Goal: Task Accomplishment & Management: Manage account settings

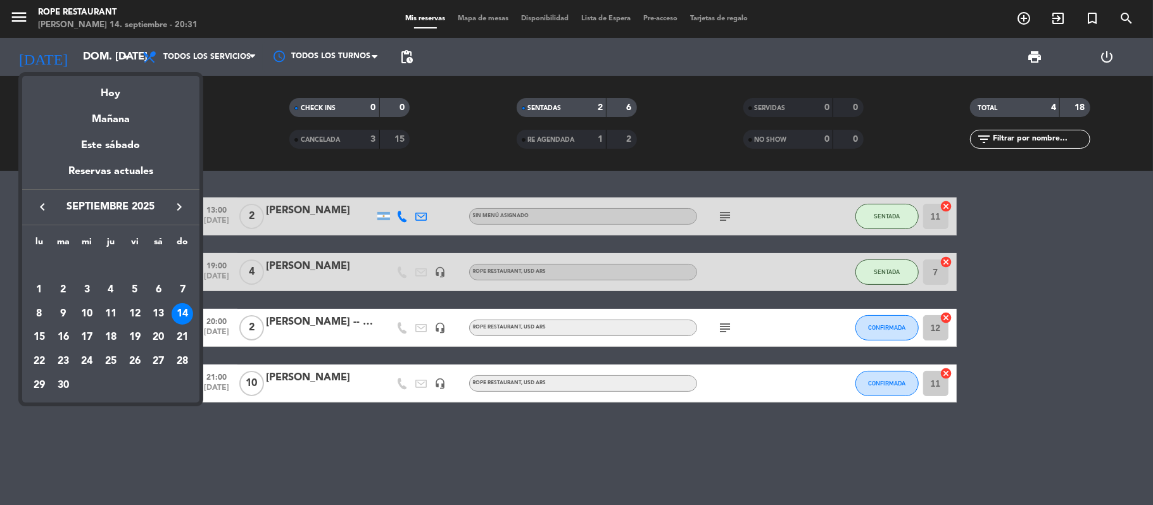
click at [181, 211] on icon "keyboard_arrow_right" at bounding box center [179, 206] width 15 height 15
click at [41, 338] on div "13" at bounding box center [39, 338] width 22 height 22
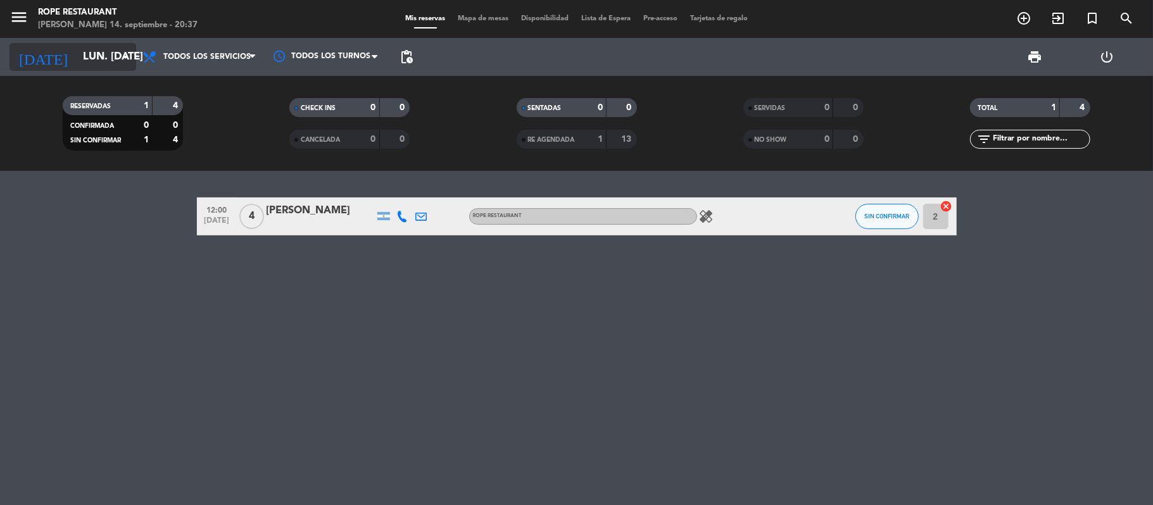
click at [77, 46] on input "lun. [DATE]" at bounding box center [145, 57] width 137 height 25
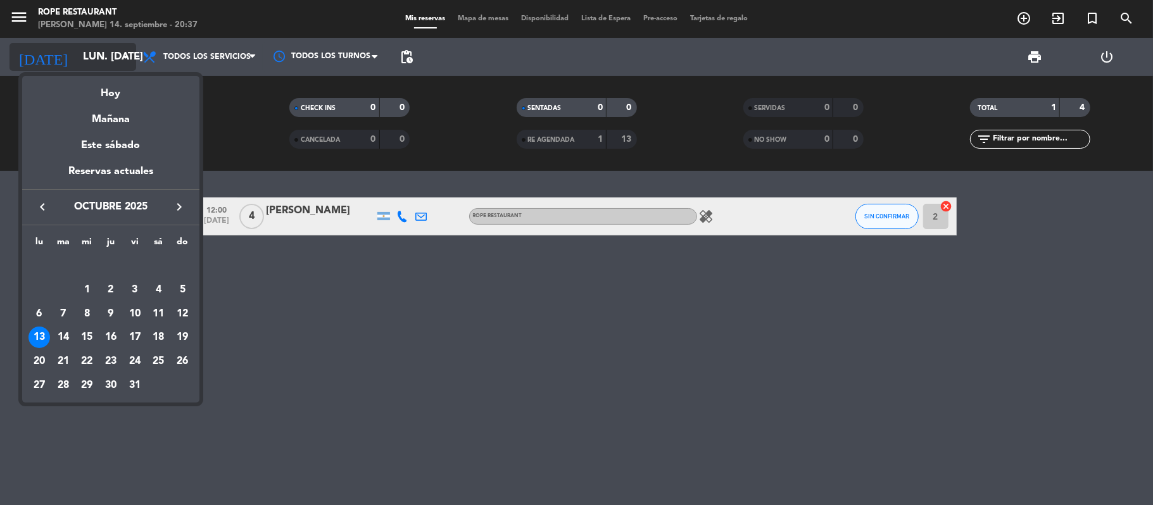
click at [86, 86] on div "Hoy" at bounding box center [110, 89] width 177 height 26
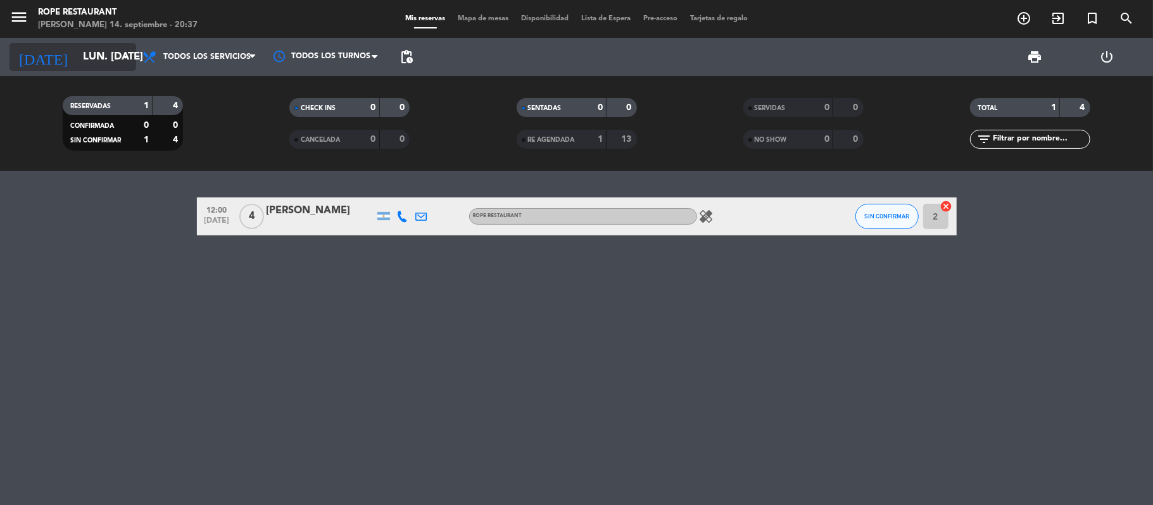
type input "dom. [DATE]"
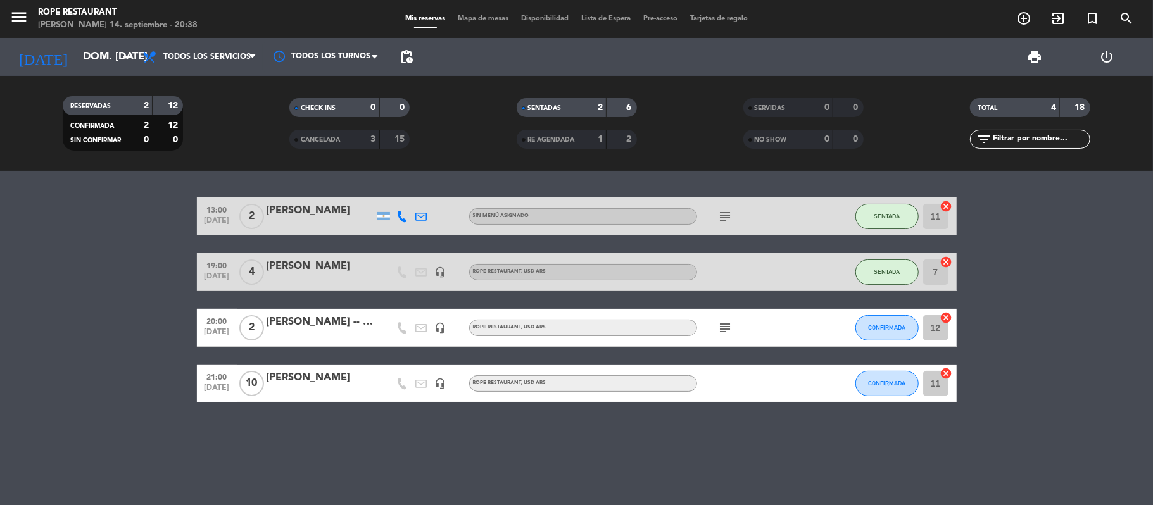
click at [162, 414] on div "13:00 [DATE] 2 [PERSON_NAME] menú asignado subject SENTADA 11 cancel 19:00 [DAT…" at bounding box center [576, 338] width 1153 height 334
click at [998, 26] on div "add_circle_outline exit_to_app turned_in_not search" at bounding box center [1009, 19] width 288 height 23
click at [1021, 23] on icon "add_circle_outline" at bounding box center [1023, 18] width 15 height 15
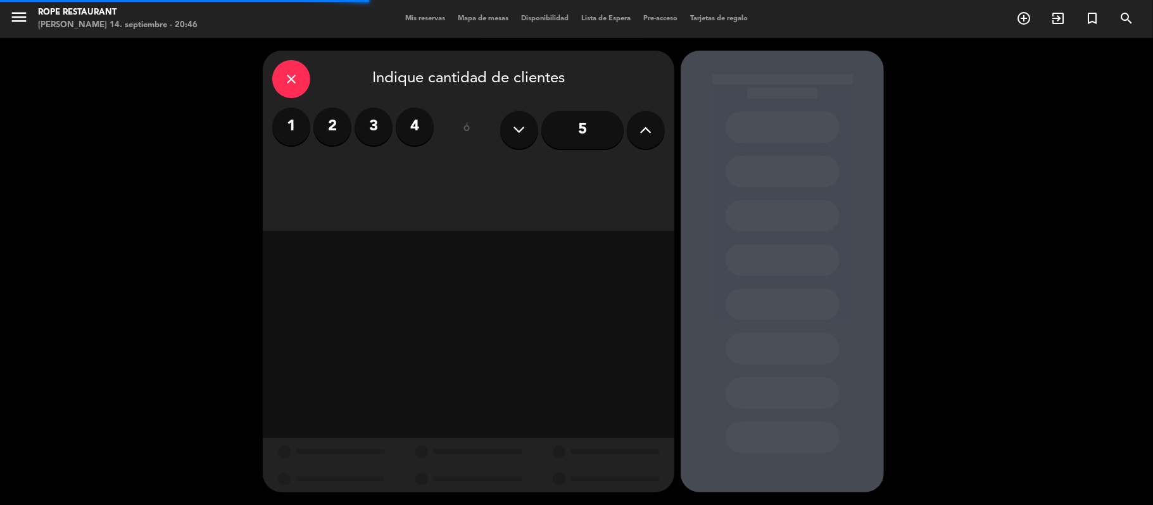
click at [348, 139] on div "1 2 3 4" at bounding box center [352, 127] width 161 height 38
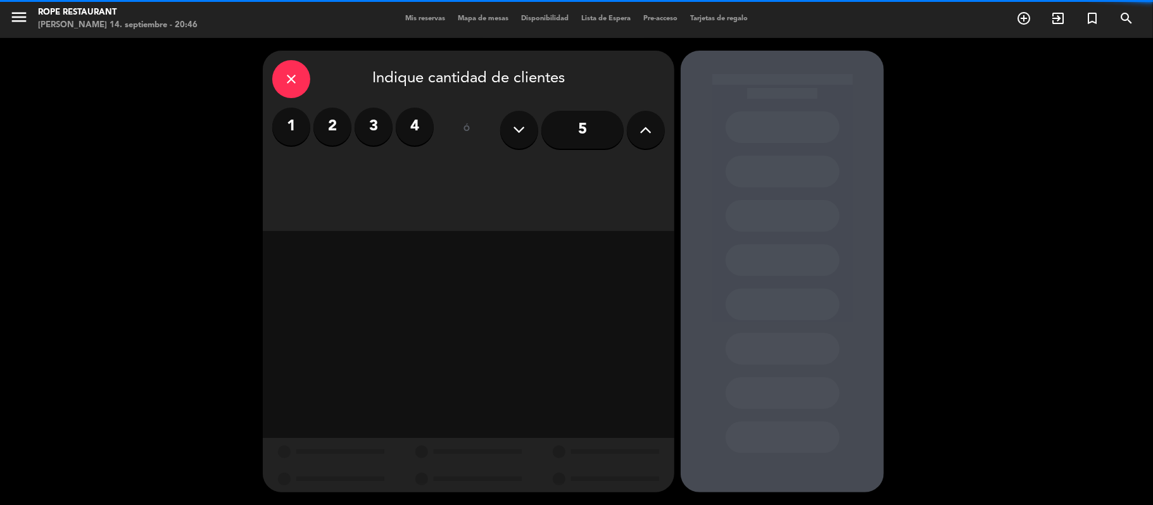
click at [347, 137] on label "2" at bounding box center [332, 127] width 38 height 38
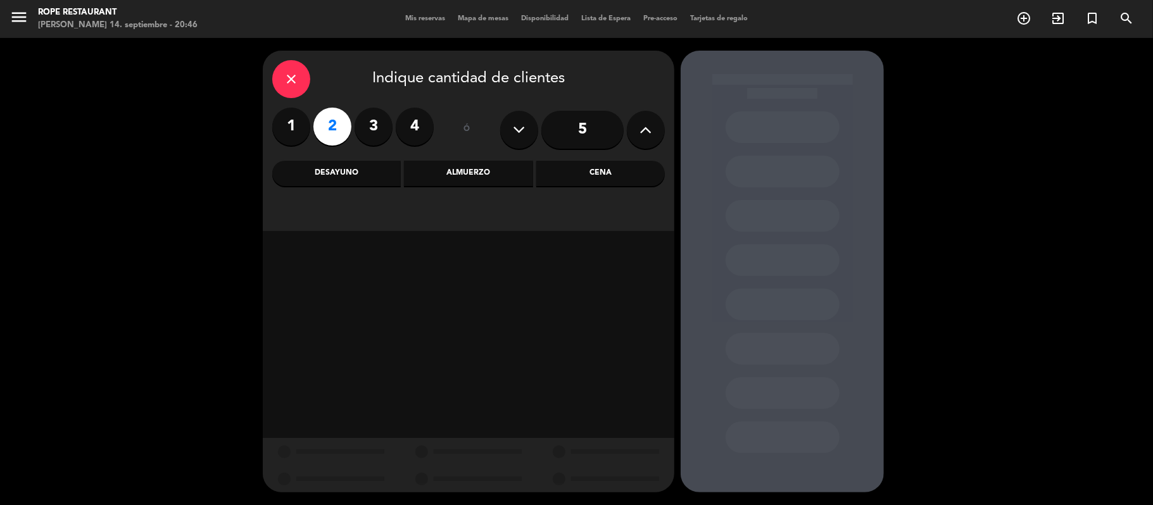
drag, startPoint x: 614, startPoint y: 186, endPoint x: 614, endPoint y: 193, distance: 7.6
click at [614, 187] on div "close Indique cantidad de clientes 1 2 3 4 ó 5 Desayuno Almuerzo Cena" at bounding box center [469, 141] width 412 height 180
click at [601, 178] on div "Cena" at bounding box center [600, 173] width 129 height 25
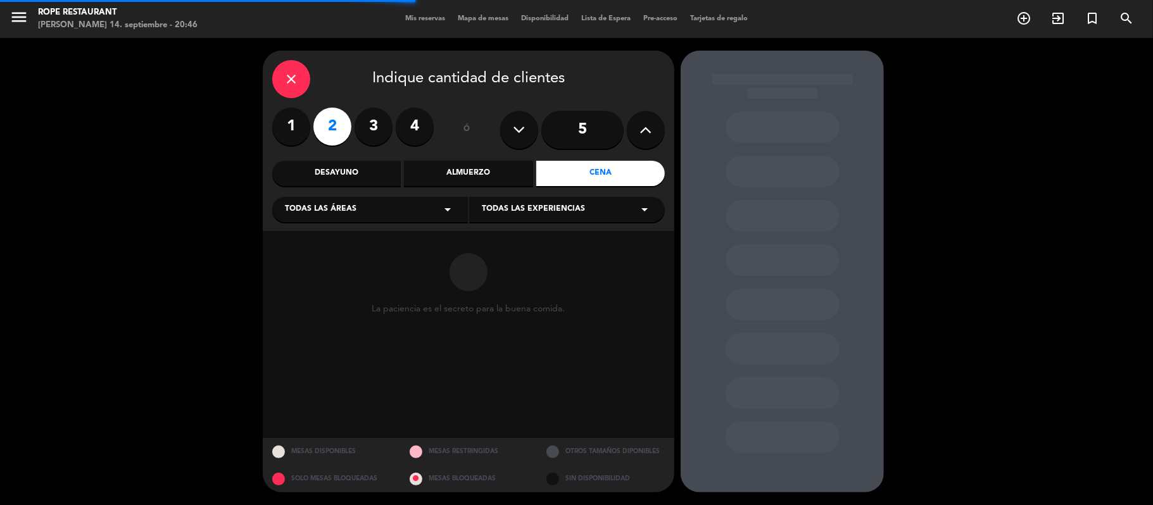
click at [514, 214] on span "Todas las experiencias" at bounding box center [533, 209] width 103 height 13
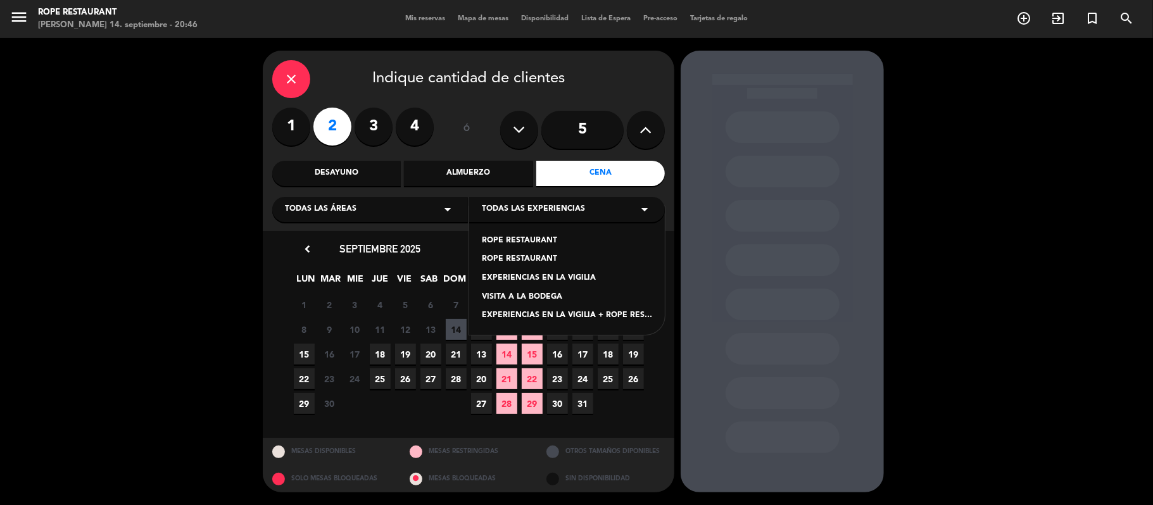
click at [523, 263] on div "ROPE RESTAURANT" at bounding box center [567, 259] width 170 height 13
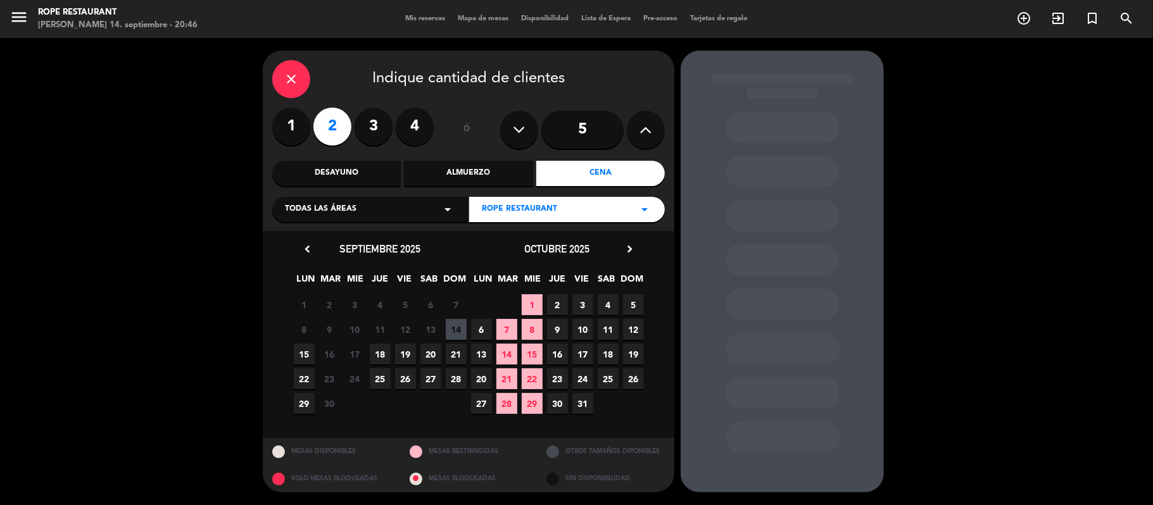
click at [452, 330] on span "14" at bounding box center [456, 329] width 21 height 21
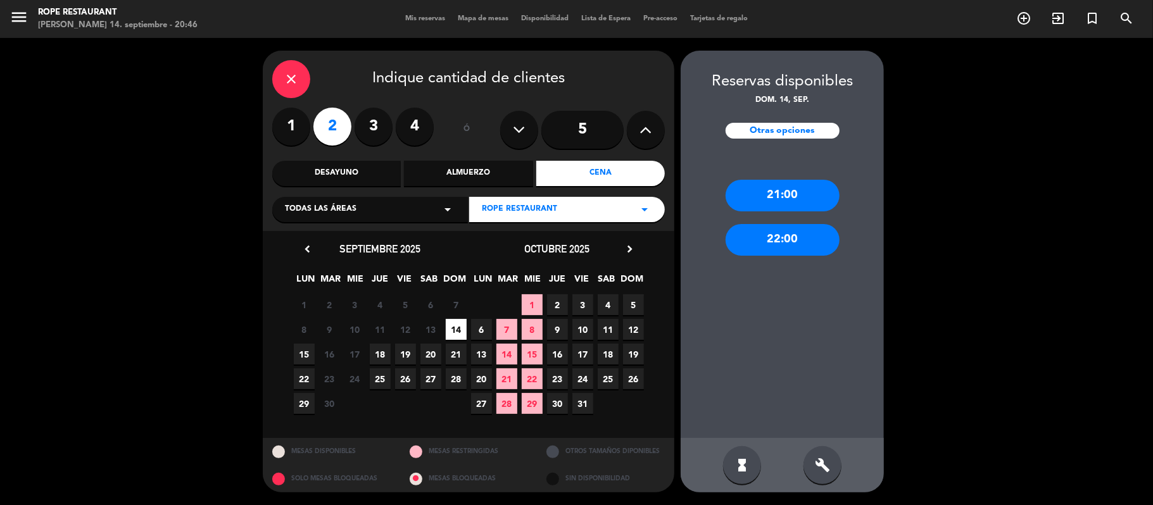
click at [747, 185] on div "21:00" at bounding box center [783, 196] width 114 height 32
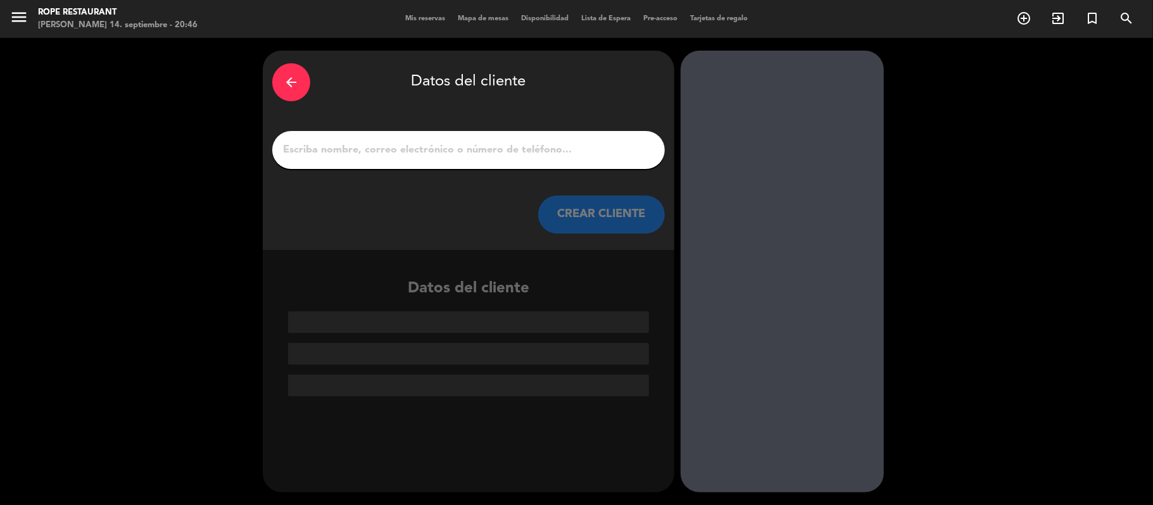
click at [463, 158] on input "1" at bounding box center [469, 150] width 374 height 18
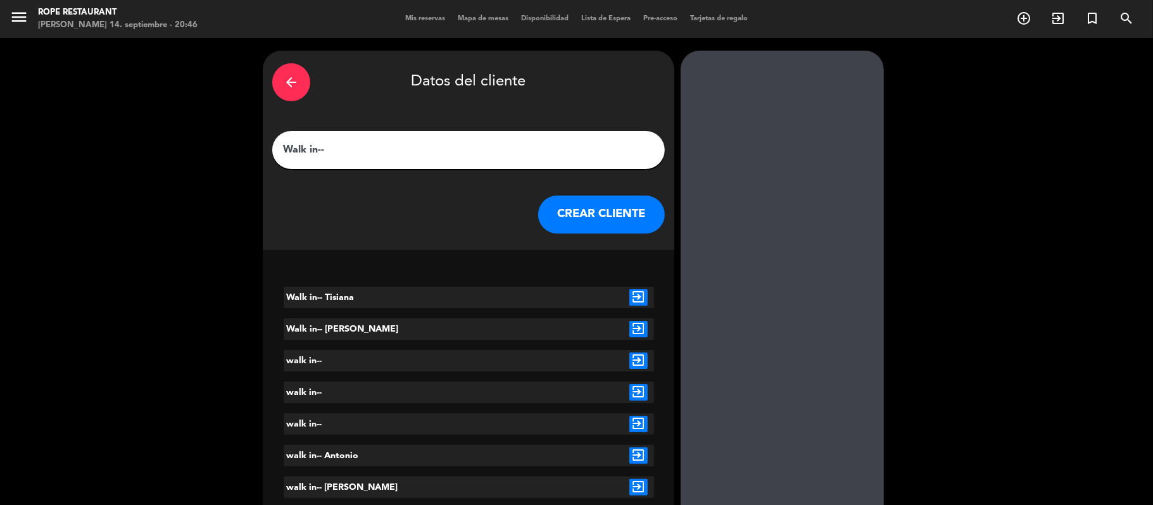
type input "Walk in--"
click at [622, 204] on button "CREAR CLIENTE" at bounding box center [601, 215] width 127 height 38
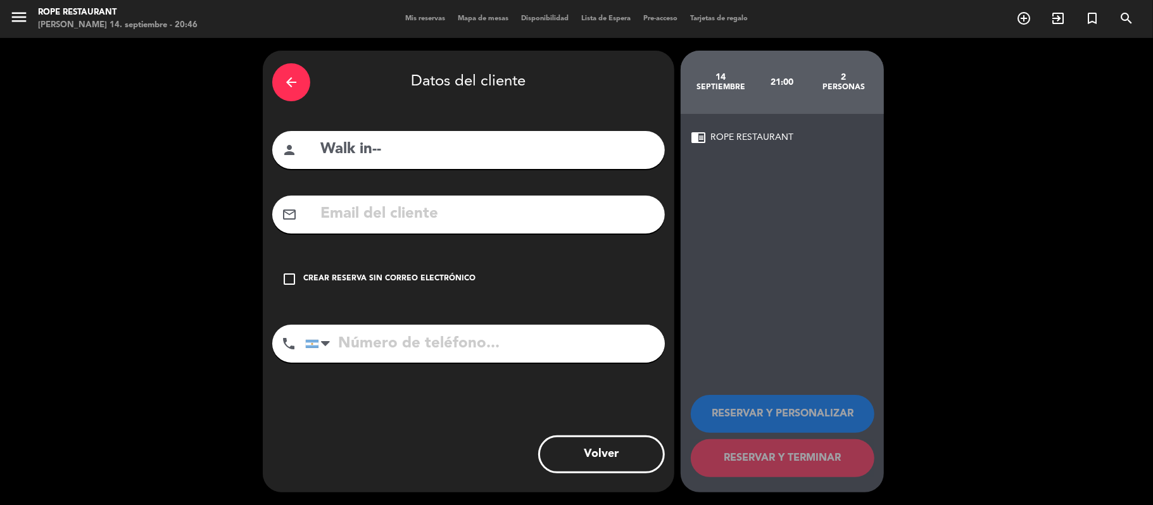
click at [439, 277] on div "Crear reserva sin correo electrónico" at bounding box center [389, 279] width 172 height 13
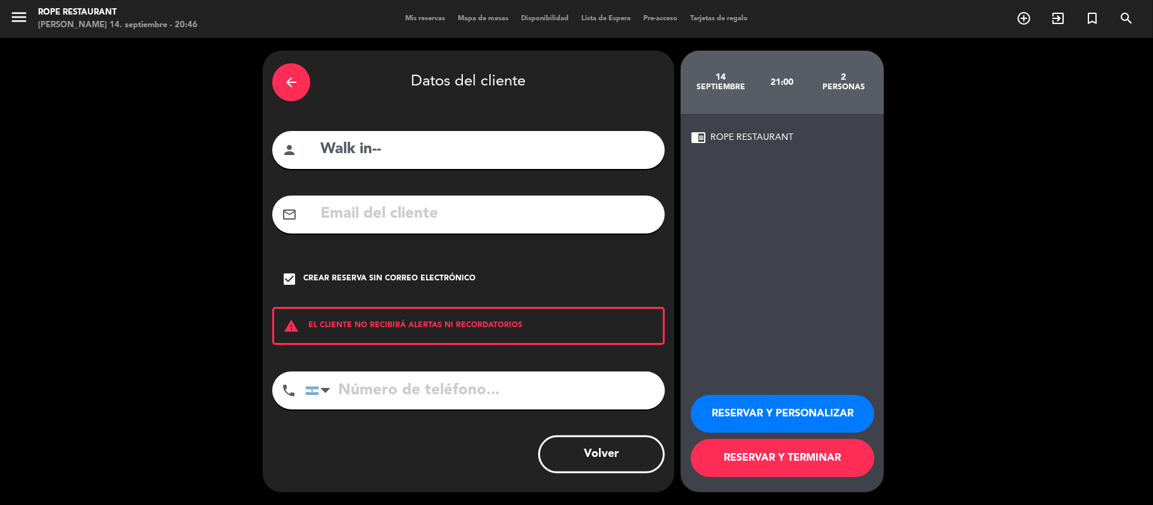
click at [814, 477] on button "RESERVAR Y TERMINAR" at bounding box center [783, 458] width 184 height 38
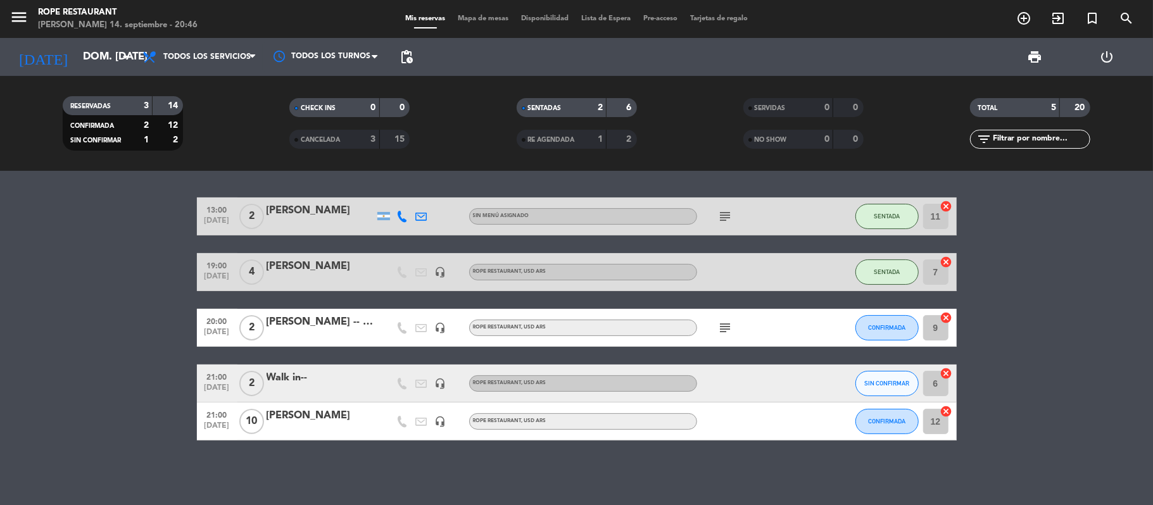
click at [219, 323] on span "20:00" at bounding box center [217, 320] width 32 height 15
click at [796, 320] on div "subject" at bounding box center [754, 327] width 114 height 37
click at [310, 332] on div at bounding box center [321, 336] width 108 height 10
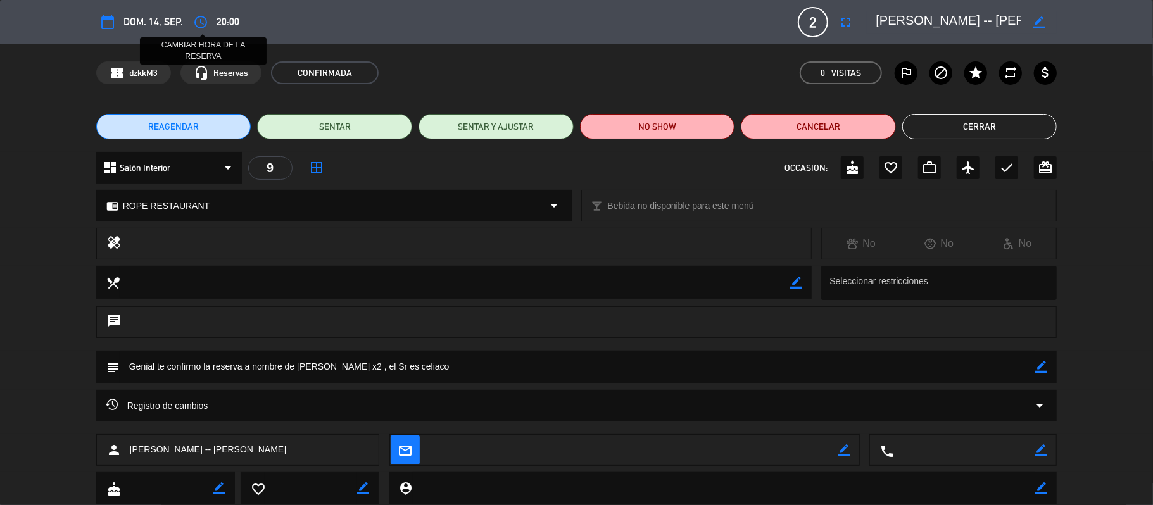
click at [198, 21] on icon "access_time" at bounding box center [200, 22] width 15 height 15
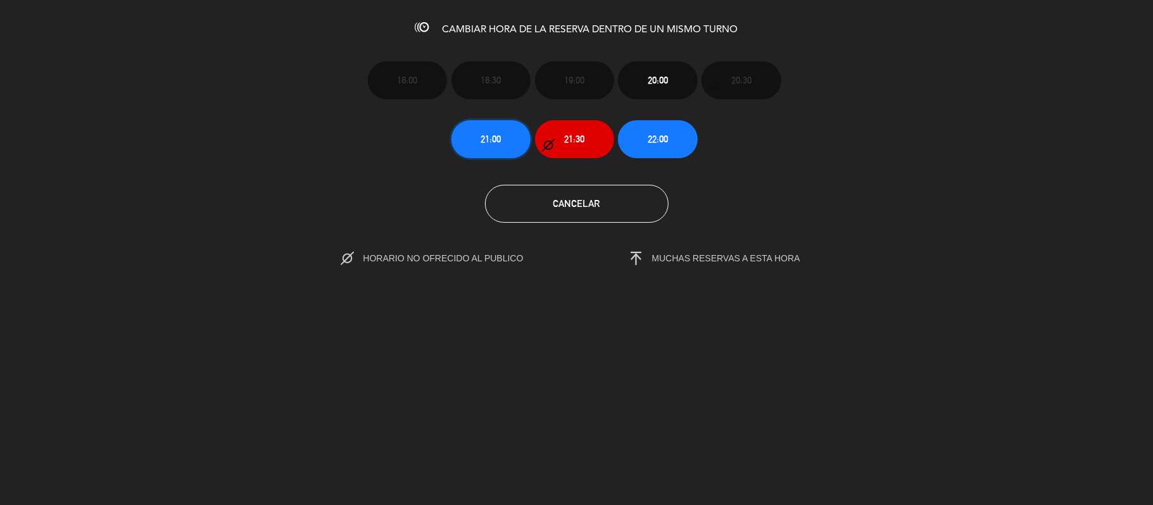
click at [490, 138] on span "21:00" at bounding box center [491, 139] width 20 height 15
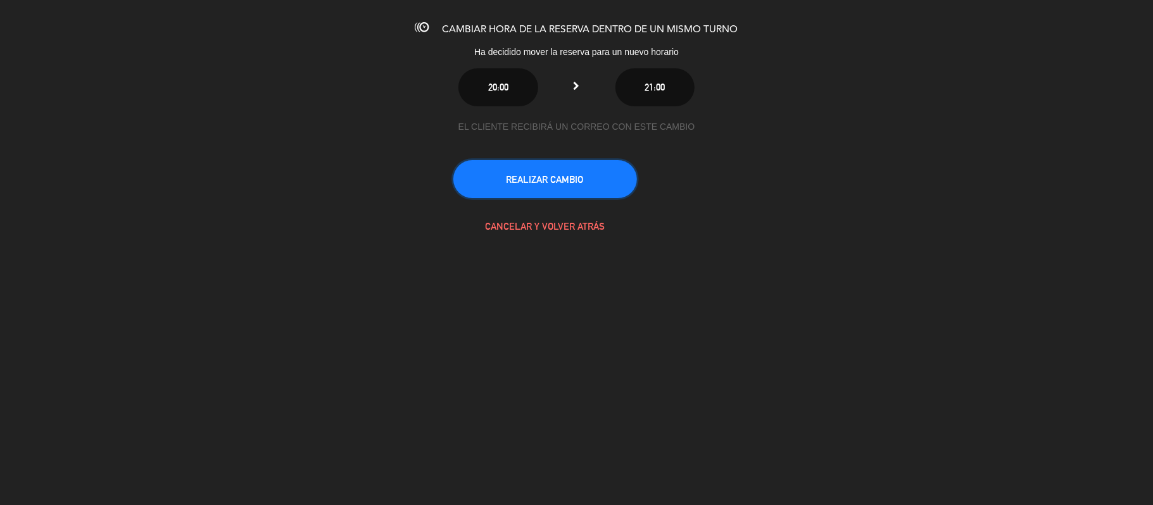
click at [527, 183] on button "REALIZAR CAMBIO" at bounding box center [545, 179] width 184 height 38
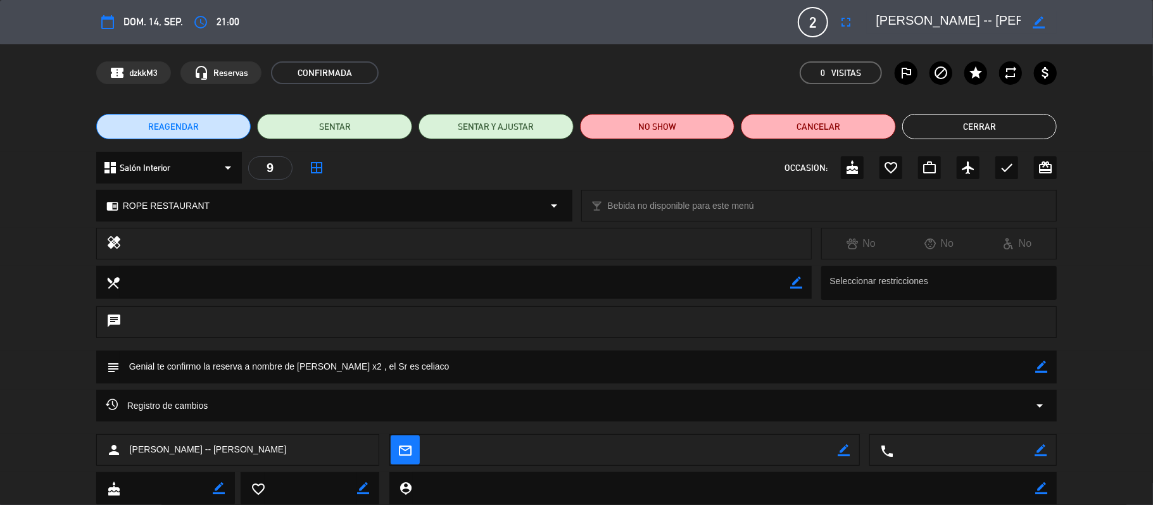
click at [962, 123] on button "Cerrar" at bounding box center [979, 126] width 155 height 25
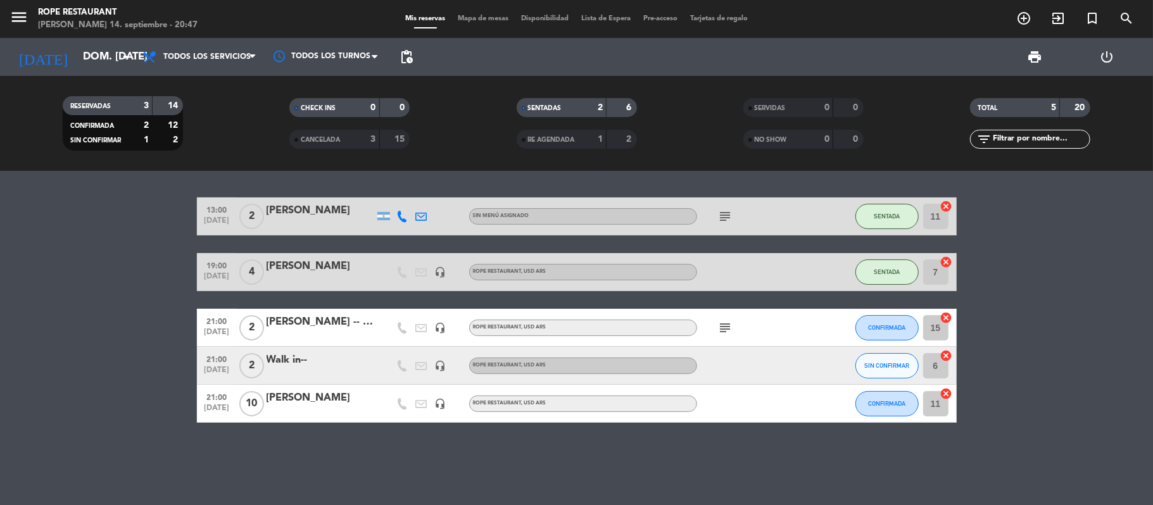
click at [358, 353] on div "Walk in--" at bounding box center [321, 360] width 108 height 16
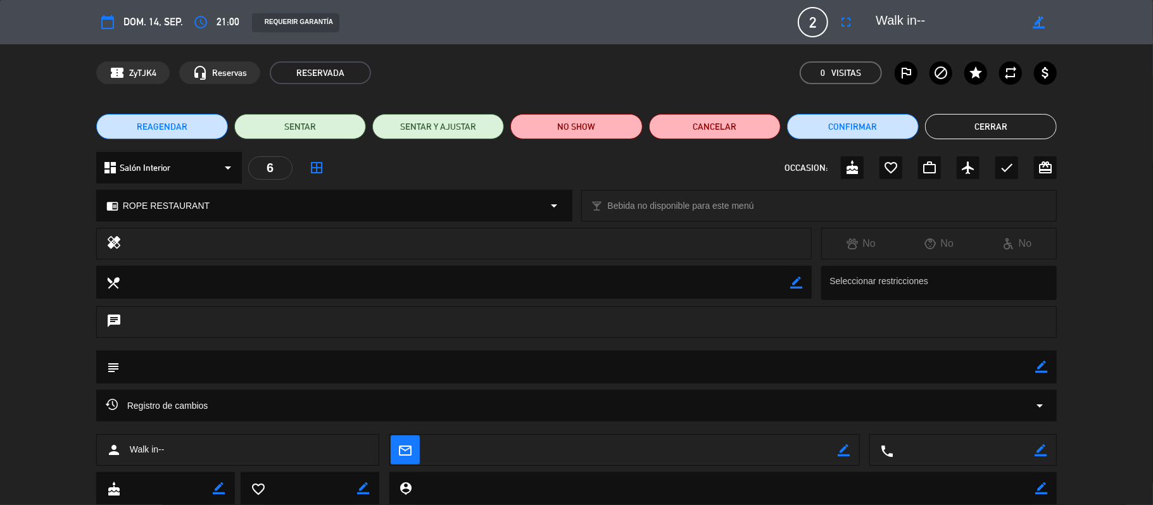
click at [1039, 21] on icon "border_color" at bounding box center [1039, 22] width 12 height 12
click at [988, 28] on textarea at bounding box center [948, 22] width 145 height 23
type textarea "Walk in-- [PERSON_NAME]"
click at [1036, 16] on icon at bounding box center [1039, 22] width 12 height 12
click at [1001, 127] on button "Cerrar" at bounding box center [991, 126] width 132 height 25
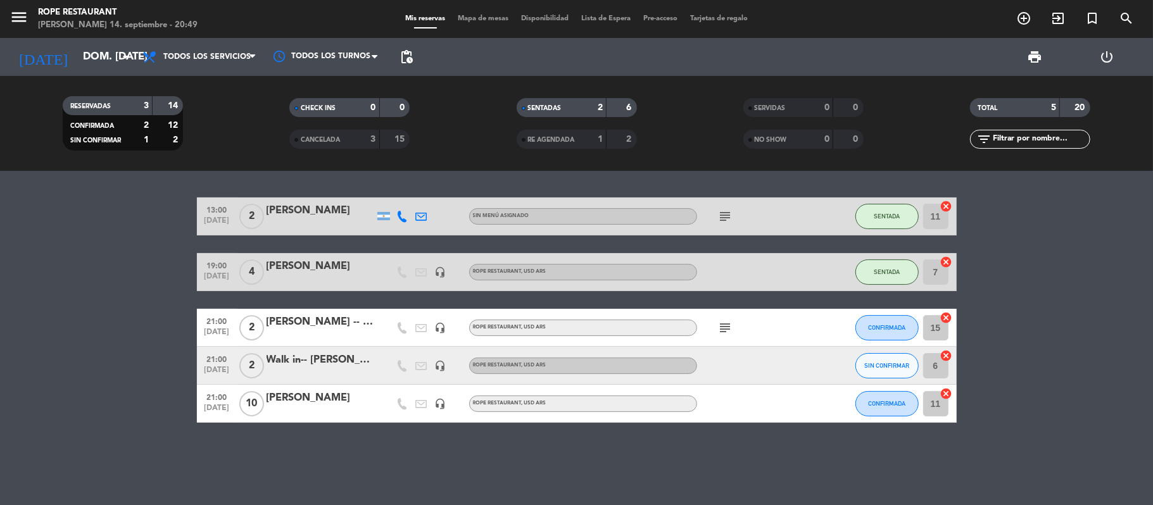
click at [305, 441] on div "13:00 [DATE] 2 [PERSON_NAME] menú asignado subject SENTADA 11 cancel 19:00 [DAT…" at bounding box center [576, 338] width 1153 height 334
click at [104, 47] on input "dom. [DATE]" at bounding box center [145, 57] width 137 height 25
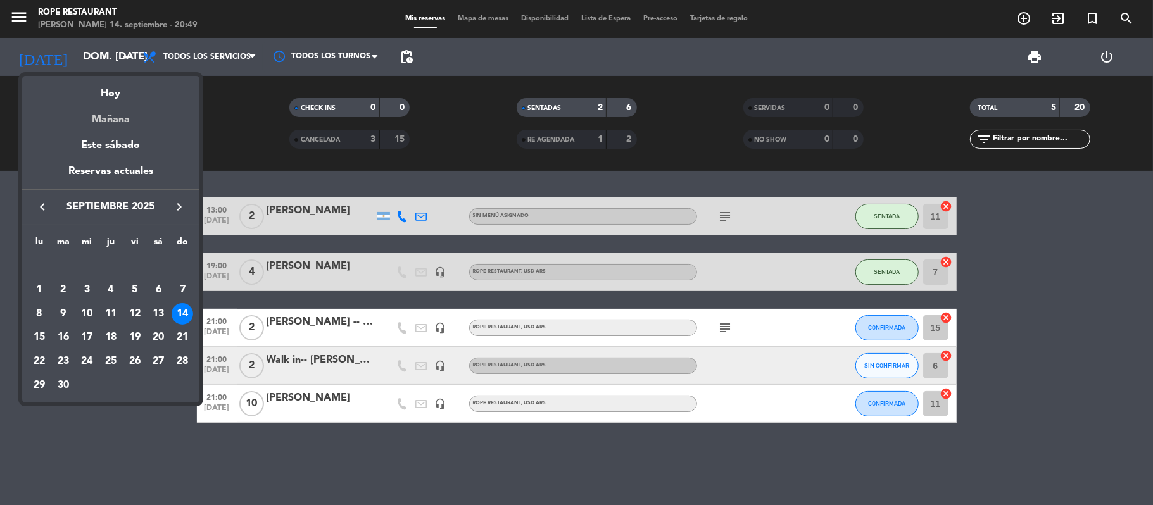
click at [129, 122] on div "Mañana" at bounding box center [110, 115] width 177 height 26
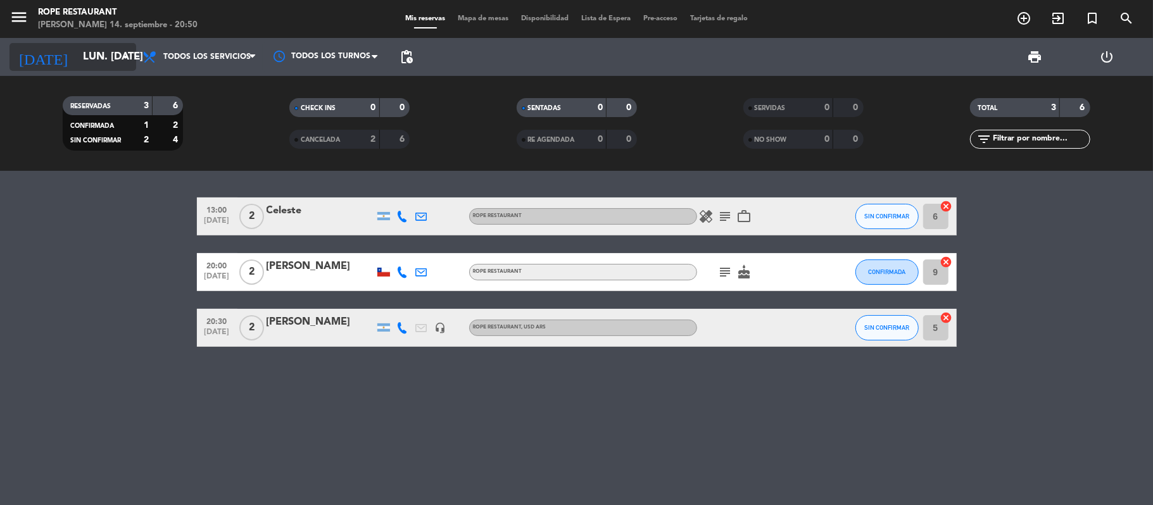
click at [82, 49] on input "lun. [DATE]" at bounding box center [145, 57] width 137 height 25
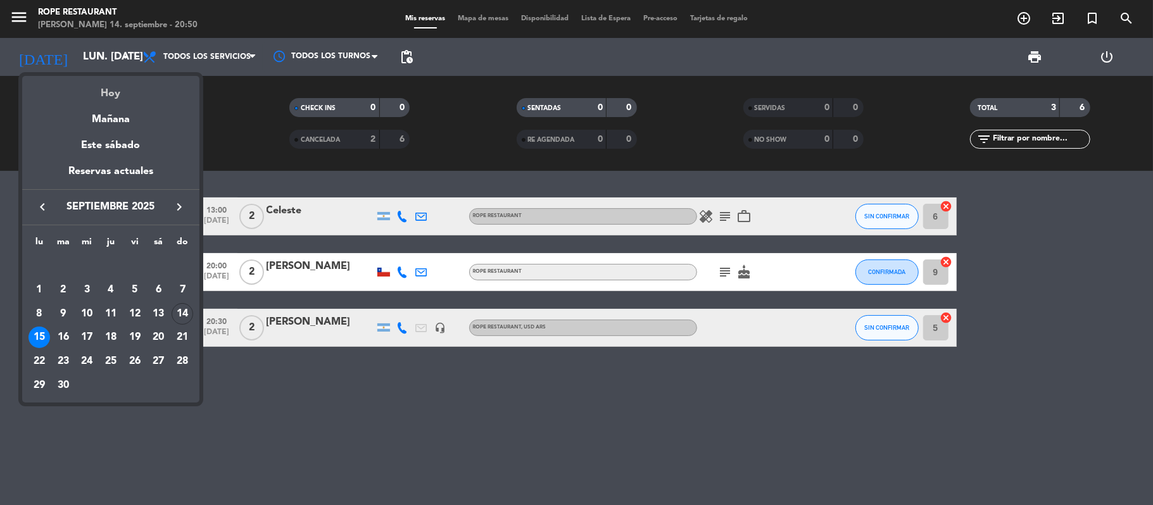
click at [86, 86] on div "Hoy" at bounding box center [110, 89] width 177 height 26
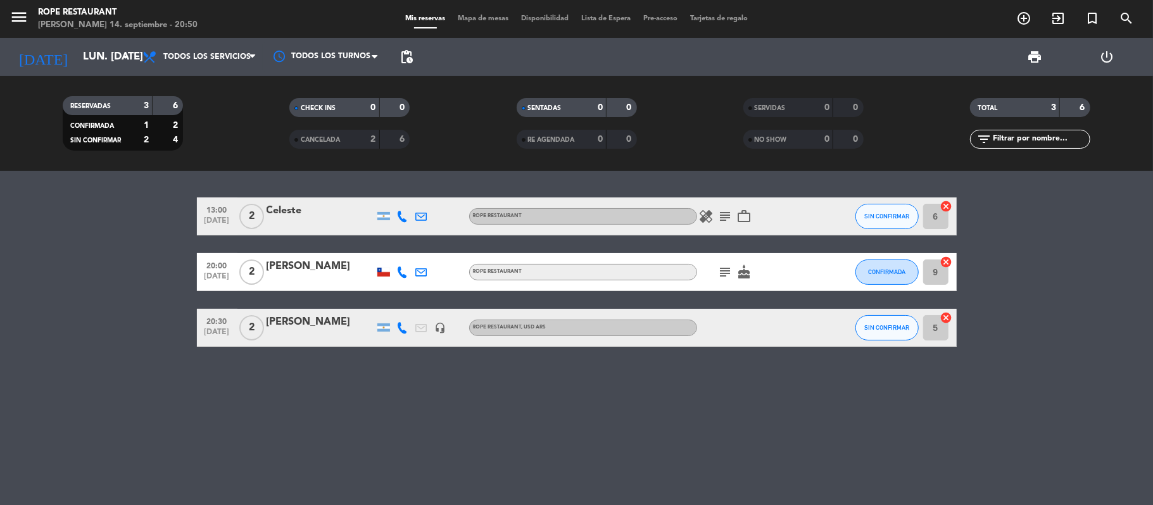
type input "dom. [DATE]"
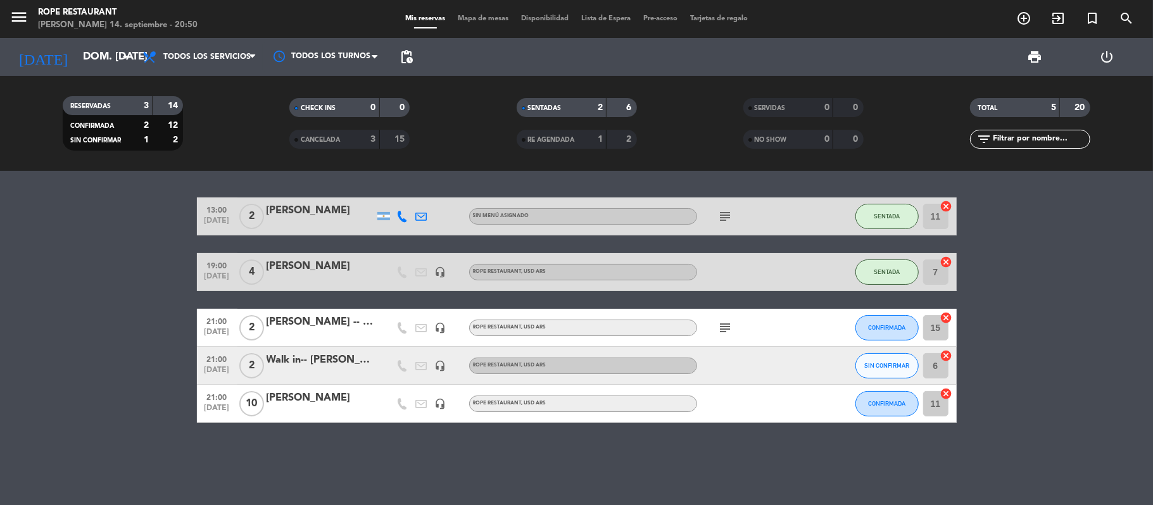
click at [318, 360] on div "Walk in-- [PERSON_NAME]" at bounding box center [321, 360] width 108 height 16
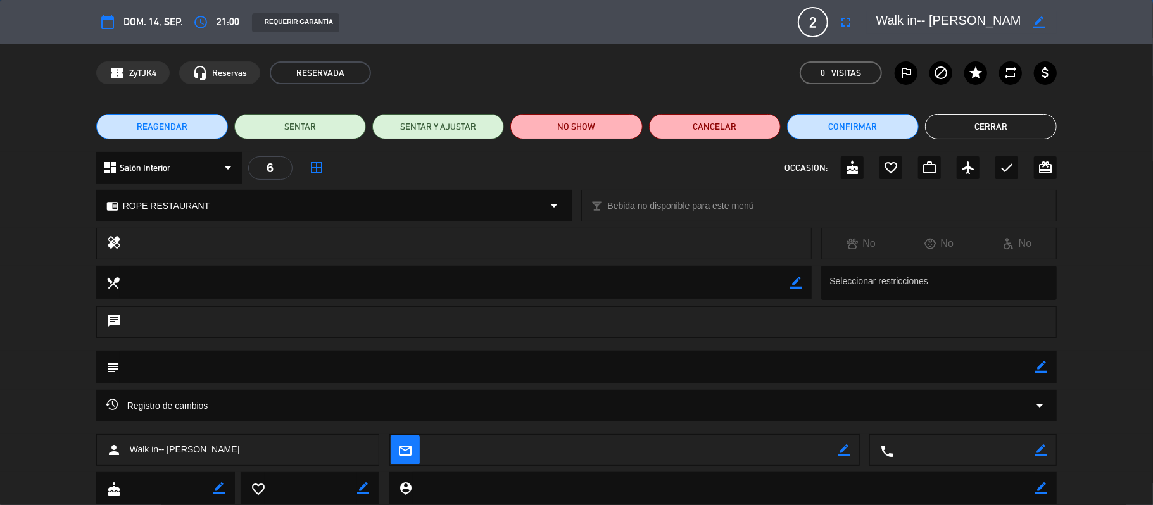
click at [1043, 28] on icon "border_color" at bounding box center [1039, 22] width 12 height 12
click at [983, 13] on textarea at bounding box center [948, 22] width 145 height 23
drag, startPoint x: 1001, startPoint y: 21, endPoint x: 581, endPoint y: 16, distance: 420.4
click at [662, 23] on div "calendar_today dom. 14, sep. access_time 21:00 REQUERIR GARANTÍA 2 Walk in-- Fr…" at bounding box center [576, 22] width 961 height 30
type textarea "Walk in-- Francisco"
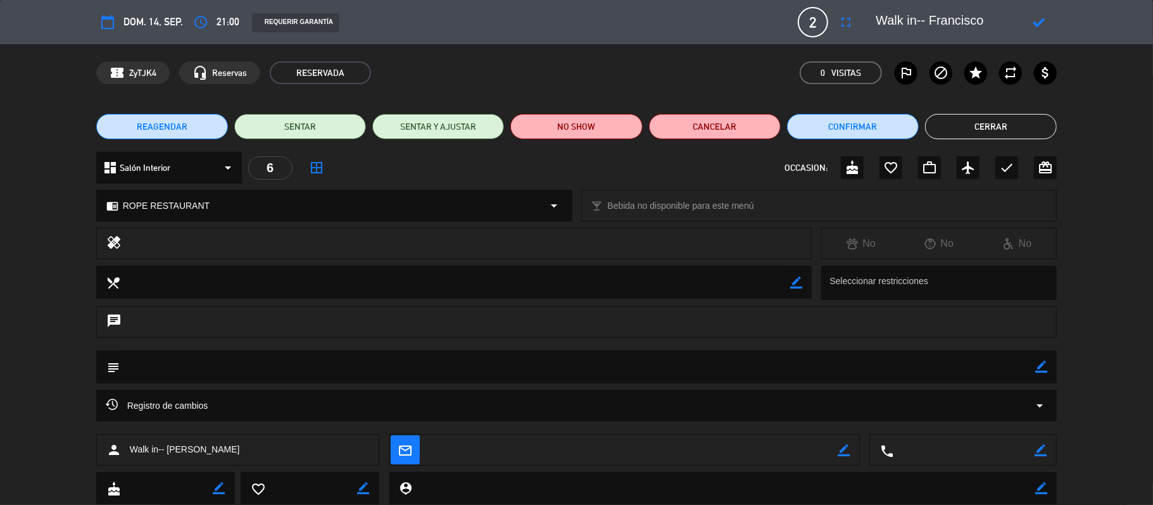
drag, startPoint x: 1042, startPoint y: 20, endPoint x: 1042, endPoint y: 34, distance: 13.3
click at [1042, 34] on div "calendar_today dom. 14, sep. access_time 21:00 REQUERIR GARANTÍA 2 Walk in-- Fr…" at bounding box center [576, 22] width 961 height 30
click at [1037, 26] on icon at bounding box center [1039, 22] width 12 height 12
click at [956, 127] on button "Cerrar" at bounding box center [991, 126] width 132 height 25
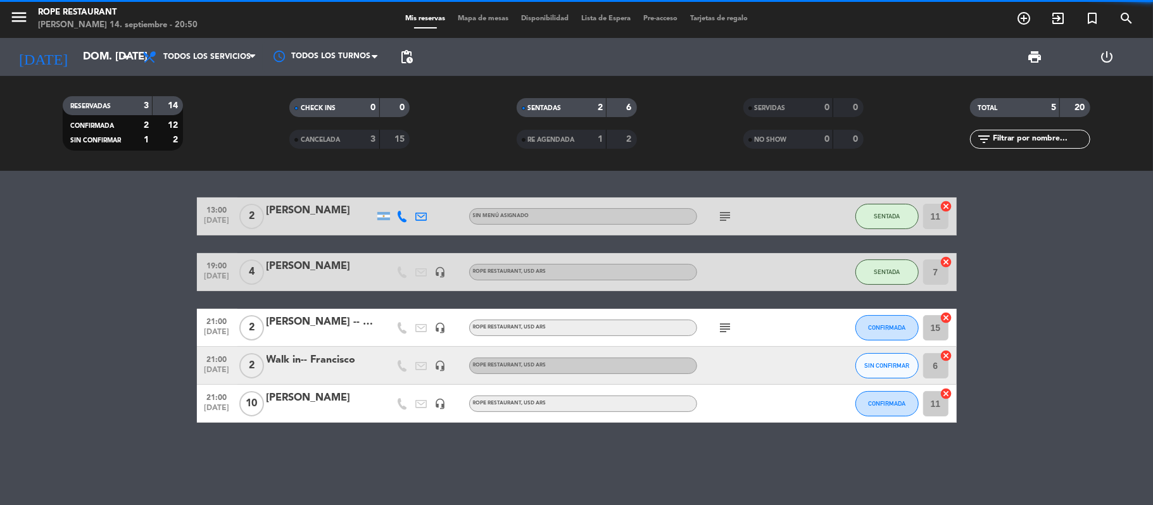
click at [336, 314] on div "[PERSON_NAME] -- [PERSON_NAME]" at bounding box center [321, 322] width 108 height 16
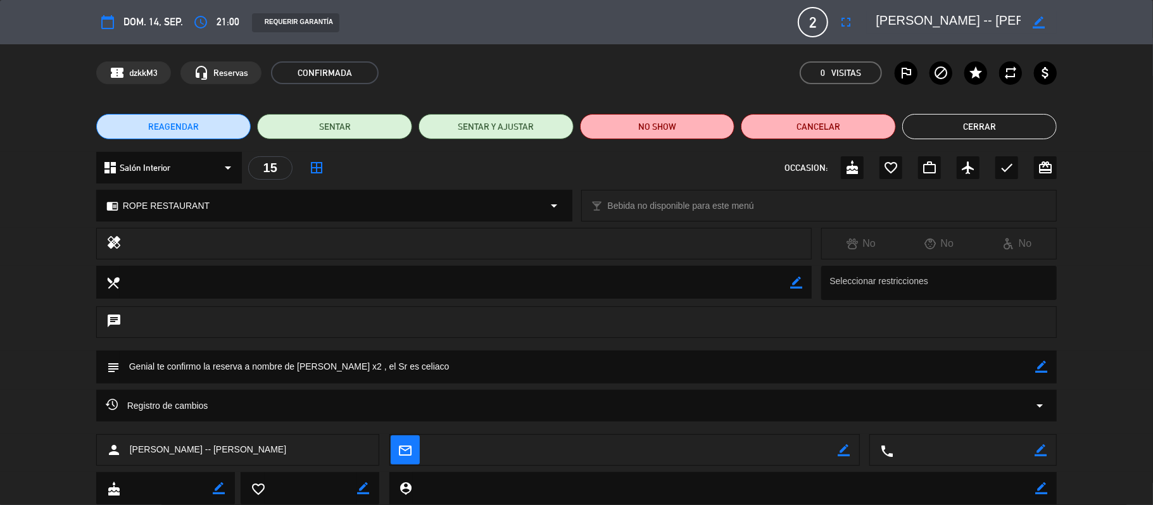
click at [902, 22] on textarea at bounding box center [948, 22] width 145 height 23
drag, startPoint x: 902, startPoint y: 22, endPoint x: 1152, endPoint y: 21, distance: 250.7
click at [1152, 21] on div "calendar_today dom. 14, sep. access_time 21:00 REQUERIR GARANTÍA 2 GIMENEZ RILL…" at bounding box center [576, 22] width 1153 height 44
click at [966, 118] on button "Cerrar" at bounding box center [979, 126] width 155 height 25
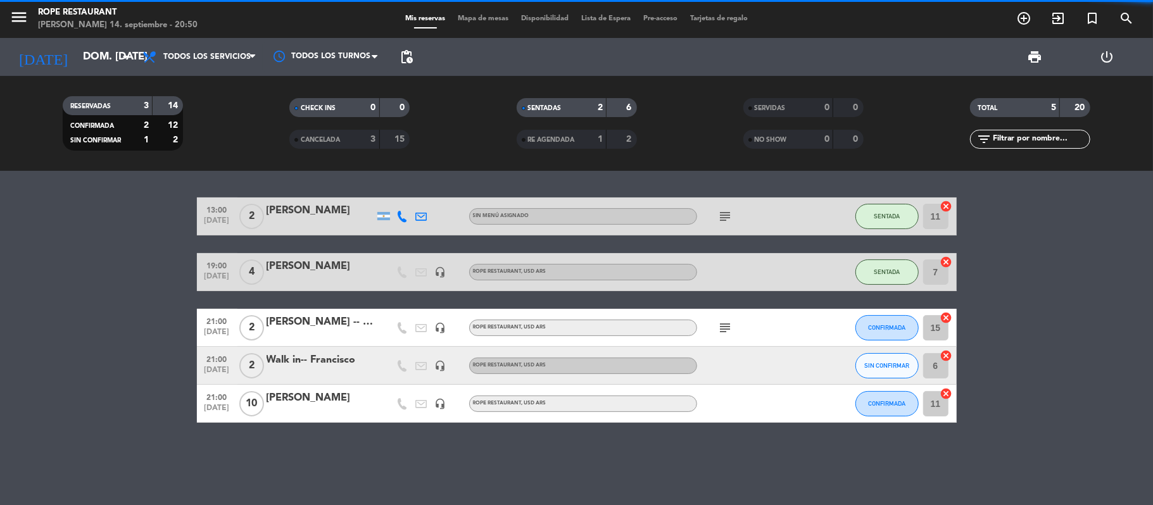
click at [277, 413] on div at bounding box center [321, 412] width 108 height 10
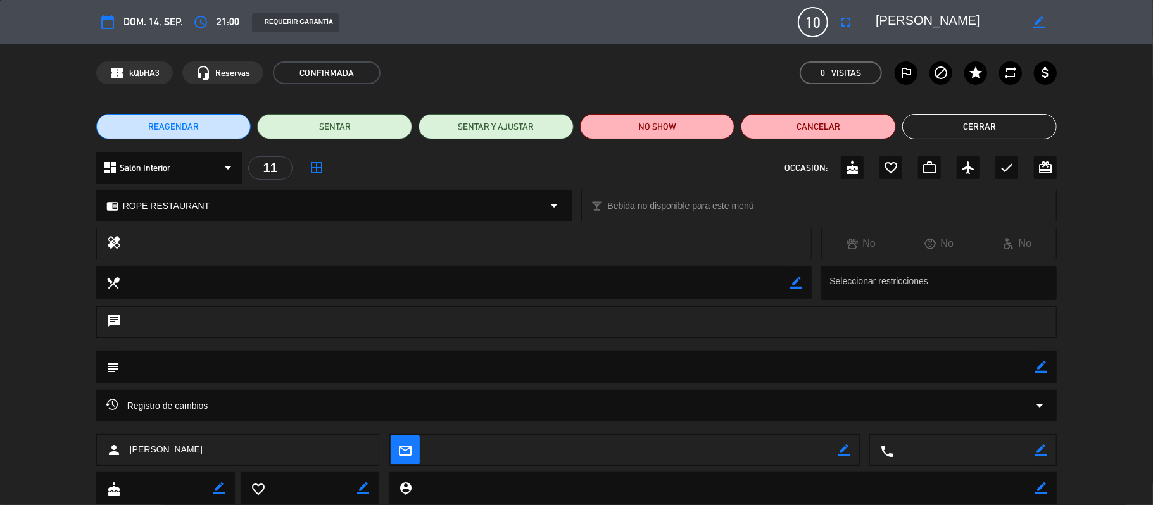
click at [905, 16] on textarea at bounding box center [948, 22] width 145 height 23
drag, startPoint x: 905, startPoint y: 16, endPoint x: 951, endPoint y: 16, distance: 45.6
click at [951, 16] on textarea at bounding box center [948, 22] width 145 height 23
click at [985, 138] on button "Cerrar" at bounding box center [979, 126] width 155 height 25
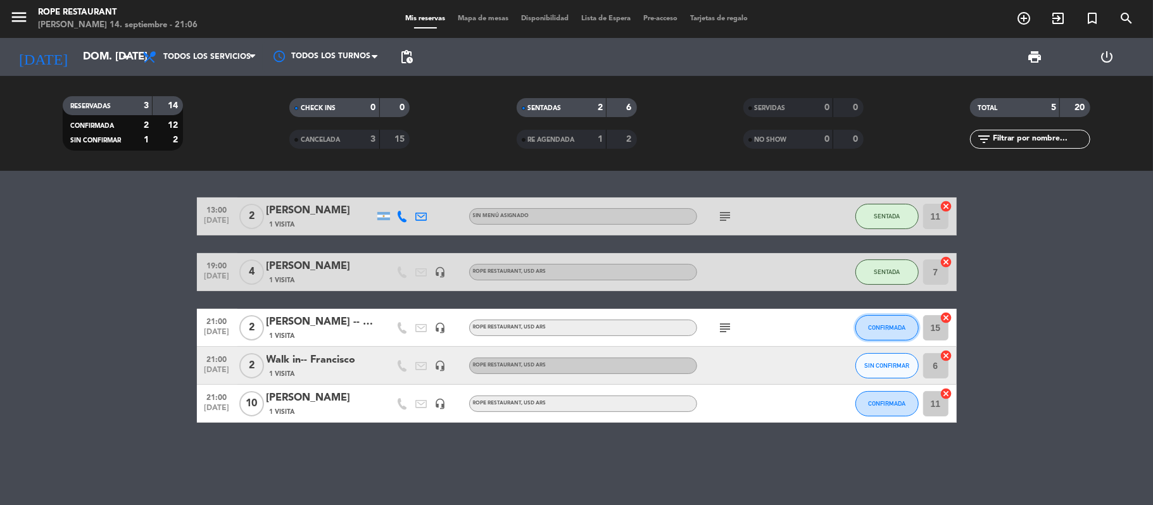
click at [880, 325] on span "CONFIRMADA" at bounding box center [886, 327] width 37 height 7
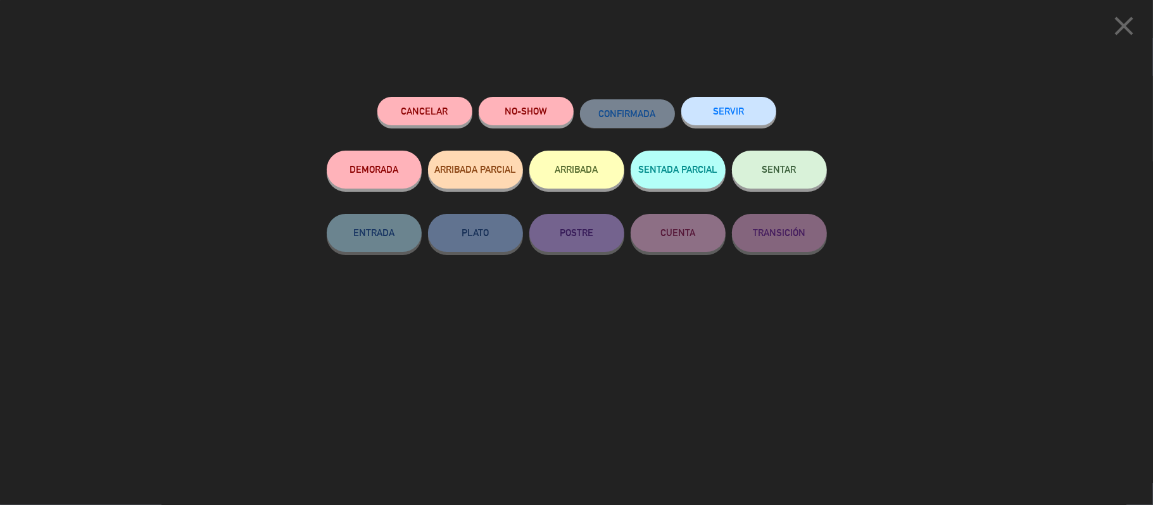
click at [441, 92] on div "Cancelar NO-SHOW CONFIRMADA SERVIR DEMORADA ARRIBADA PARCIAL ARRIBADA SENTADA P…" at bounding box center [577, 296] width 518 height 417
click at [421, 103] on button "Cancelar" at bounding box center [424, 111] width 95 height 28
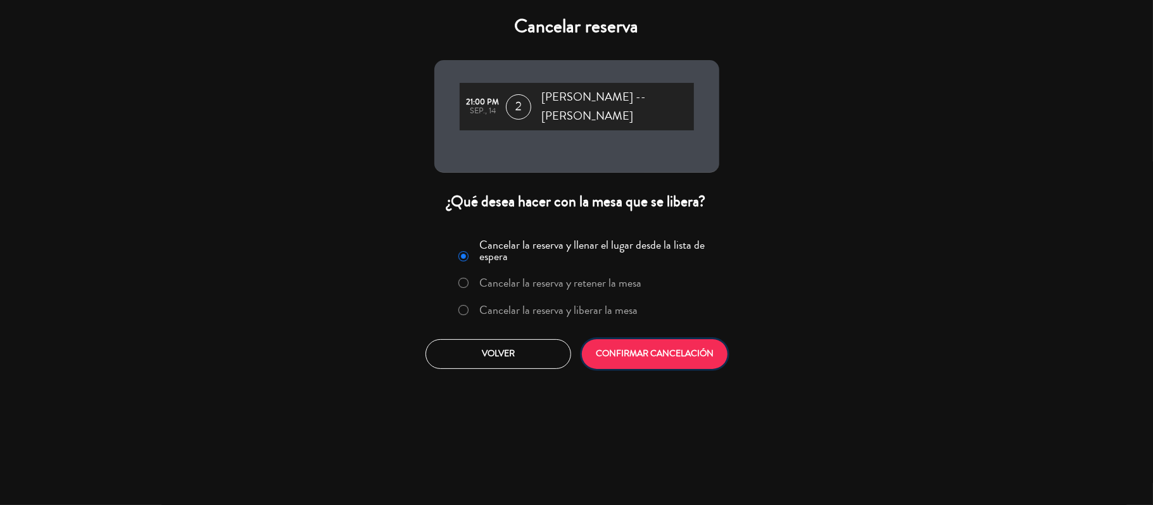
click at [607, 358] on button "CONFIRMAR CANCELACIÓN" at bounding box center [655, 354] width 146 height 30
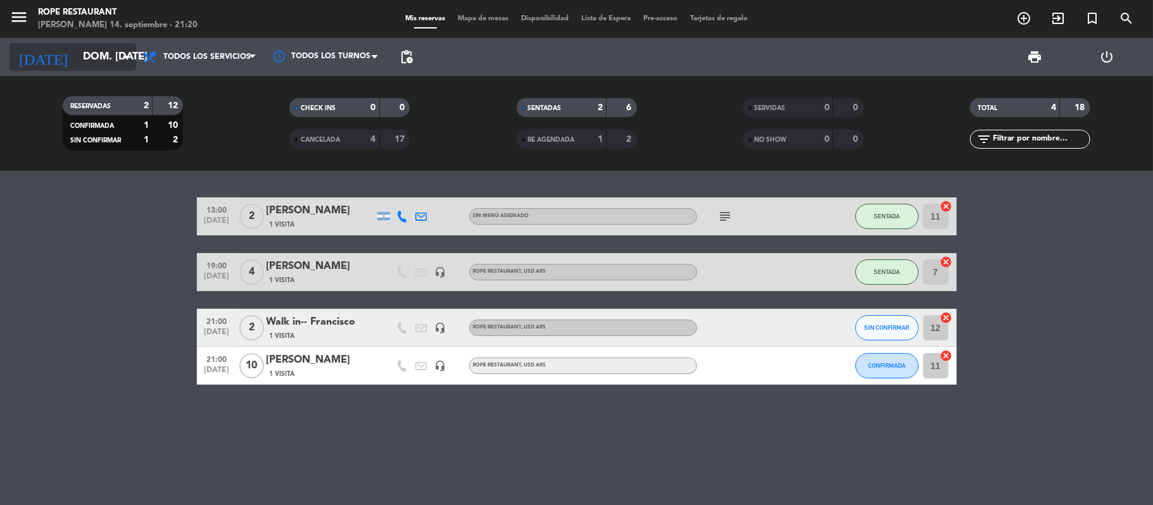
click at [91, 54] on input "dom. [DATE]" at bounding box center [145, 57] width 137 height 25
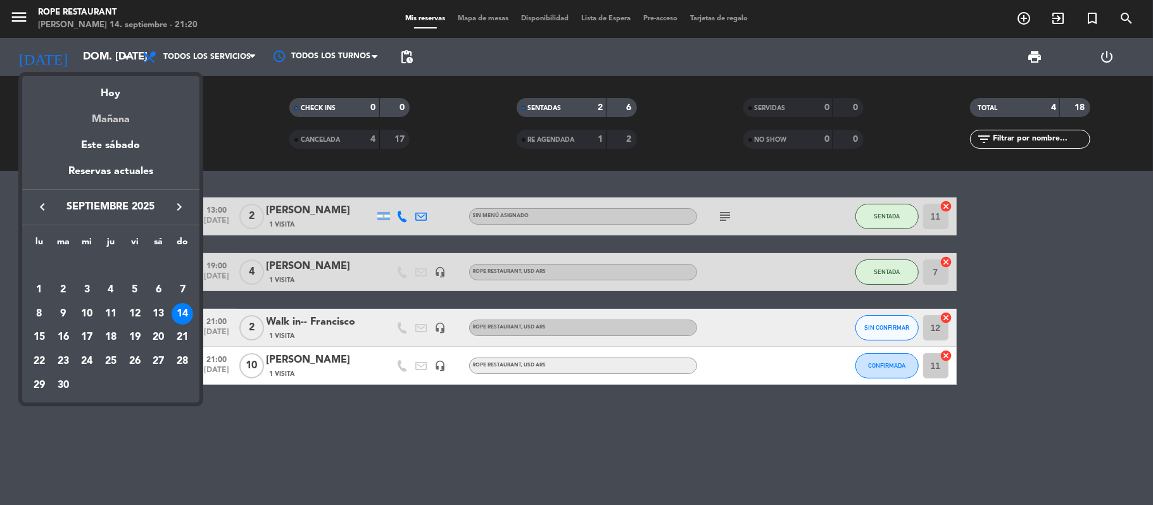
click at [115, 113] on div "Mañana" at bounding box center [110, 115] width 177 height 26
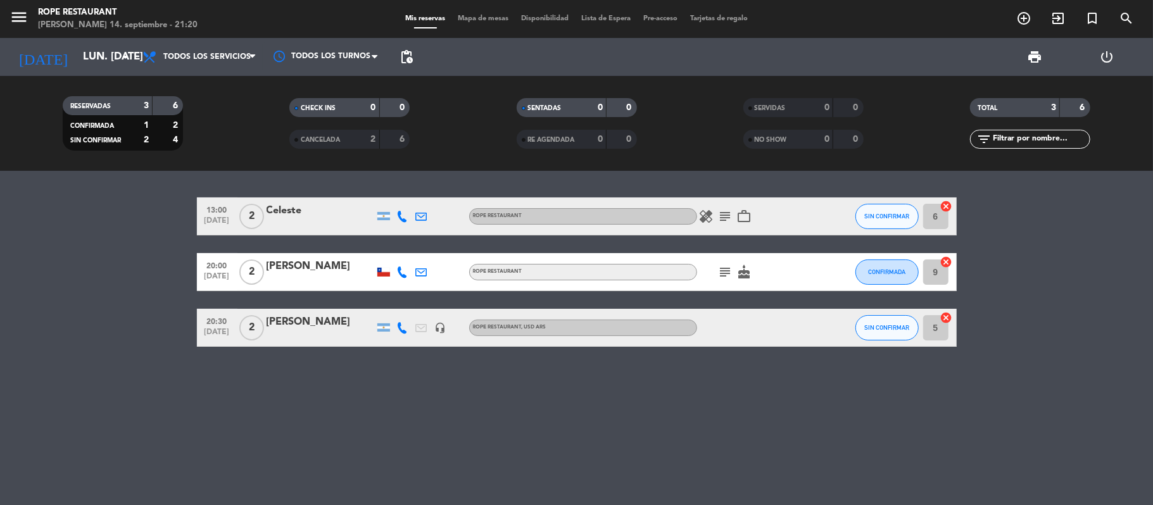
click at [889, 343] on div "SIN CONFIRMAR" at bounding box center [886, 327] width 63 height 37
click at [889, 335] on button "SIN CONFIRMAR" at bounding box center [886, 327] width 63 height 25
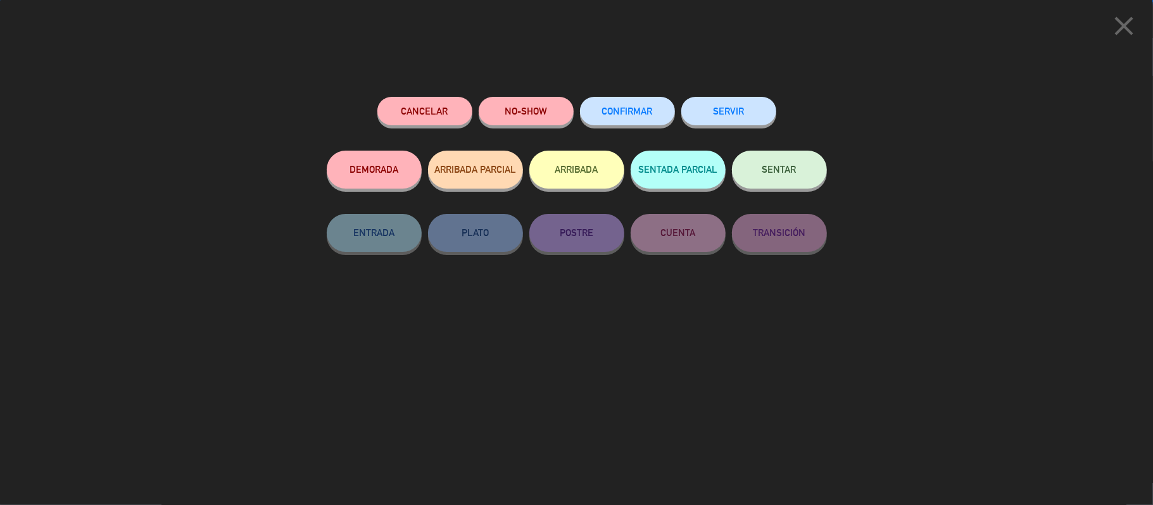
click at [621, 130] on div "CONFIRMAR" at bounding box center [627, 124] width 95 height 54
click at [634, 127] on div "CONFIRMAR" at bounding box center [627, 124] width 95 height 54
click at [631, 112] on span "CONFIRMAR" at bounding box center [627, 111] width 51 height 11
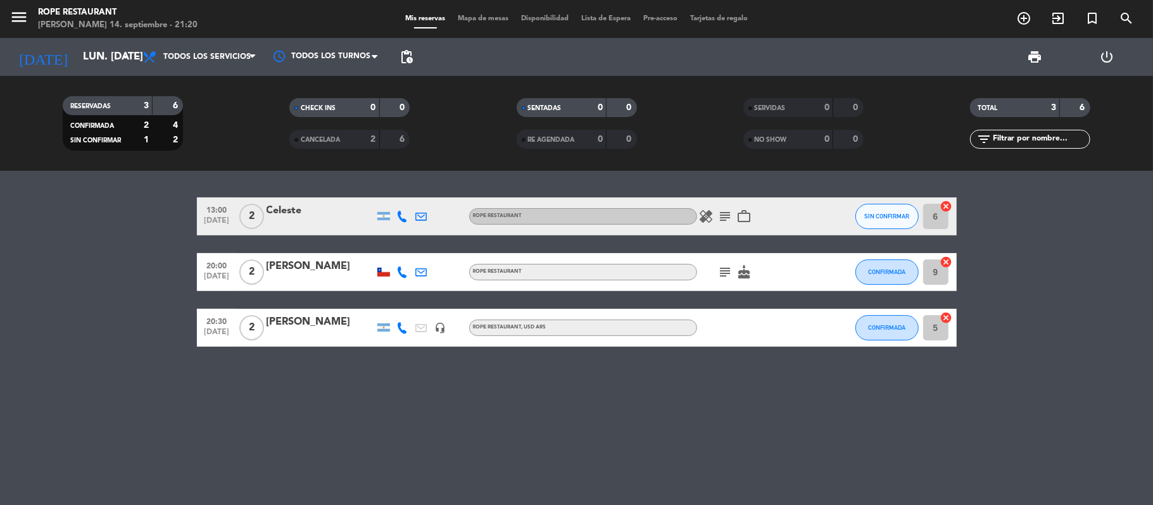
click at [727, 217] on icon "subject" at bounding box center [725, 216] width 15 height 15
click at [274, 205] on div "Celeste" at bounding box center [321, 211] width 108 height 16
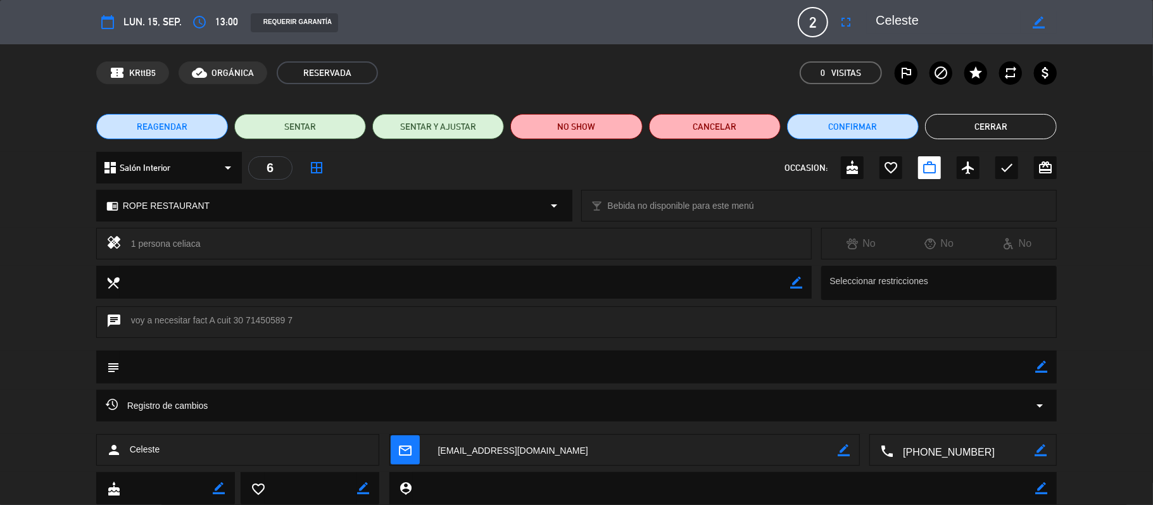
click at [375, 313] on div "chat voy a necesitar fact A cuit 30 71450589 7" at bounding box center [576, 322] width 961 height 32
drag, startPoint x: 375, startPoint y: 313, endPoint x: 331, endPoint y: 314, distance: 44.3
click at [331, 314] on div "chat voy a necesitar fact A cuit 30 71450589 7" at bounding box center [576, 322] width 961 height 32
click at [322, 319] on div "chat voy a necesitar fact A cuit 30 71450589 7" at bounding box center [576, 322] width 961 height 32
drag, startPoint x: 322, startPoint y: 319, endPoint x: 294, endPoint y: 320, distance: 28.5
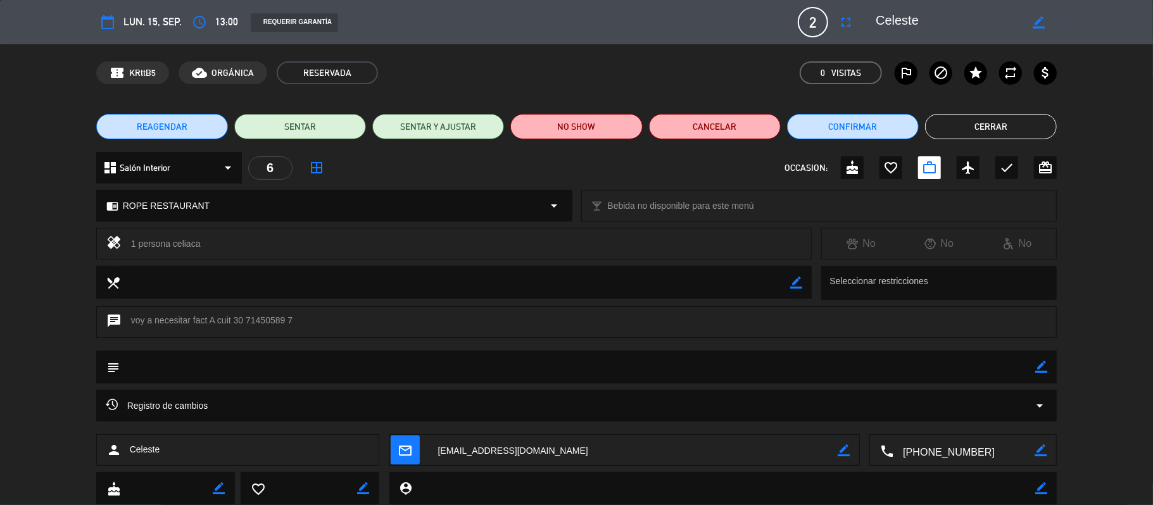
click at [294, 320] on div "chat voy a necesitar fact A cuit 30 71450589 7" at bounding box center [576, 322] width 961 height 32
drag, startPoint x: 294, startPoint y: 320, endPoint x: 253, endPoint y: 314, distance: 40.9
click at [253, 314] on div "chat voy a necesitar fact A cuit 30 71450589 7" at bounding box center [576, 322] width 961 height 32
click at [135, 317] on div "chat voy a necesitar fact A cuit 30 71450589 7" at bounding box center [576, 322] width 961 height 32
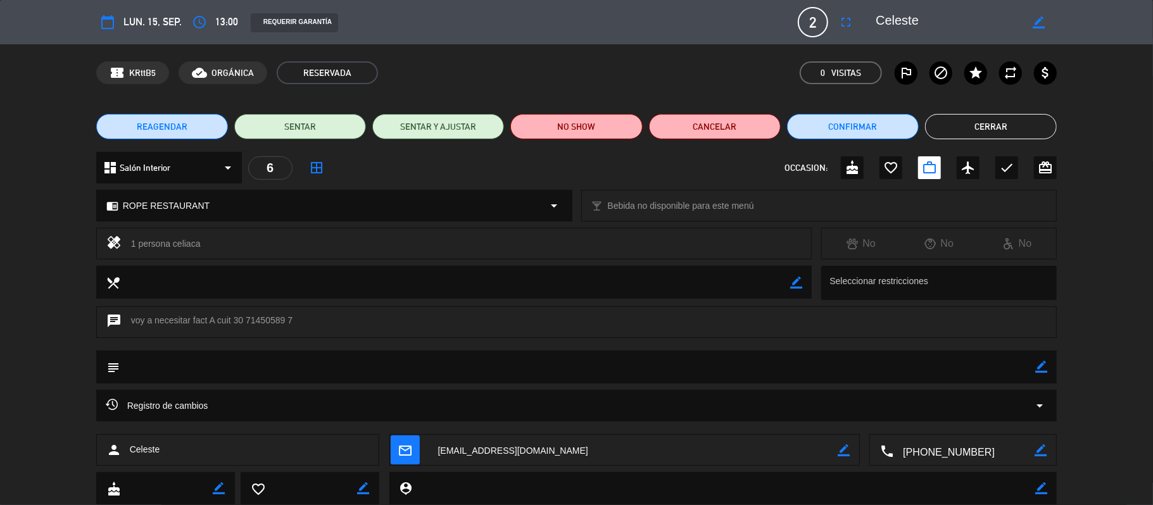
click at [133, 318] on div "chat voy a necesitar fact A cuit 30 71450589 7" at bounding box center [576, 322] width 961 height 32
drag, startPoint x: 133, startPoint y: 318, endPoint x: 309, endPoint y: 322, distance: 176.1
click at [300, 322] on div "chat voy a necesitar fact A cuit 30 71450589 7" at bounding box center [576, 322] width 961 height 32
click at [175, 327] on div "chat voy a necesitar fact A cuit 30 71450589 7" at bounding box center [576, 322] width 961 height 32
drag, startPoint x: 141, startPoint y: 322, endPoint x: 222, endPoint y: 322, distance: 81.0
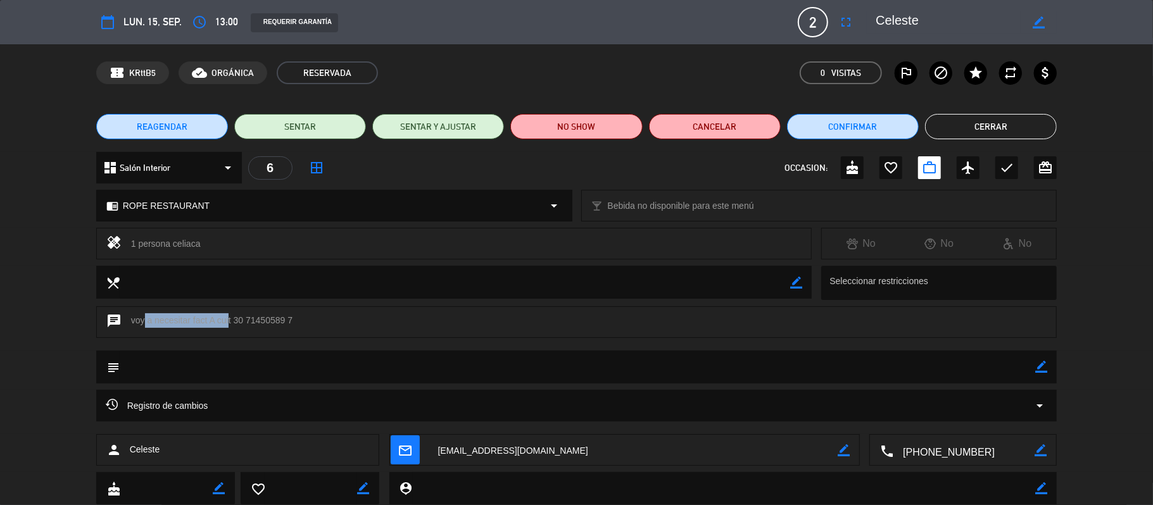
click at [227, 322] on div "chat voy a necesitar fact A cuit 30 71450589 7" at bounding box center [576, 322] width 961 height 32
click at [135, 325] on div "chat voy a necesitar fact A cuit 30 71450589 7" at bounding box center [576, 322] width 961 height 32
click at [135, 322] on div "chat voy a necesitar fact A cuit 30 71450589 7" at bounding box center [576, 322] width 961 height 32
drag, startPoint x: 135, startPoint y: 322, endPoint x: 296, endPoint y: 317, distance: 161.5
click at [296, 317] on div "chat voy a necesitar fact A cuit 30 71450589 7" at bounding box center [576, 322] width 961 height 32
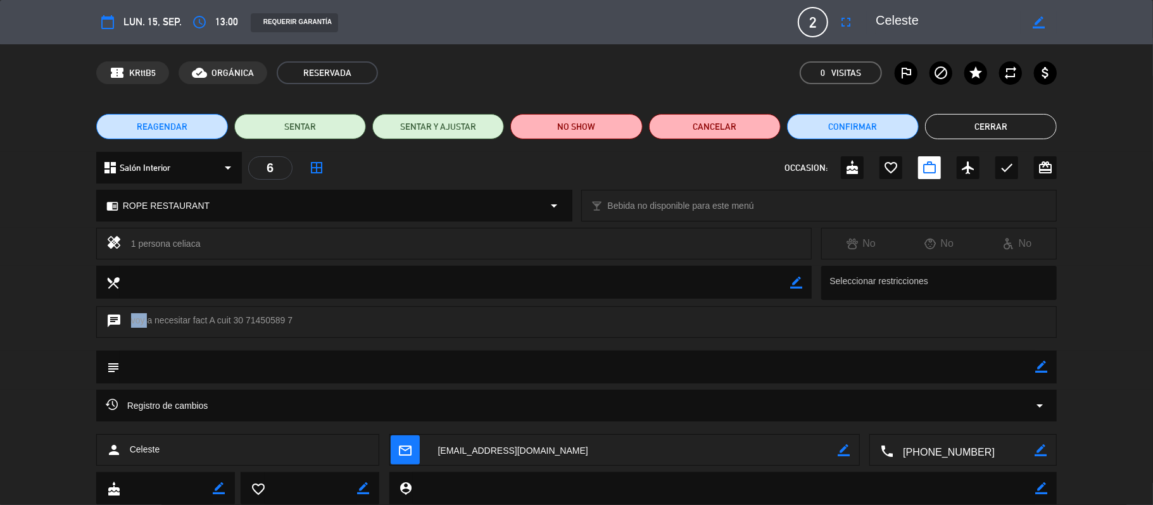
click at [296, 317] on div "chat voy a necesitar fact A cuit 30 71450589 7" at bounding box center [576, 322] width 961 height 32
click at [142, 319] on div "chat voy a necesitar fact A cuit 30 71450589 7" at bounding box center [576, 322] width 961 height 32
drag, startPoint x: 141, startPoint y: 319, endPoint x: 287, endPoint y: 320, distance: 146.3
click at [287, 320] on div "chat voy a necesitar fact A cuit 30 71450589 7" at bounding box center [576, 322] width 961 height 32
copy div "voy a necesitar fact A cuit 30 71450589 7"
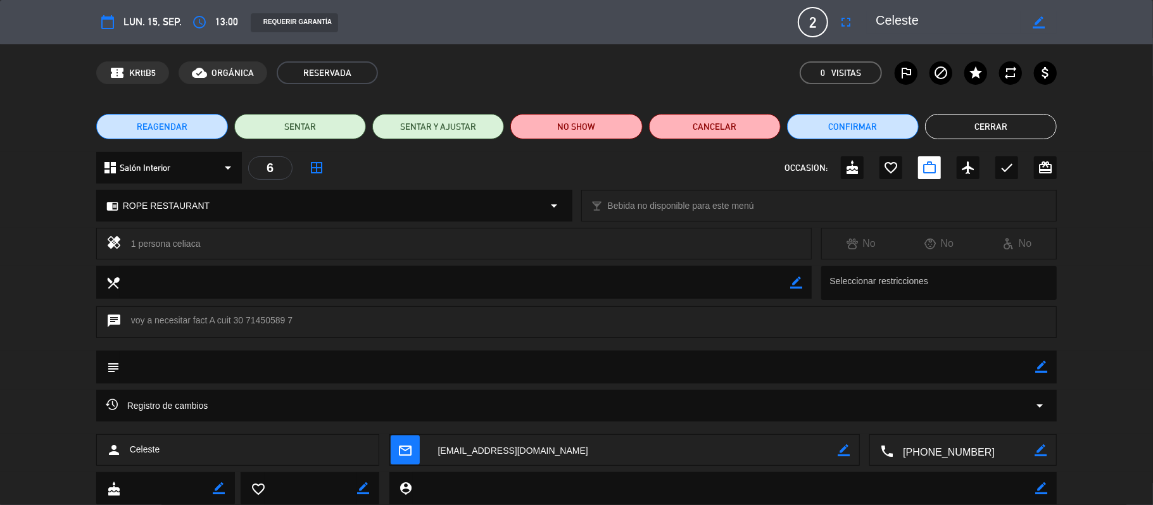
click at [137, 244] on div "1 persona celiaca" at bounding box center [466, 244] width 671 height 18
drag, startPoint x: 137, startPoint y: 244, endPoint x: 166, endPoint y: 244, distance: 29.1
click at [163, 244] on div "1 persona celiaca" at bounding box center [466, 244] width 671 height 18
click at [186, 244] on div "1 persona celiaca" at bounding box center [466, 244] width 671 height 18
drag, startPoint x: 186, startPoint y: 244, endPoint x: 110, endPoint y: 234, distance: 76.7
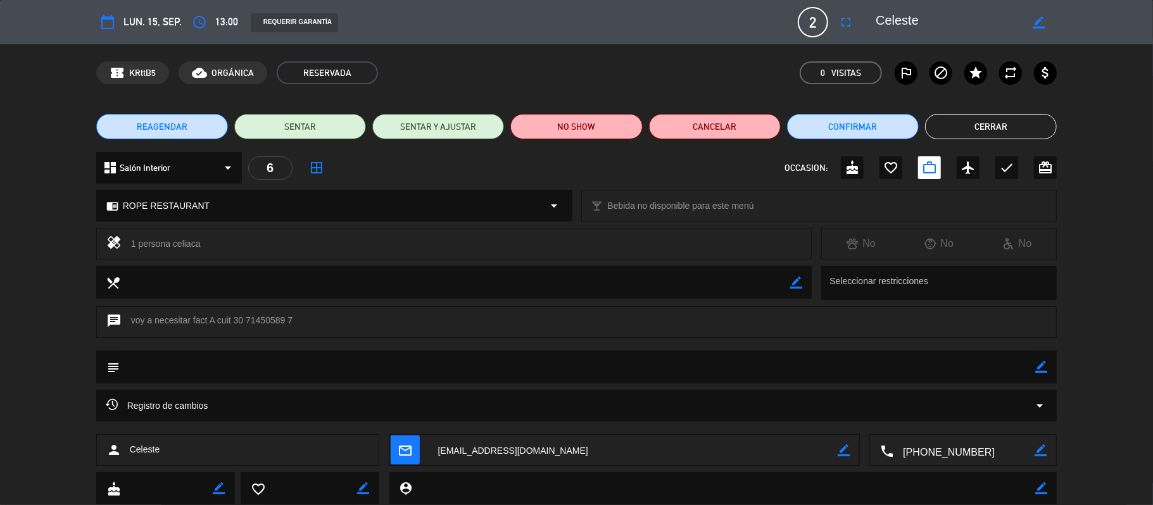
click at [110, 234] on div "healing 1 persona celiaca" at bounding box center [454, 244] width 716 height 32
click at [244, 229] on div "healing 1 persona celiaca" at bounding box center [454, 244] width 716 height 32
click at [184, 243] on div "1 persona celiaca" at bounding box center [466, 244] width 671 height 18
drag, startPoint x: 183, startPoint y: 242, endPoint x: 132, endPoint y: 242, distance: 50.7
click at [132, 242] on div "1 persona celiaca" at bounding box center [466, 244] width 671 height 18
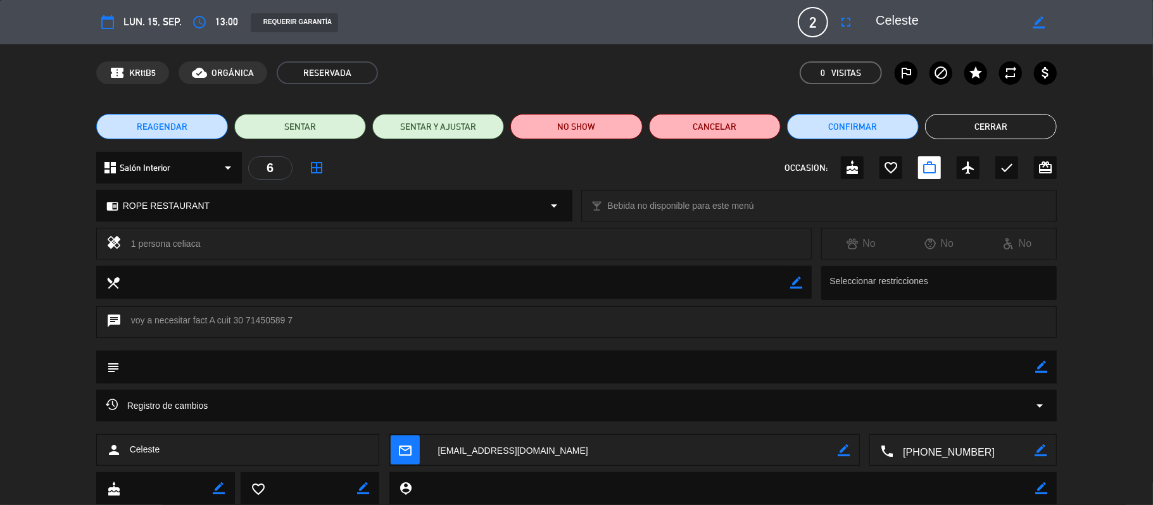
copy div "1 persona celiaca"
click at [1014, 116] on button "Cerrar" at bounding box center [991, 126] width 132 height 25
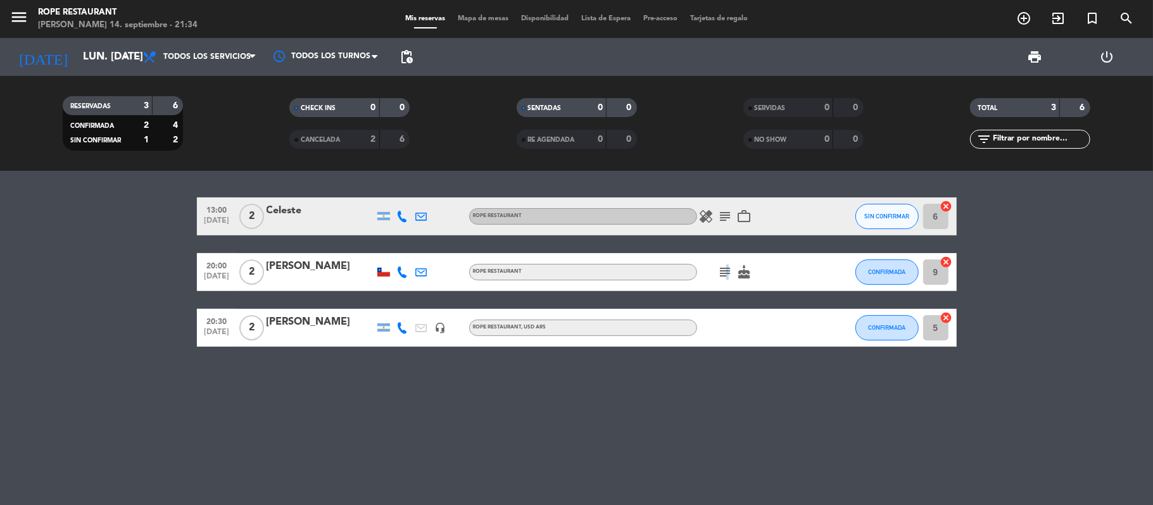
click at [725, 274] on icon "subject" at bounding box center [725, 272] width 15 height 15
click at [304, 269] on div "[PERSON_NAME]" at bounding box center [321, 266] width 108 height 16
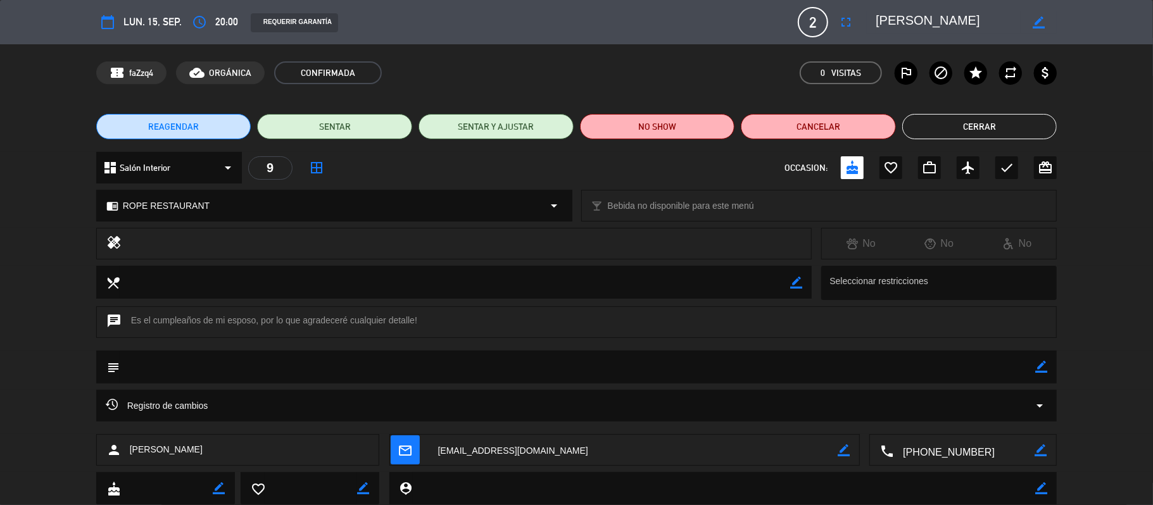
click at [165, 323] on div "chat Es el cumpleaños de mi esposo, por lo que agradeceré cualquier detalle!" at bounding box center [576, 322] width 961 height 32
drag, startPoint x: 165, startPoint y: 323, endPoint x: 256, endPoint y: 320, distance: 91.9
click at [256, 320] on div "chat Es el cumpleaños de mi esposo, por lo que agradeceré cualquier detalle!" at bounding box center [576, 322] width 961 height 32
copy div "cumpleaños de mi esposo,"
drag, startPoint x: 1011, startPoint y: 112, endPoint x: 1009, endPoint y: 127, distance: 14.6
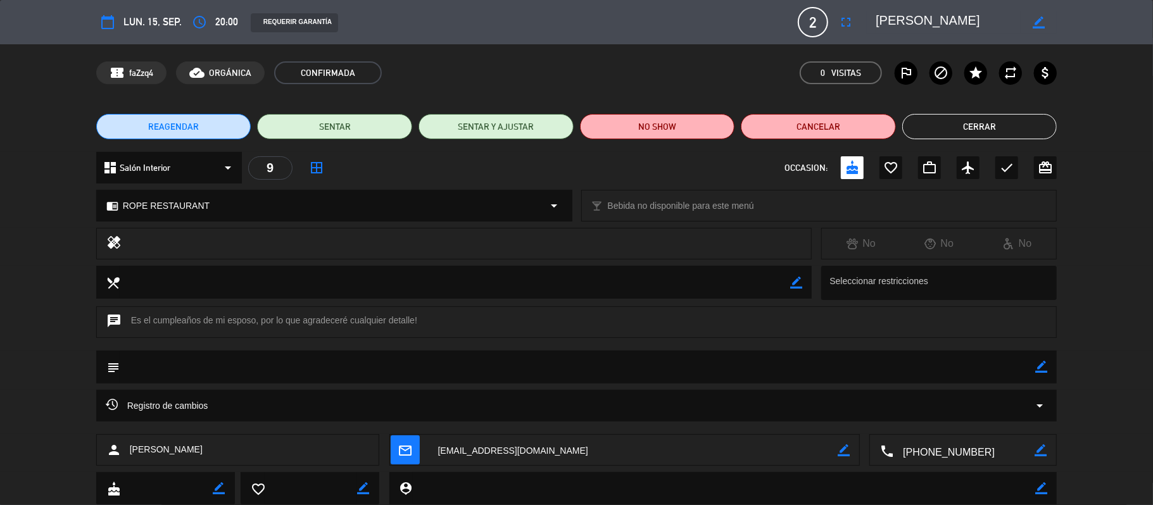
click at [1009, 119] on div "REAGENDAR SENTAR SENTAR Y AJUSTAR NO SHOW Cancelar Cerrar" at bounding box center [576, 126] width 1153 height 51
click at [1009, 127] on button "Cerrar" at bounding box center [979, 126] width 155 height 25
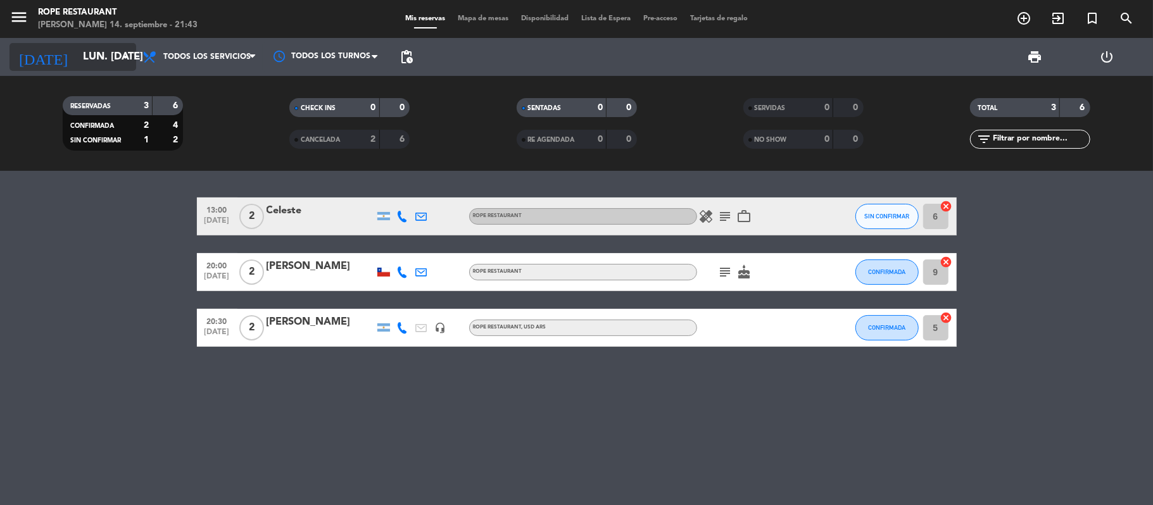
drag, startPoint x: 51, startPoint y: 32, endPoint x: 62, endPoint y: 46, distance: 18.5
click at [52, 33] on div "menu Rope restaurant [PERSON_NAME] 14. septiembre - 21:43" at bounding box center [144, 19] width 288 height 30
click at [77, 49] on input "lun. [DATE]" at bounding box center [145, 57] width 137 height 25
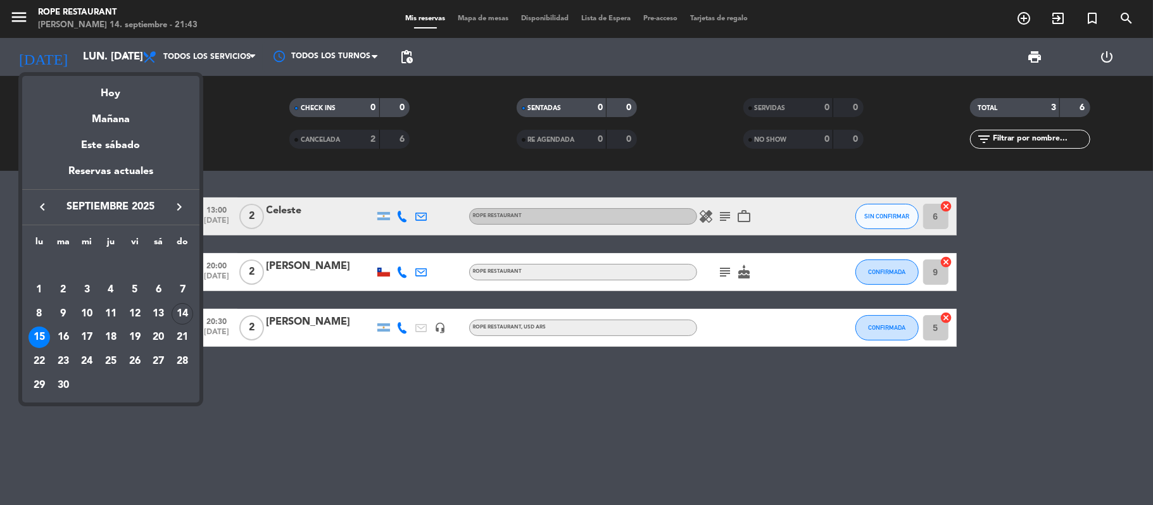
click at [97, 72] on div "semana que viene esta semana semana previa misma semana del año anterior Hoy Ma…" at bounding box center [110, 236] width 177 height 333
click at [105, 82] on div "Hoy" at bounding box center [110, 89] width 177 height 26
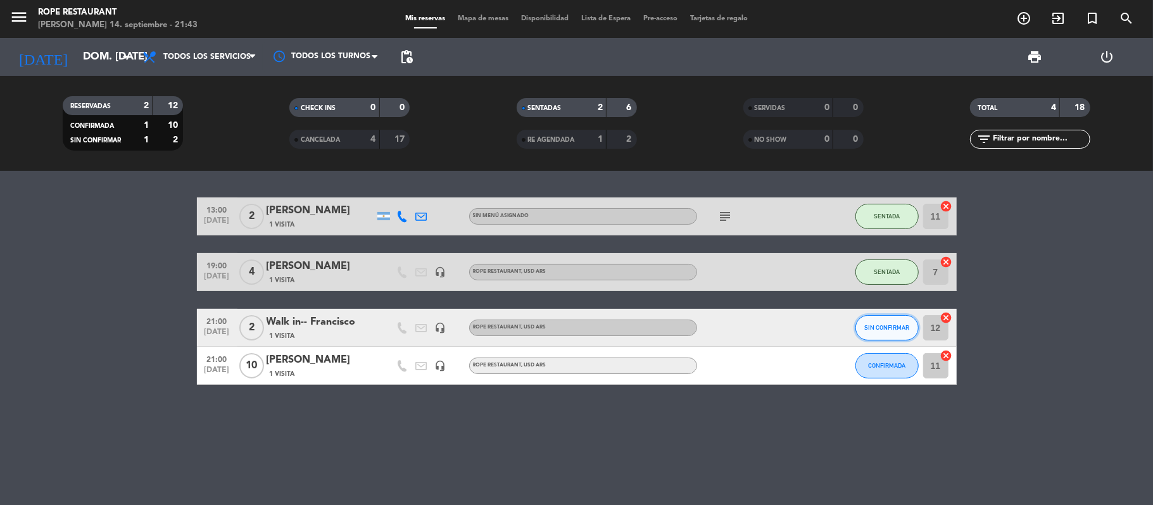
click at [879, 327] on span "SIN CONFIRMAR" at bounding box center [886, 327] width 45 height 7
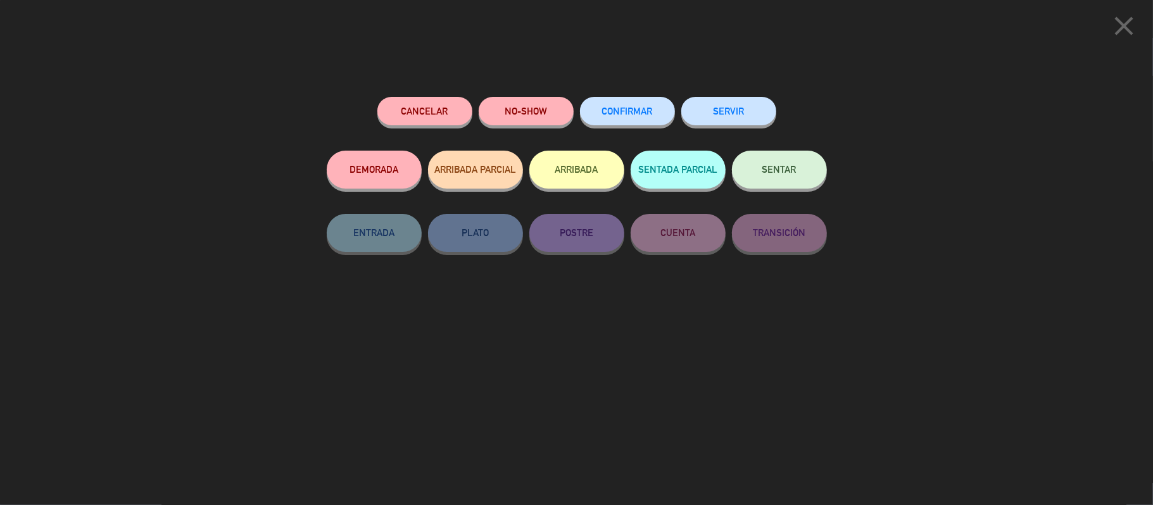
click at [807, 185] on button "SENTAR" at bounding box center [779, 170] width 95 height 38
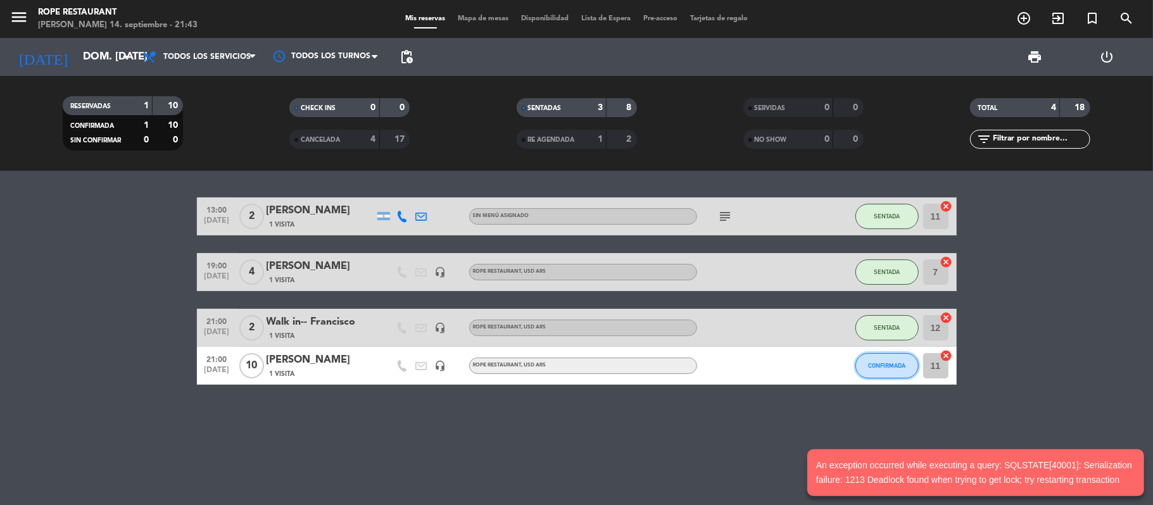
click at [879, 363] on span "CONFIRMADA" at bounding box center [886, 365] width 37 height 7
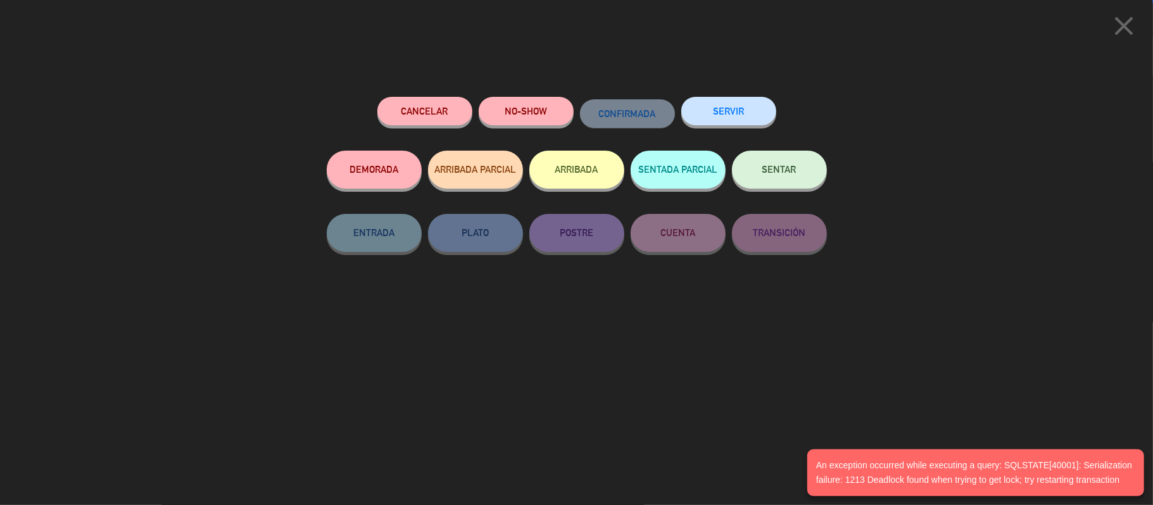
click at [798, 163] on button "SENTAR" at bounding box center [779, 170] width 95 height 38
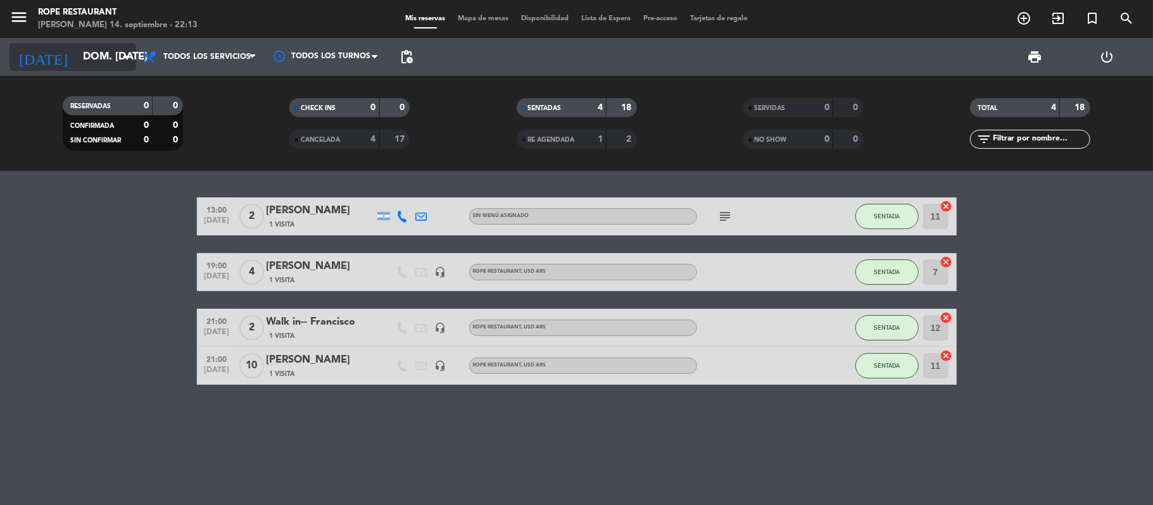
click at [89, 56] on input "dom. [DATE]" at bounding box center [145, 57] width 137 height 25
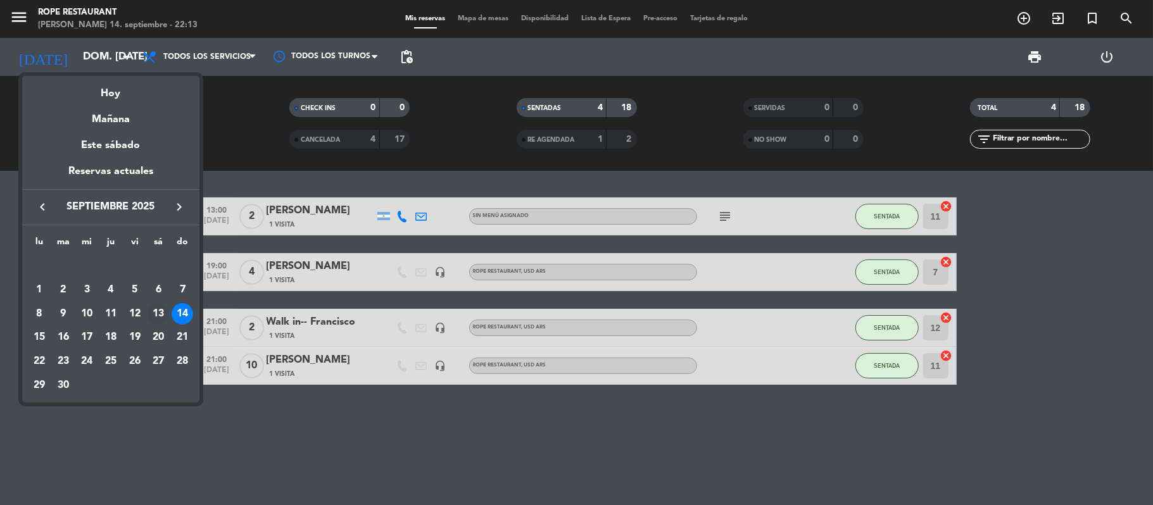
click at [163, 314] on div "13" at bounding box center [159, 314] width 22 height 22
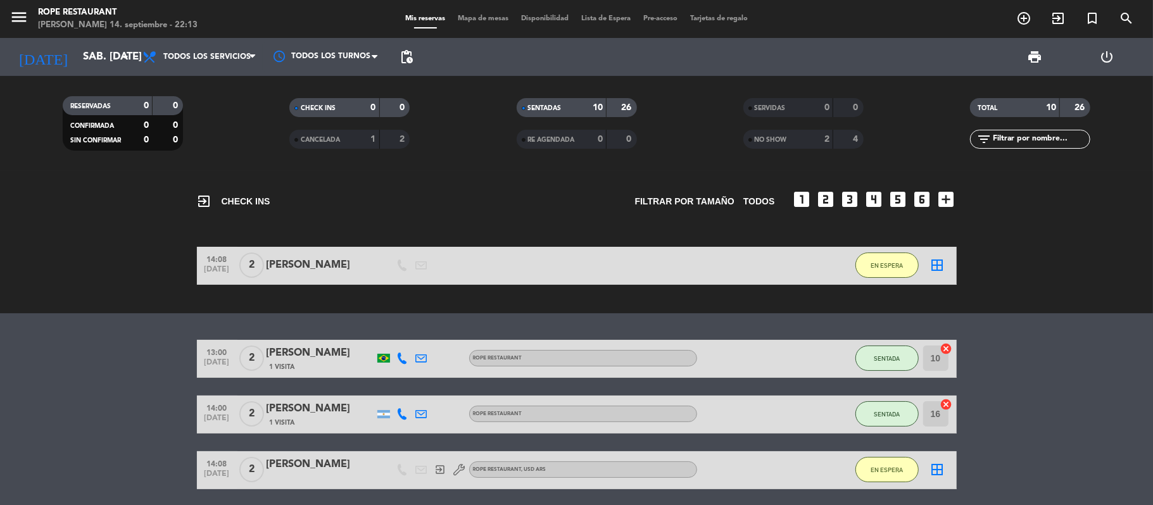
click at [784, 138] on span "NO SHOW" at bounding box center [771, 140] width 32 height 6
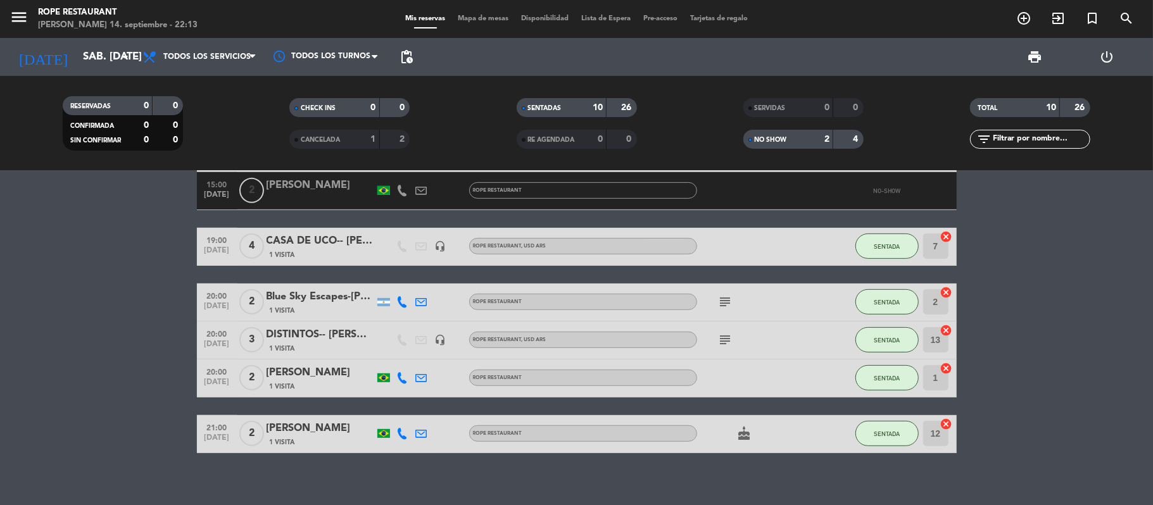
scroll to position [477, 0]
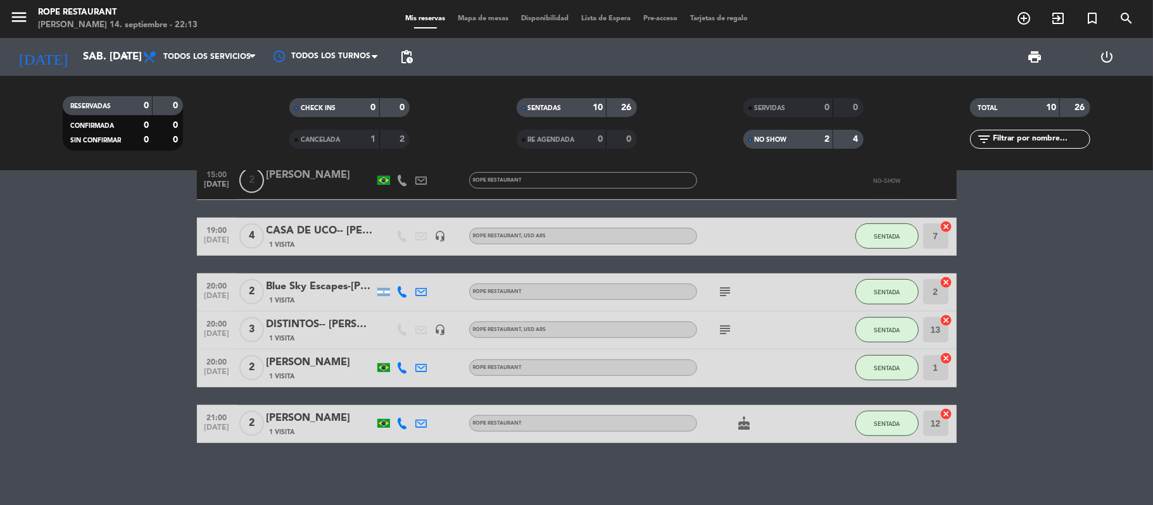
click at [780, 134] on div "NO SHOW" at bounding box center [775, 139] width 58 height 15
click at [386, 138] on div "2" at bounding box center [395, 139] width 24 height 15
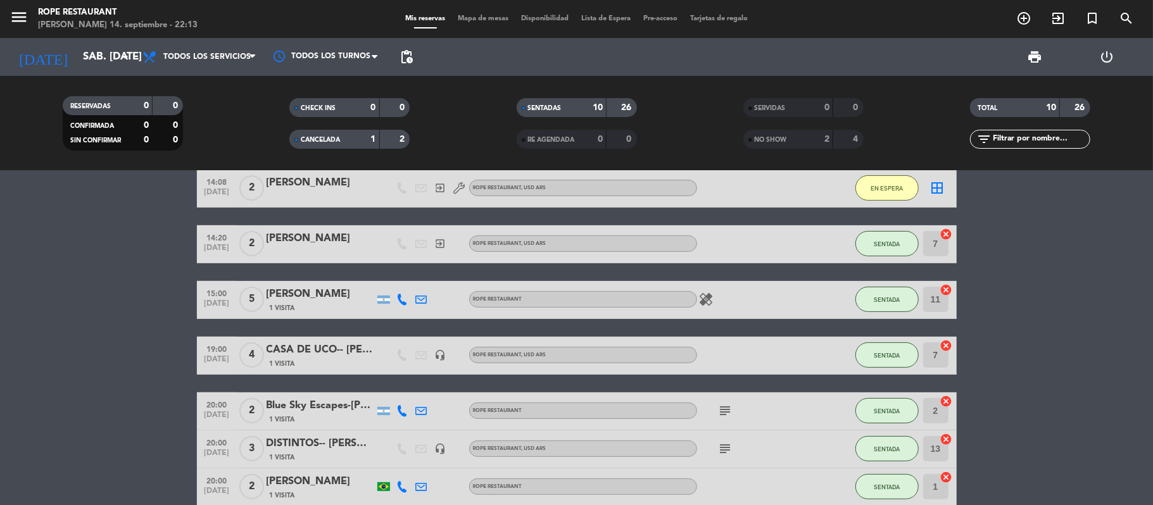
scroll to position [401, 0]
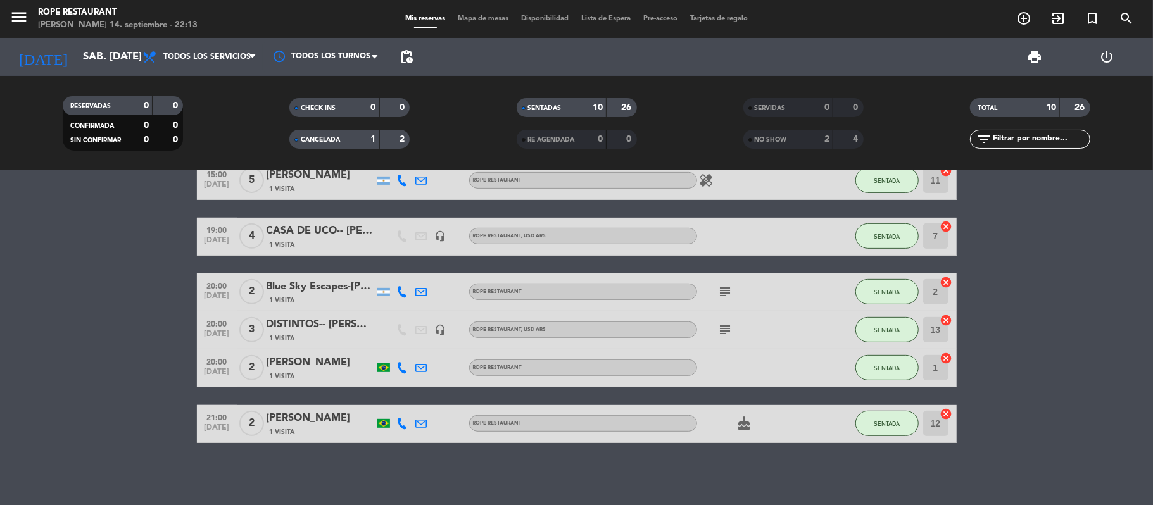
click at [765, 137] on span "NO SHOW" at bounding box center [771, 140] width 32 height 6
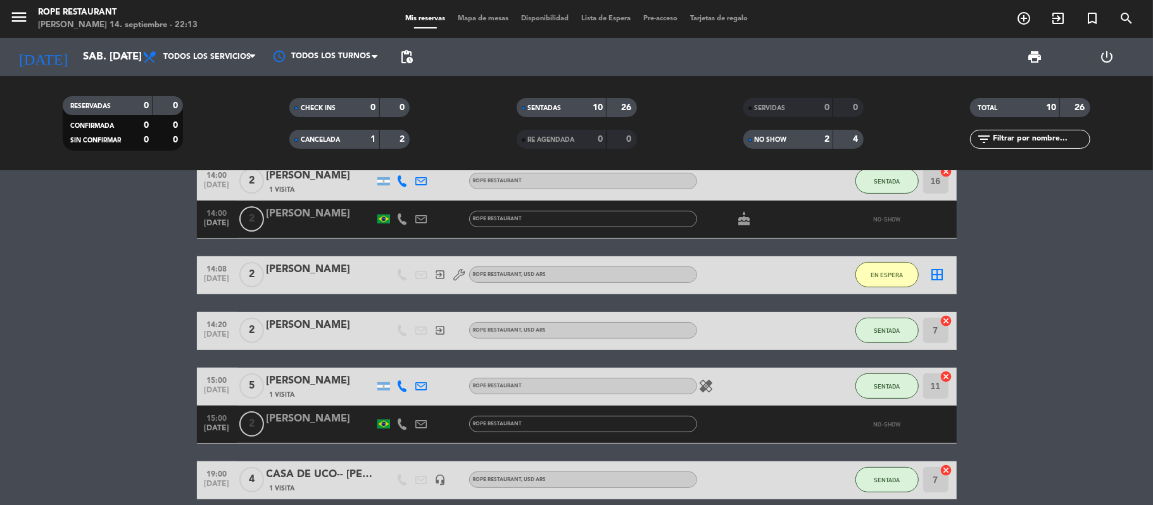
scroll to position [485, 0]
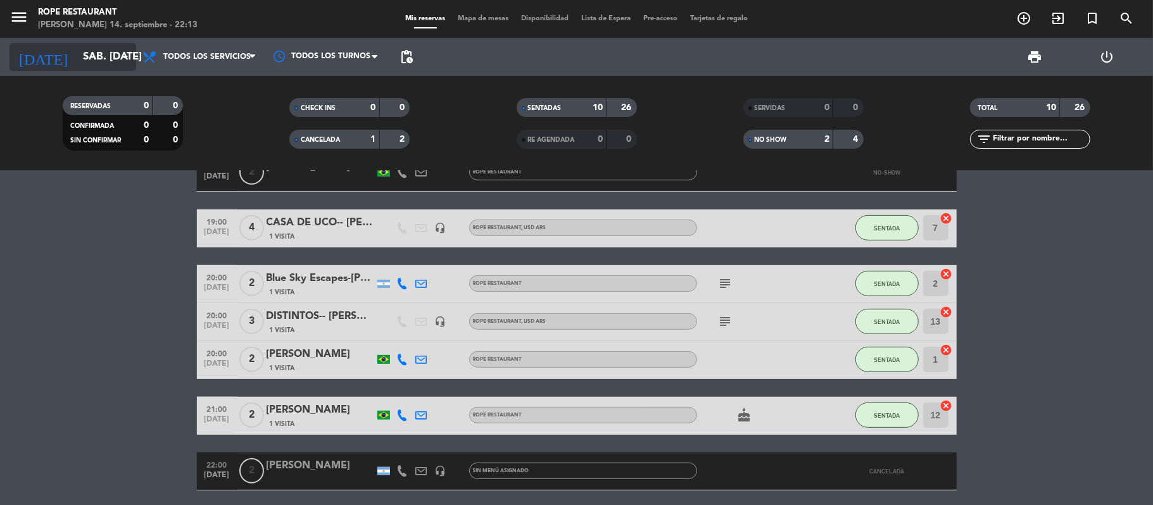
click at [107, 68] on input "sáb. [DATE]" at bounding box center [145, 57] width 137 height 25
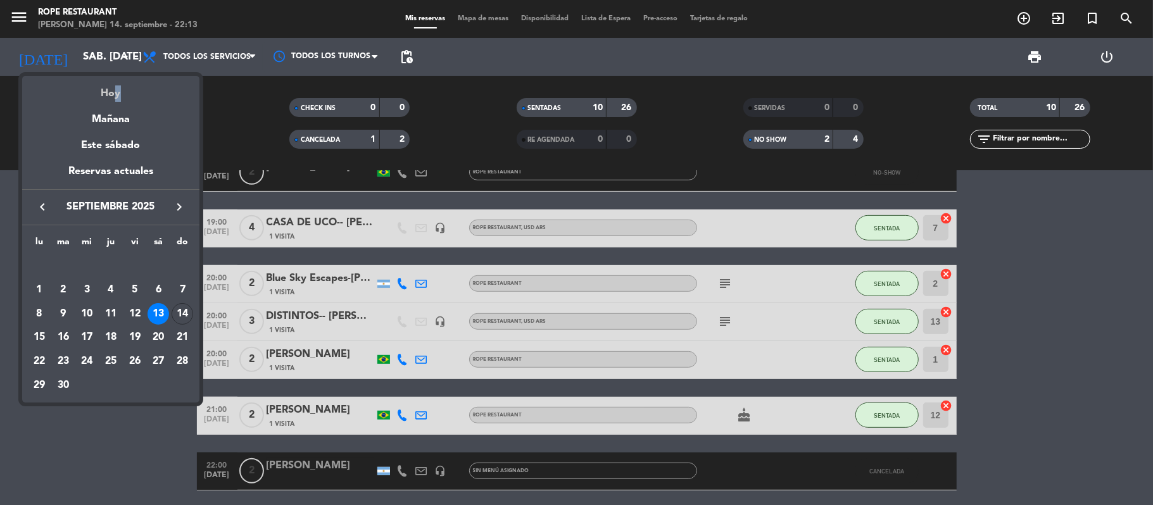
click at [112, 90] on div "Hoy" at bounding box center [110, 89] width 177 height 26
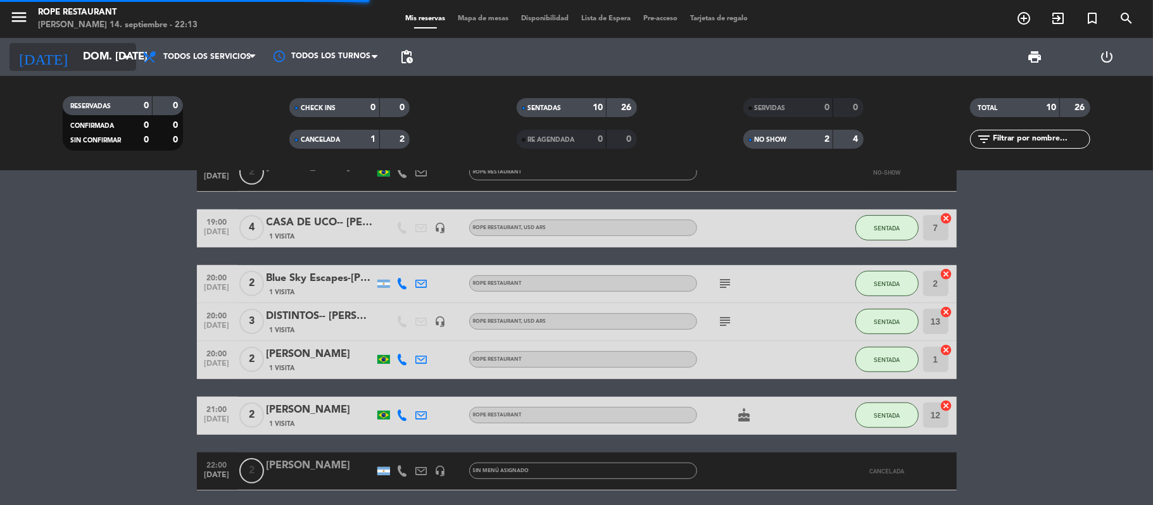
click at [108, 60] on input "dom. [DATE]" at bounding box center [145, 57] width 137 height 25
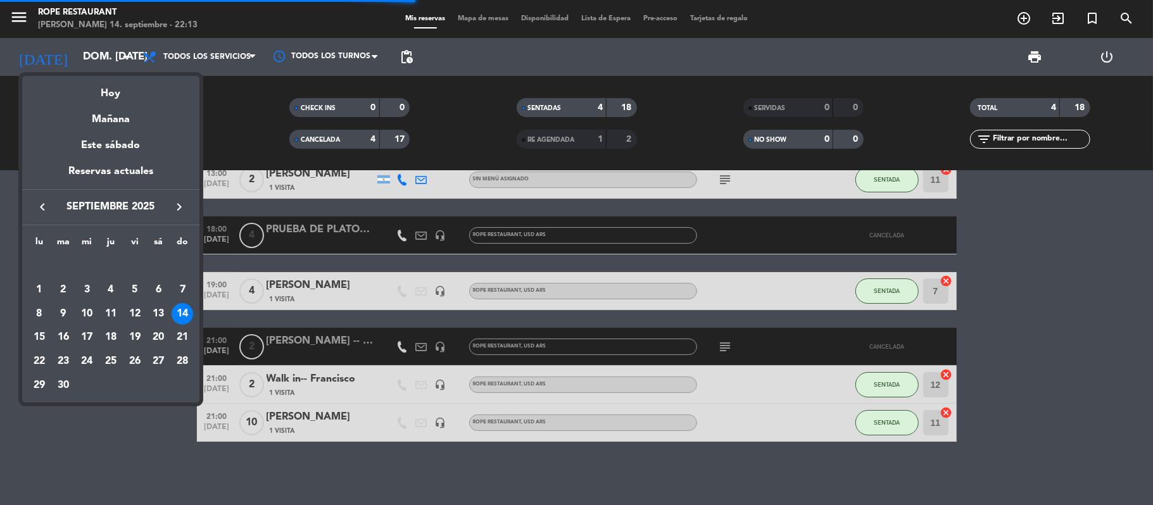
scroll to position [112, 0]
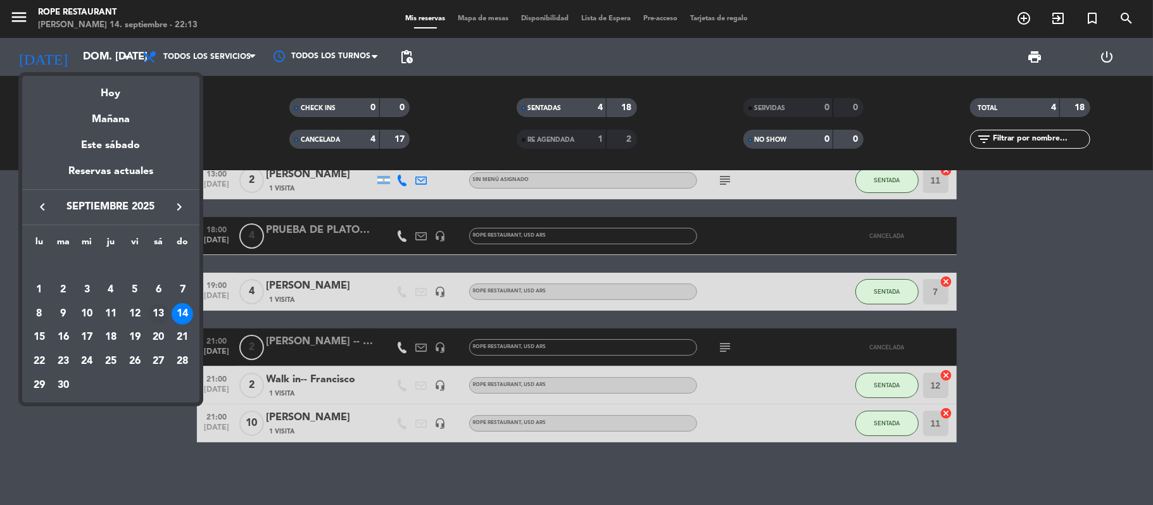
click at [160, 309] on div "13" at bounding box center [159, 314] width 22 height 22
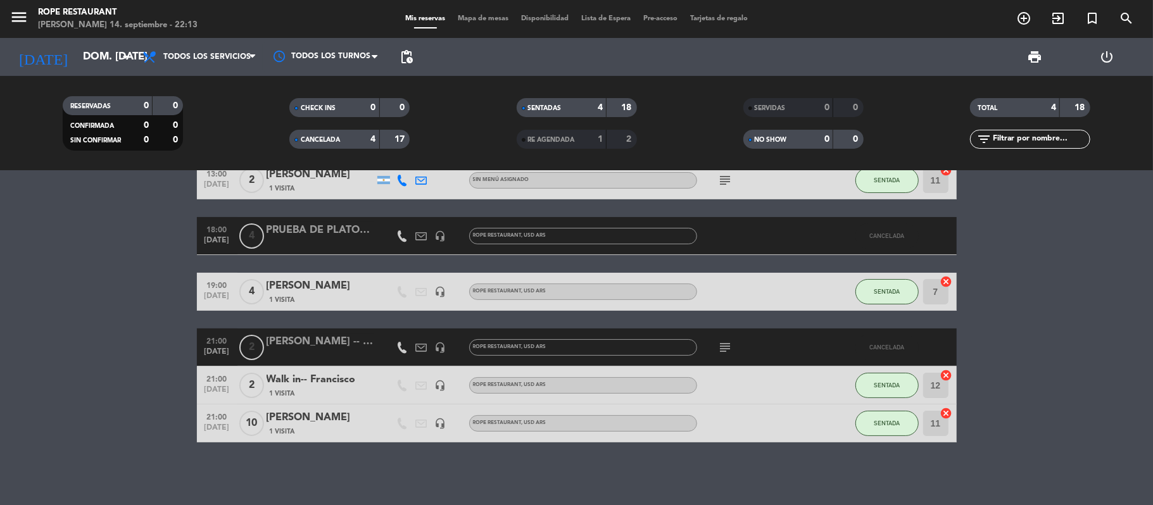
type input "sáb. [DATE]"
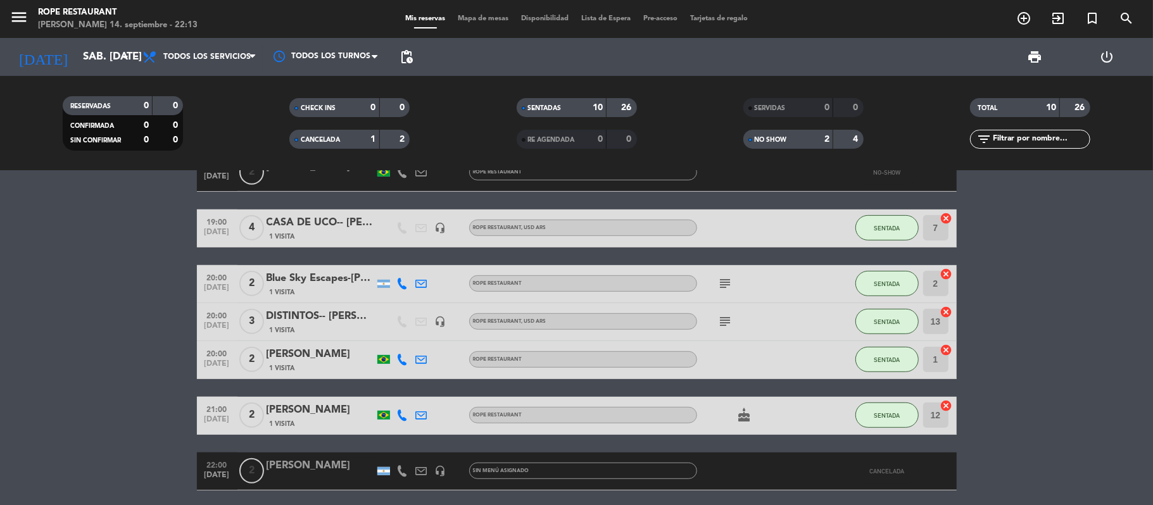
scroll to position [532, 0]
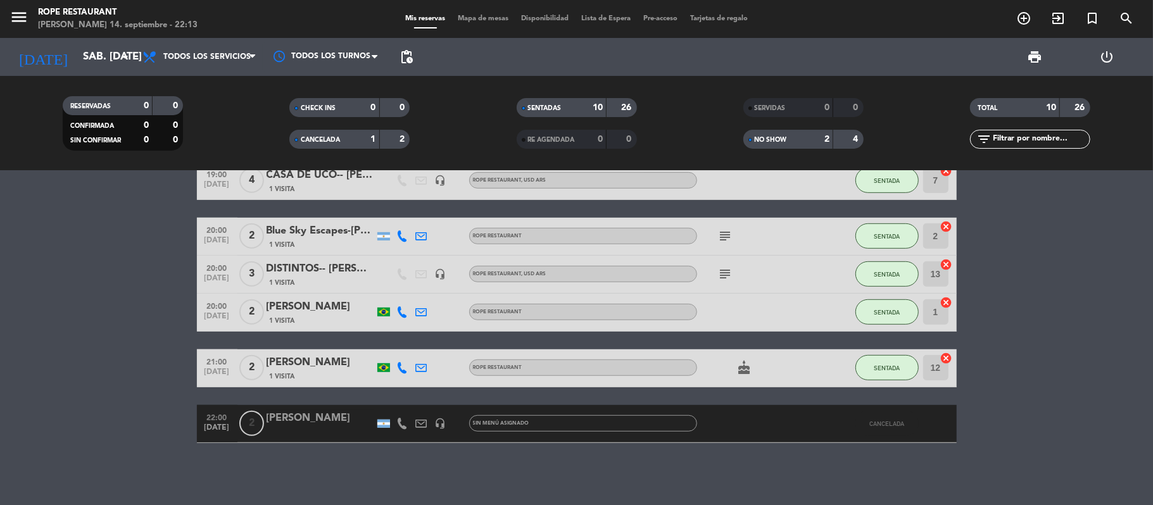
click at [315, 424] on div "[PERSON_NAME]" at bounding box center [321, 418] width 108 height 16
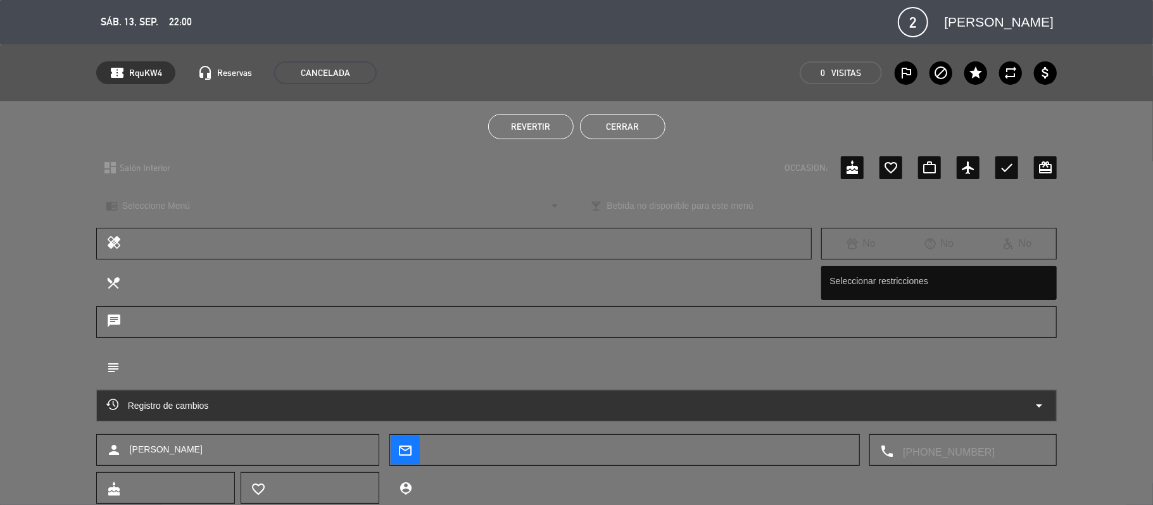
click at [535, 120] on button "Revertir" at bounding box center [530, 126] width 85 height 25
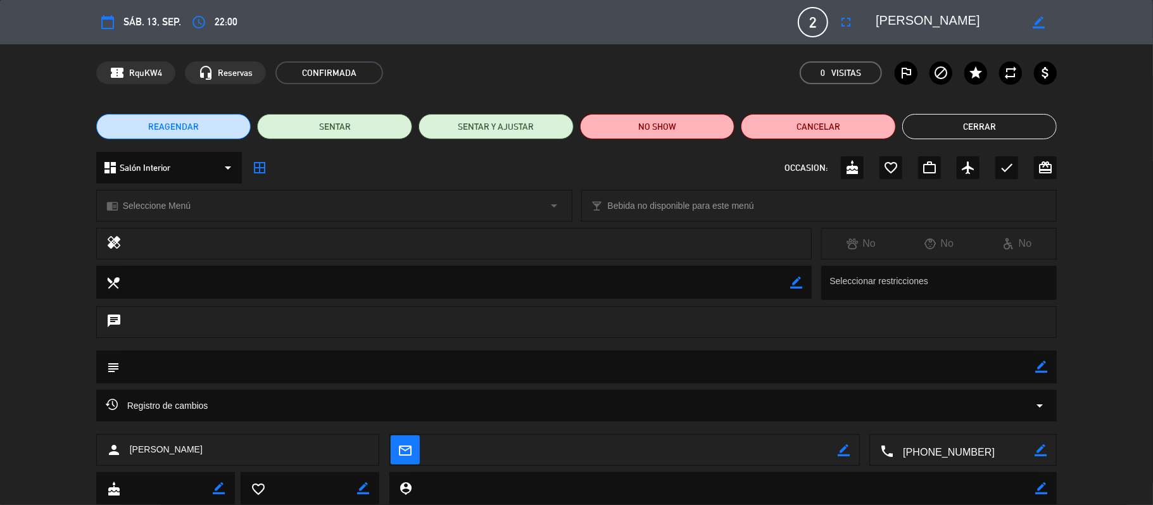
click at [201, 123] on button "REAGENDAR" at bounding box center [173, 126] width 155 height 25
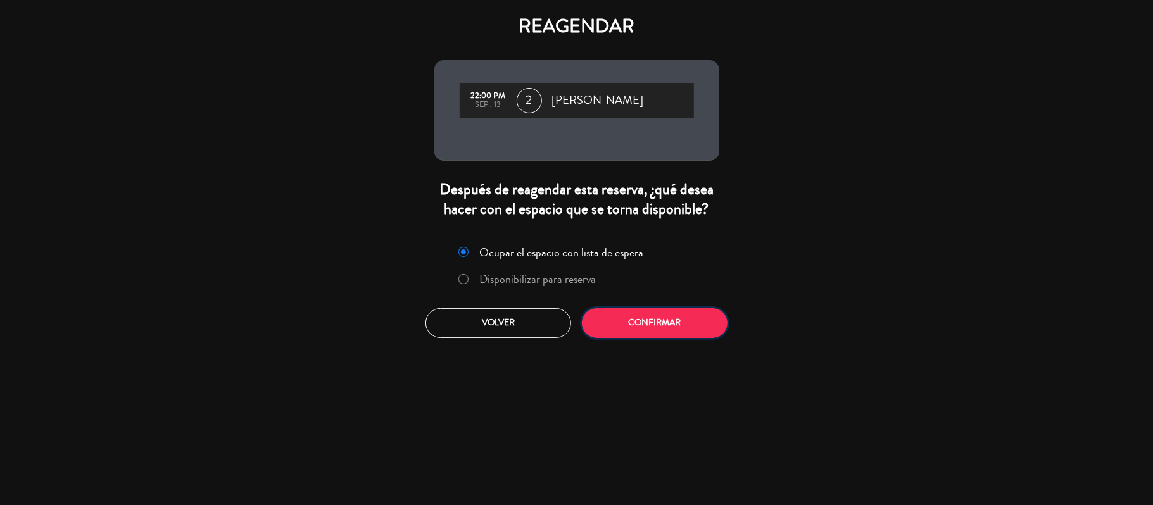
click at [615, 323] on button "Confirmar" at bounding box center [655, 323] width 146 height 30
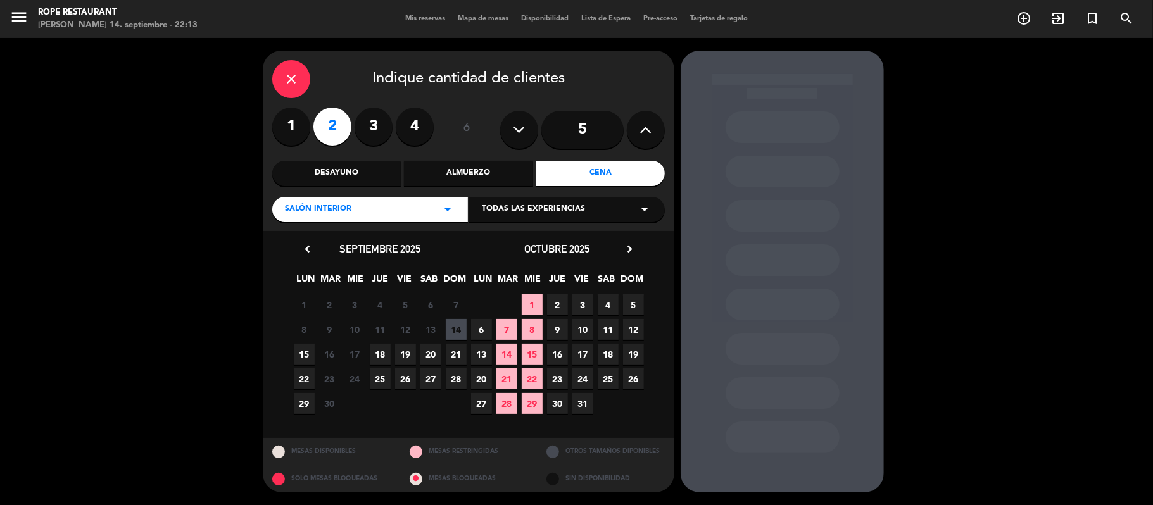
click at [446, 334] on span "14" at bounding box center [456, 329] width 21 height 21
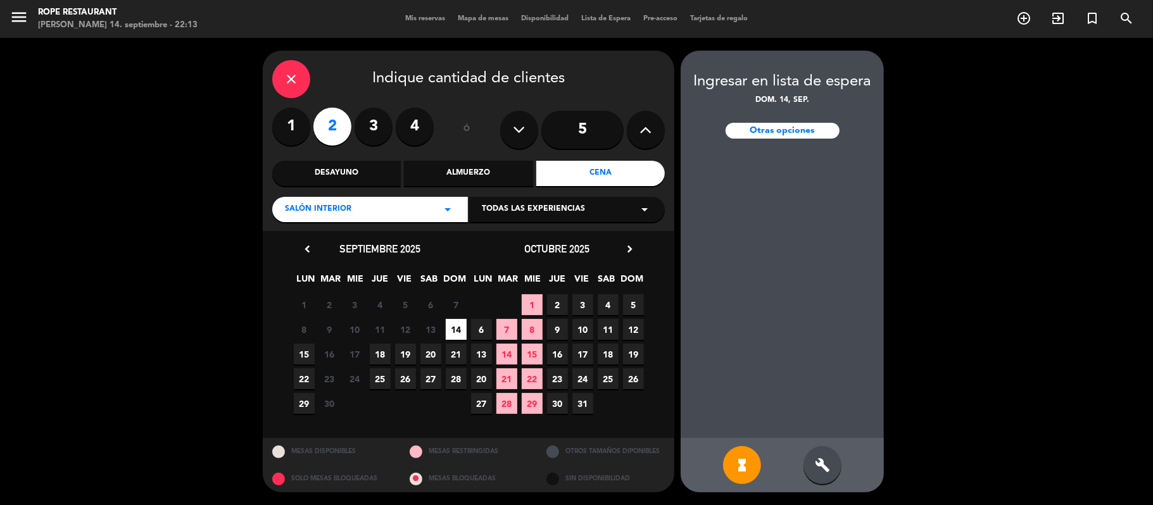
click at [800, 458] on div "hourglass_full build" at bounding box center [782, 465] width 203 height 54
click at [808, 462] on div "build" at bounding box center [822, 465] width 38 height 38
click at [727, 459] on div "hourglass_full" at bounding box center [742, 465] width 38 height 38
click at [865, 158] on div at bounding box center [782, 296] width 203 height 284
click at [809, 454] on div "build" at bounding box center [822, 465] width 38 height 38
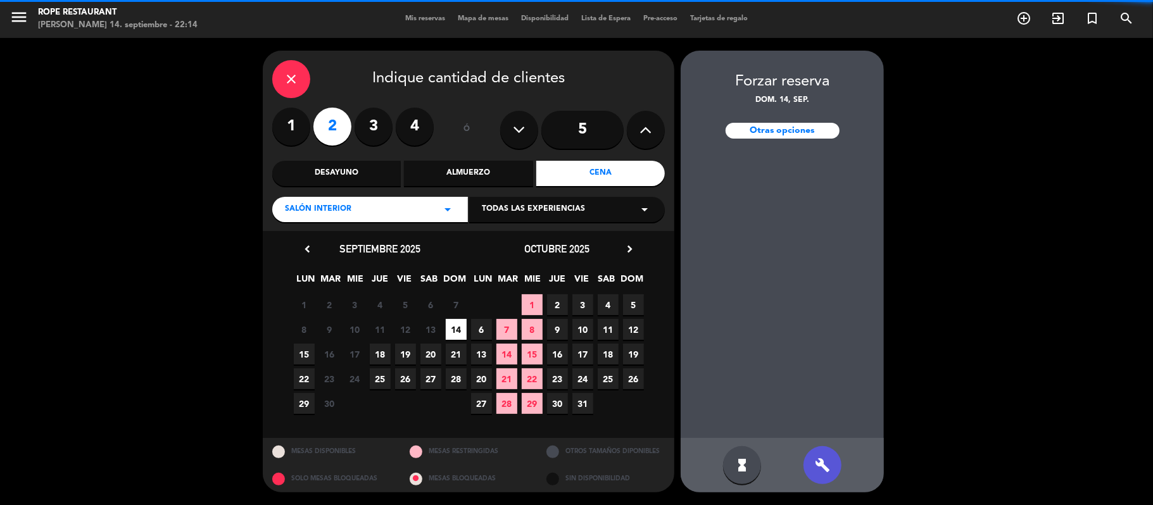
click at [769, 119] on div "Forzar reserva dom. 14, sep. Otras opciones" at bounding box center [782, 112] width 203 height 85
click at [769, 130] on div "Otras opciones" at bounding box center [783, 131] width 114 height 16
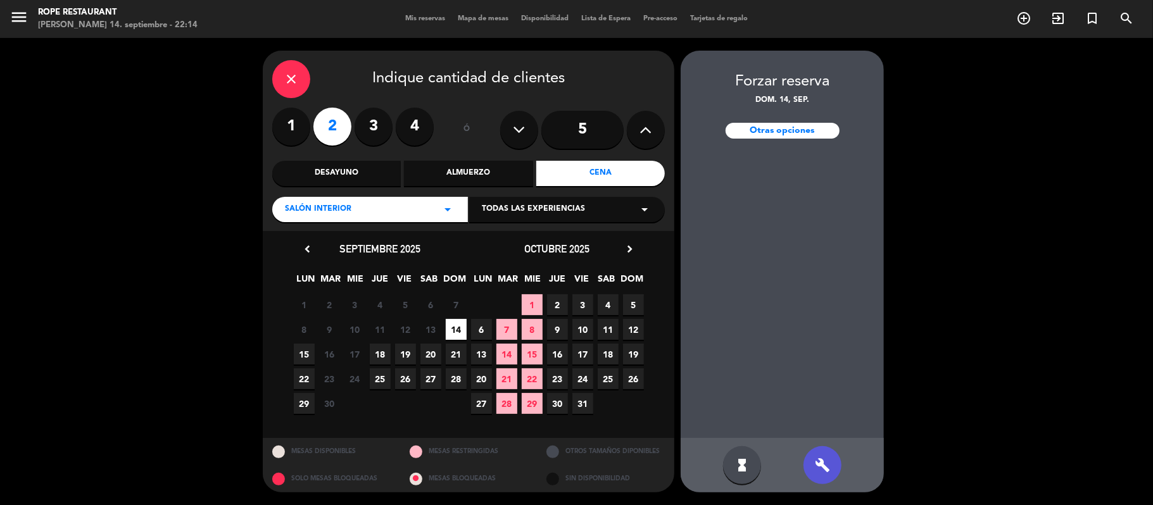
click at [769, 134] on div "Otras opciones" at bounding box center [783, 131] width 114 height 16
click at [795, 181] on div at bounding box center [782, 296] width 203 height 284
drag, startPoint x: 794, startPoint y: 196, endPoint x: 768, endPoint y: 243, distance: 54.1
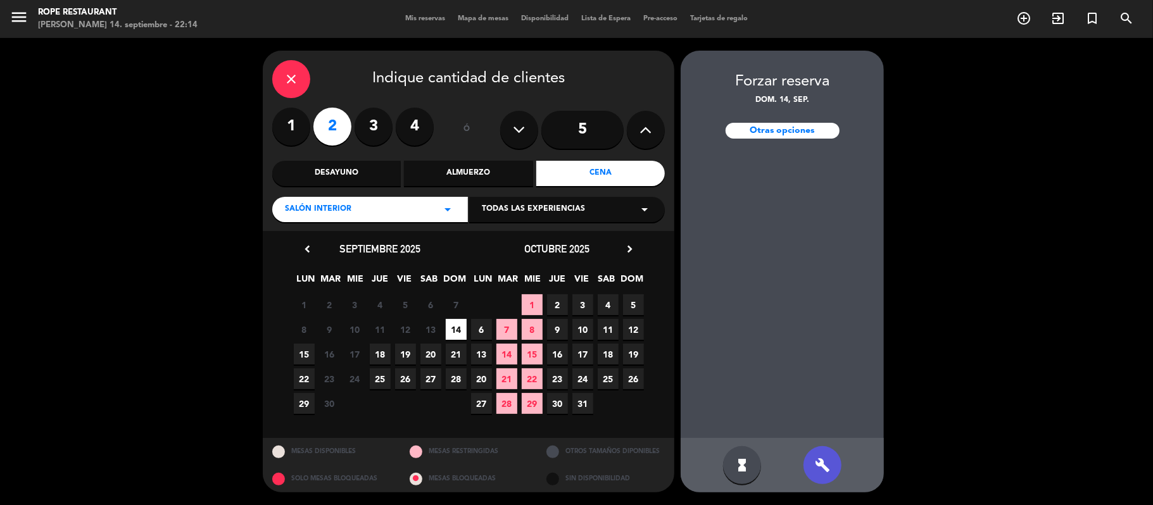
click at [791, 205] on div at bounding box center [782, 296] width 203 height 284
click at [736, 317] on div at bounding box center [782, 296] width 203 height 284
click at [532, 208] on span "Todas las experiencias" at bounding box center [533, 209] width 103 height 13
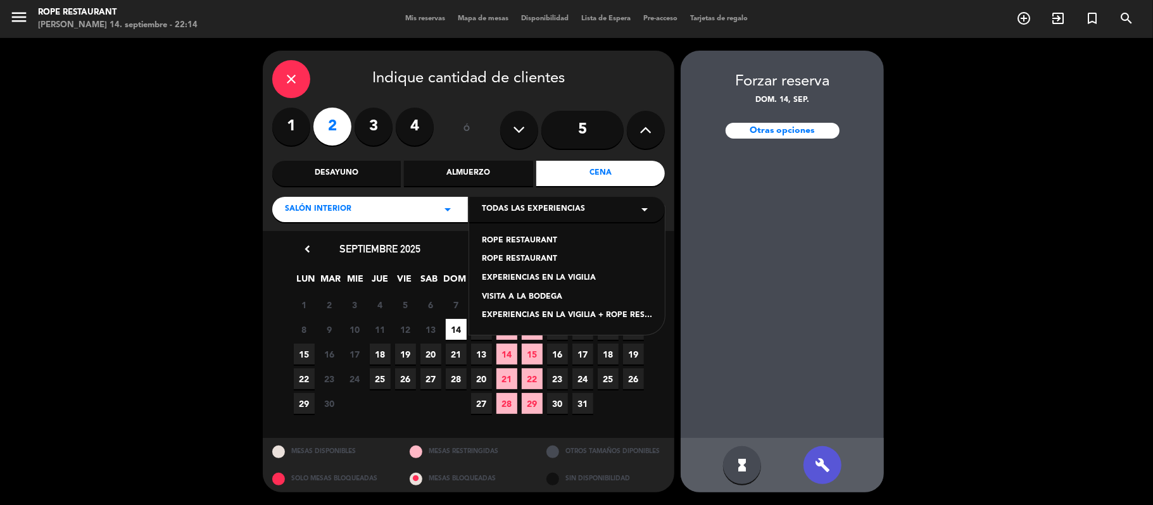
click at [536, 259] on div "ROPE RESTAURANT" at bounding box center [567, 259] width 170 height 13
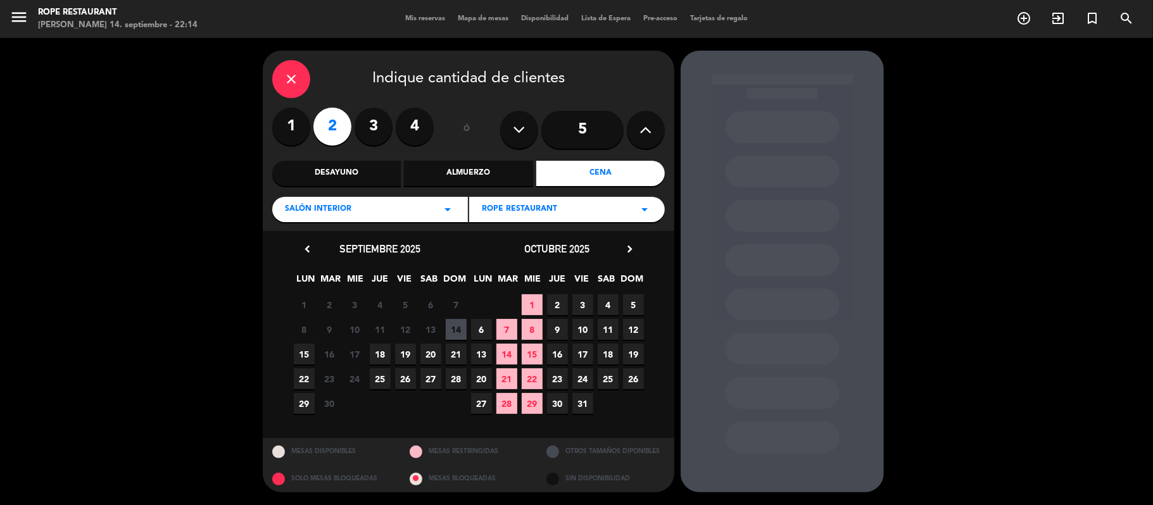
click at [454, 327] on span "14" at bounding box center [456, 329] width 21 height 21
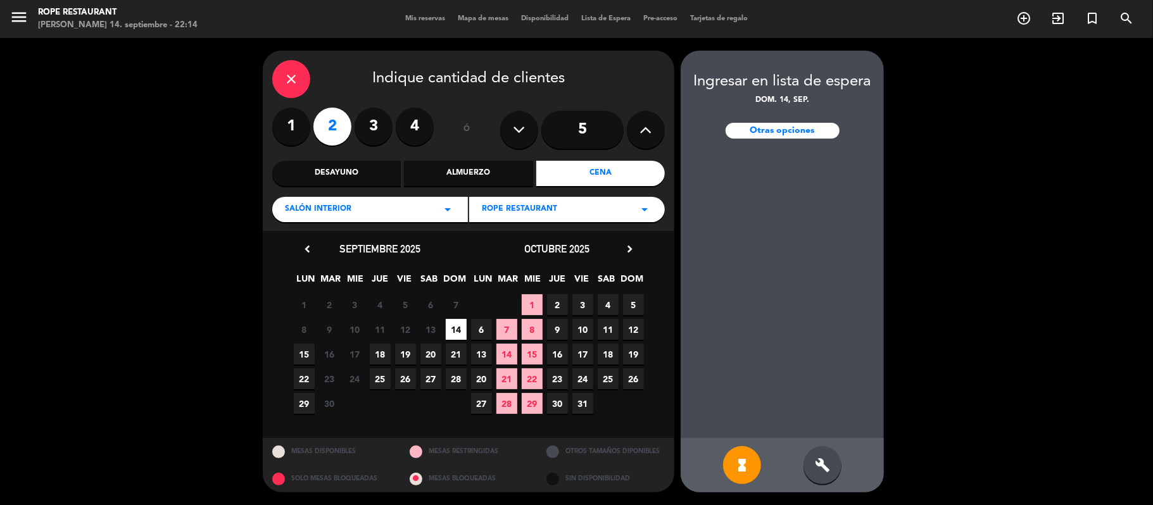
click at [833, 453] on div "build" at bounding box center [822, 465] width 38 height 38
click at [747, 462] on icon "hourglass_full" at bounding box center [741, 465] width 15 height 15
click at [535, 206] on span "ROPE RESTAURANT" at bounding box center [519, 209] width 75 height 13
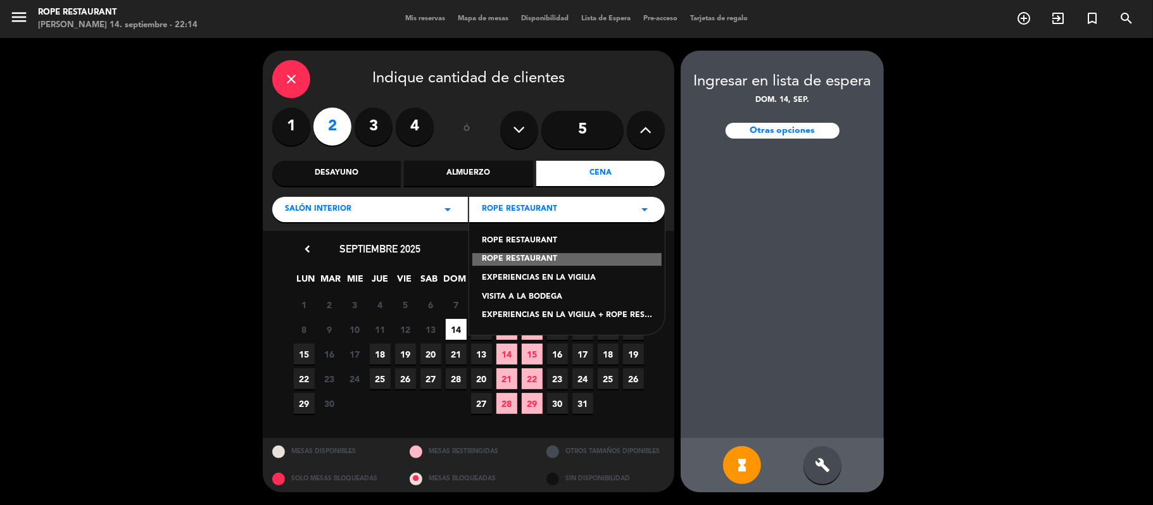
click at [557, 244] on div "ROPE RESTAURANT" at bounding box center [567, 241] width 170 height 13
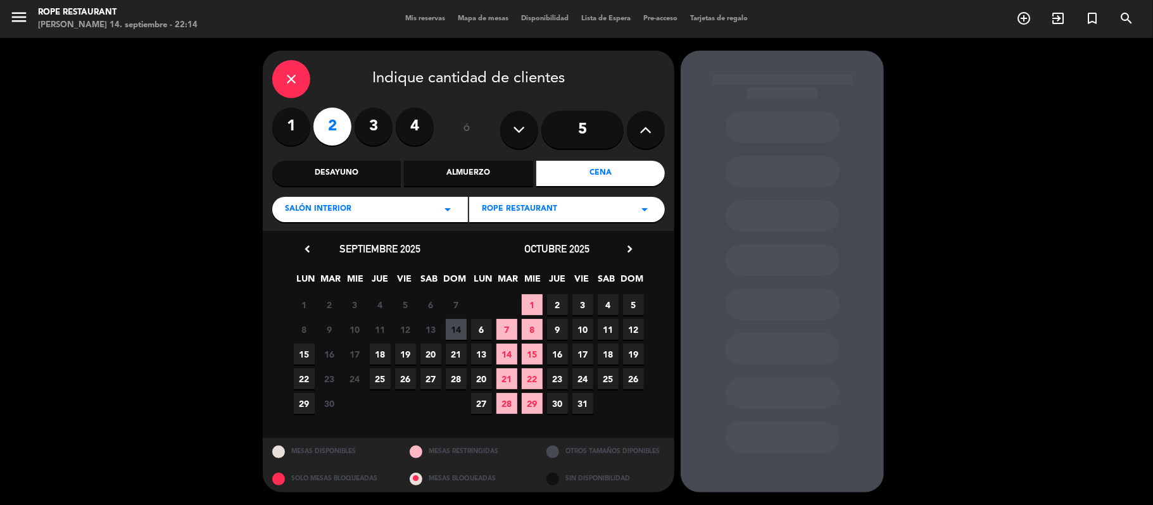
click at [458, 327] on span "14" at bounding box center [456, 329] width 21 height 21
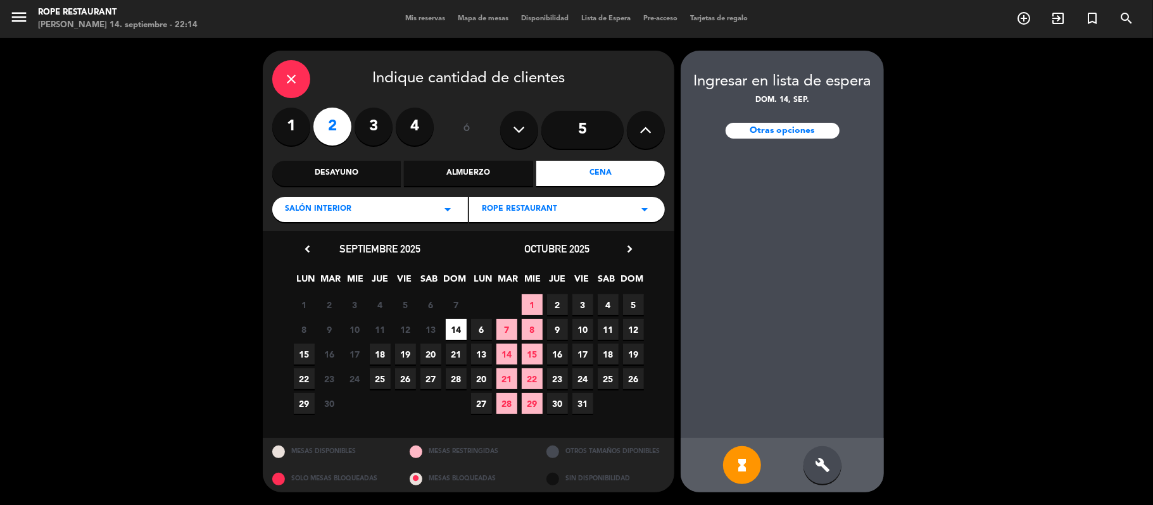
click at [811, 472] on div "build" at bounding box center [822, 465] width 38 height 38
click at [745, 472] on icon "hourglass_full" at bounding box center [741, 465] width 15 height 15
click at [305, 80] on div "close" at bounding box center [291, 79] width 38 height 38
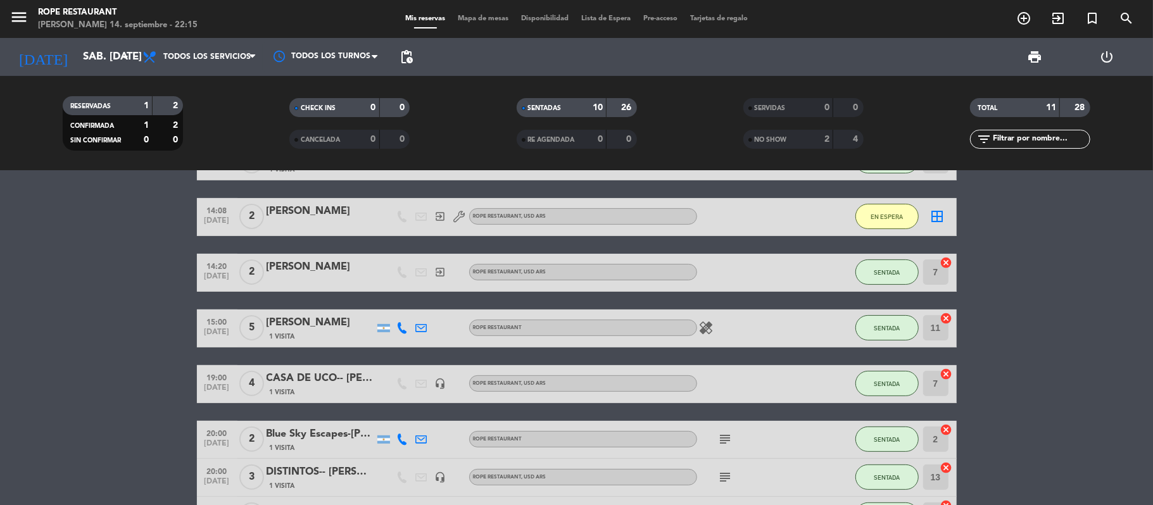
scroll to position [457, 0]
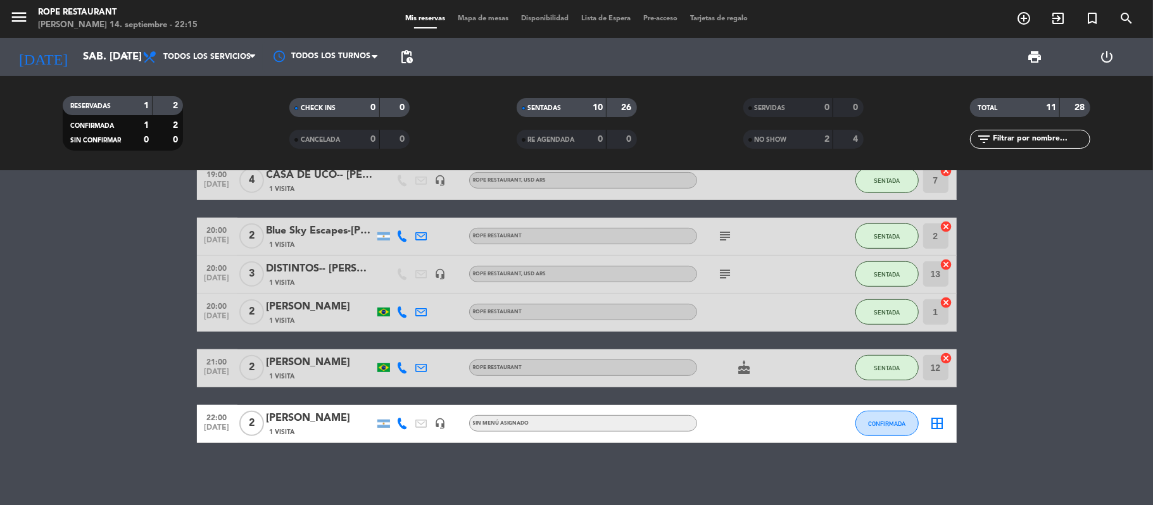
click at [160, 265] on bookings-row "13:00 [DATE] 2 [PERSON_NAME] 1 Visita ROPE RESTAURANT SENTADA 10 cancel 14:00 […" at bounding box center [576, 164] width 1153 height 560
click at [320, 422] on div "[PERSON_NAME]" at bounding box center [321, 418] width 108 height 16
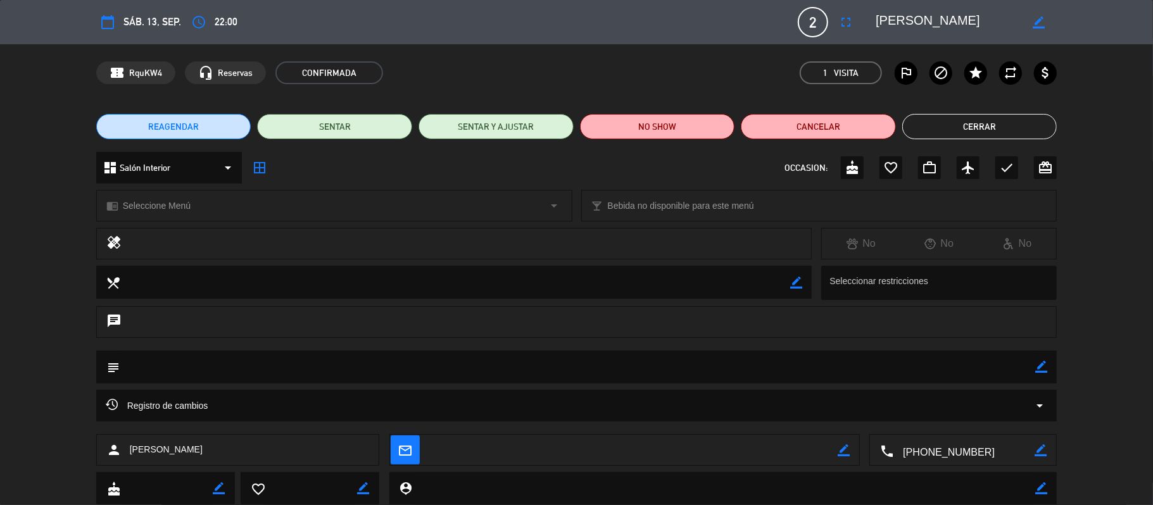
click at [907, 20] on textarea at bounding box center [948, 22] width 145 height 23
click at [930, 19] on textarea at bounding box center [948, 22] width 145 height 23
click at [952, 138] on button "Cerrar" at bounding box center [979, 126] width 155 height 25
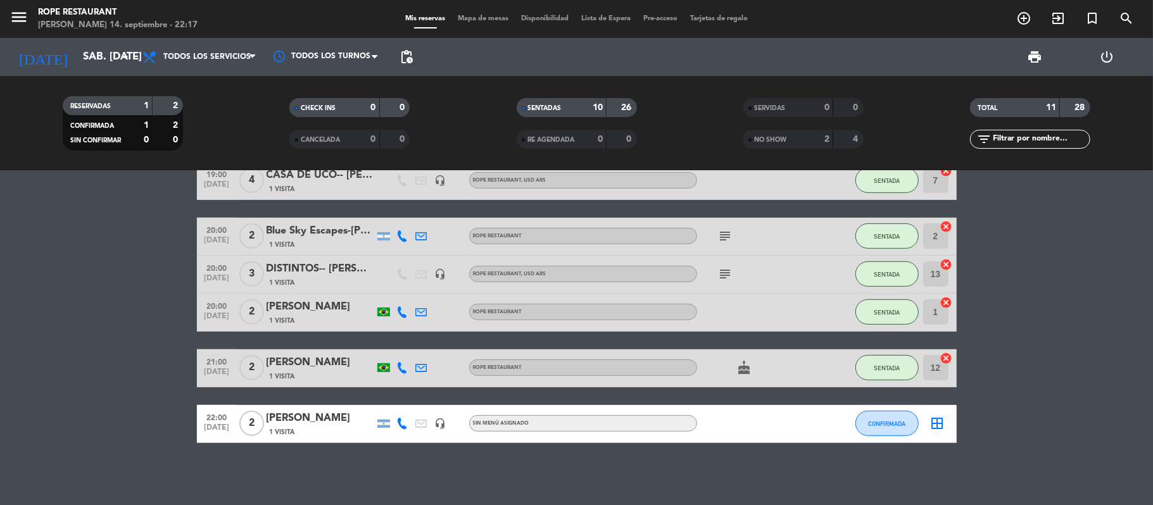
click at [310, 414] on div "[PERSON_NAME]" at bounding box center [321, 418] width 108 height 16
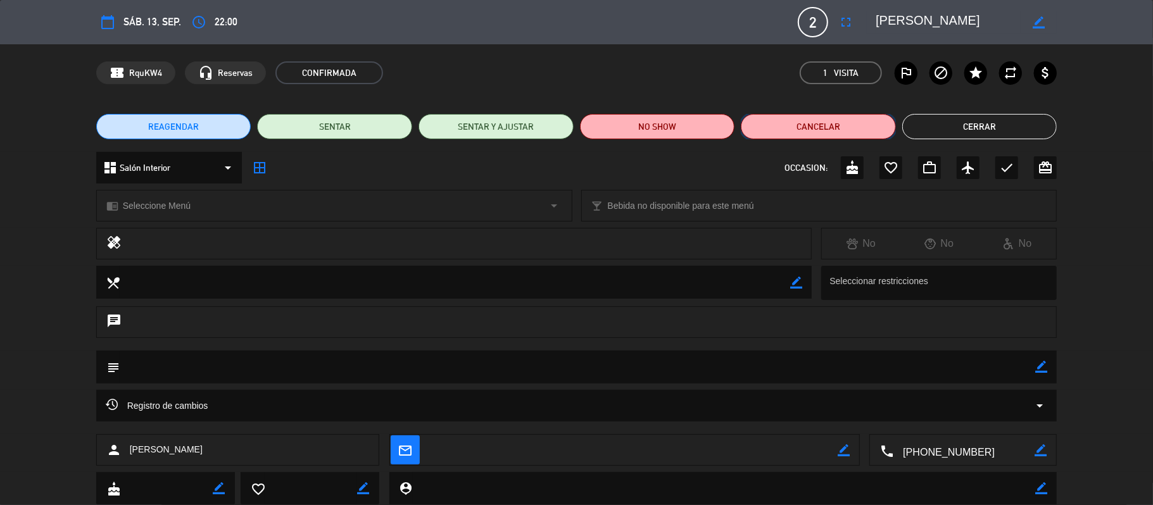
click at [809, 125] on button "Cancelar" at bounding box center [818, 126] width 155 height 25
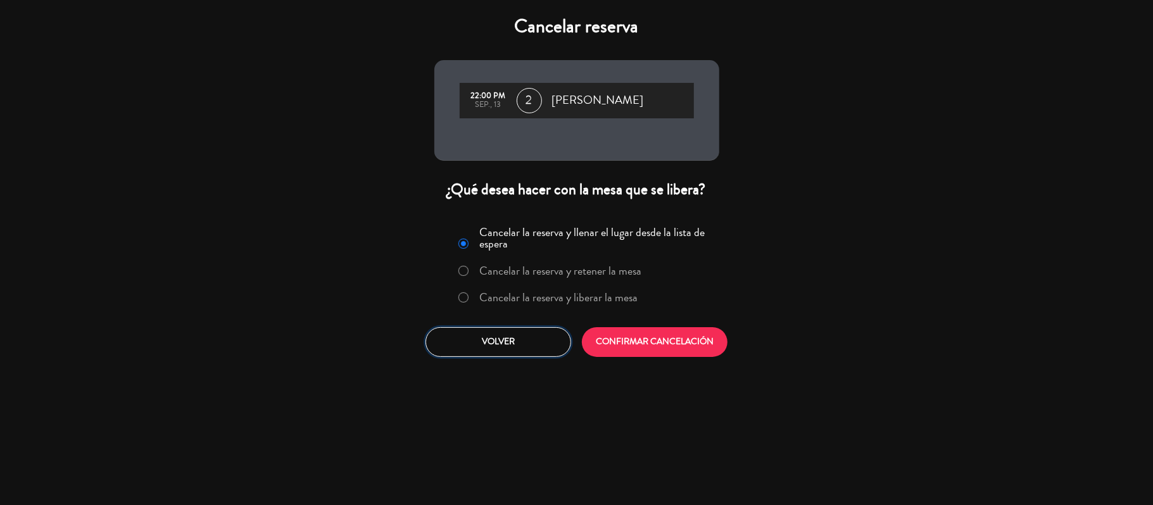
click at [548, 341] on button "Volver" at bounding box center [498, 342] width 146 height 30
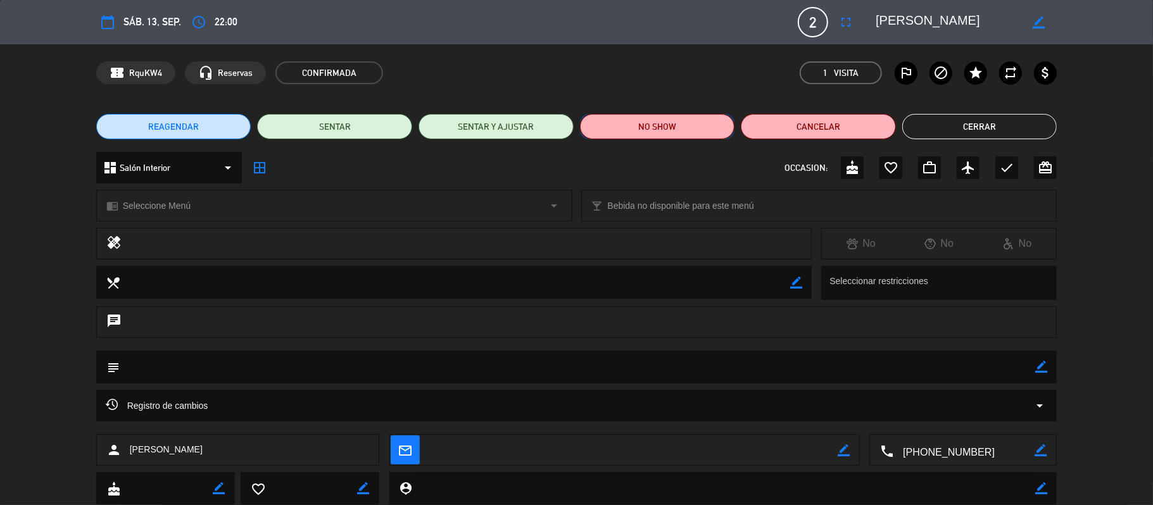
click at [690, 125] on button "NO SHOW" at bounding box center [657, 126] width 155 height 25
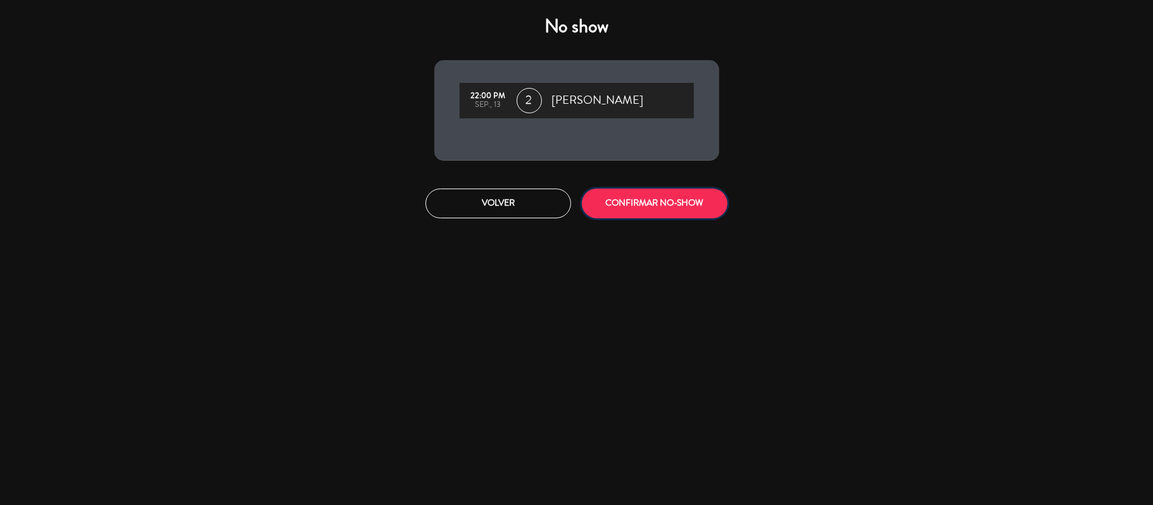
click at [637, 208] on button "CONFIRMAR NO-SHOW" at bounding box center [655, 204] width 146 height 30
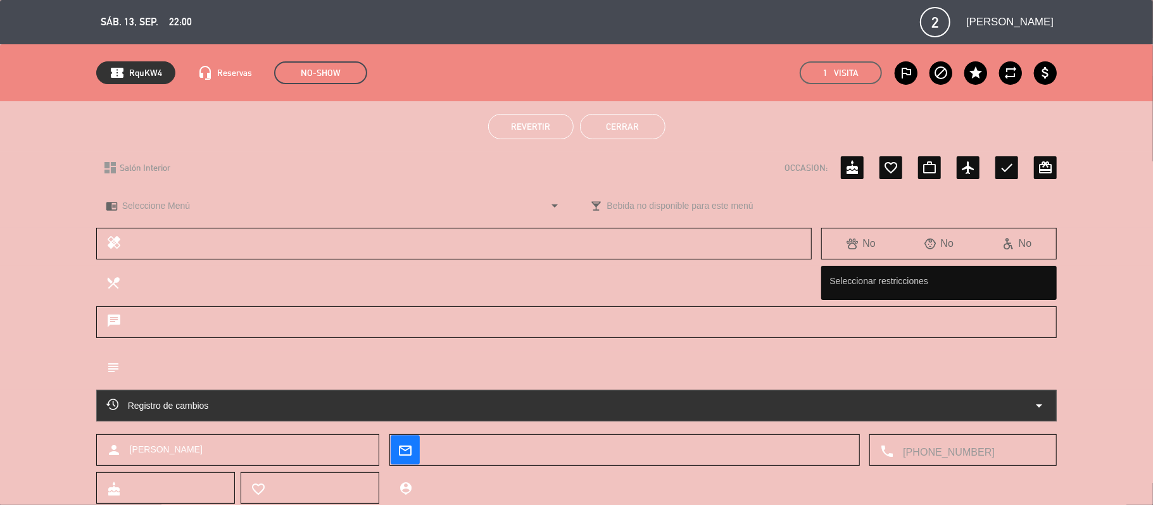
click at [615, 135] on button "Cerrar" at bounding box center [622, 126] width 85 height 25
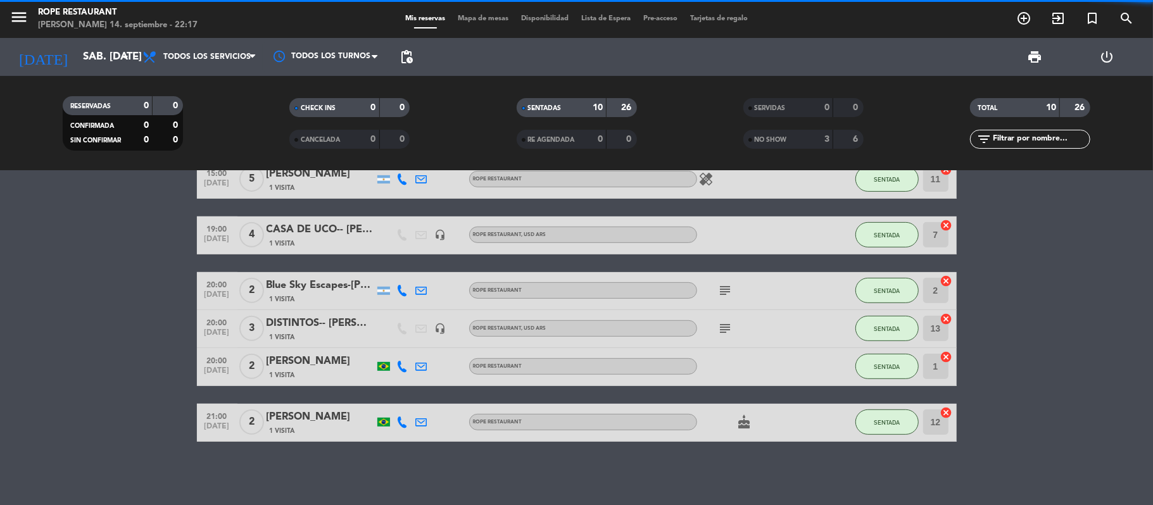
scroll to position [401, 0]
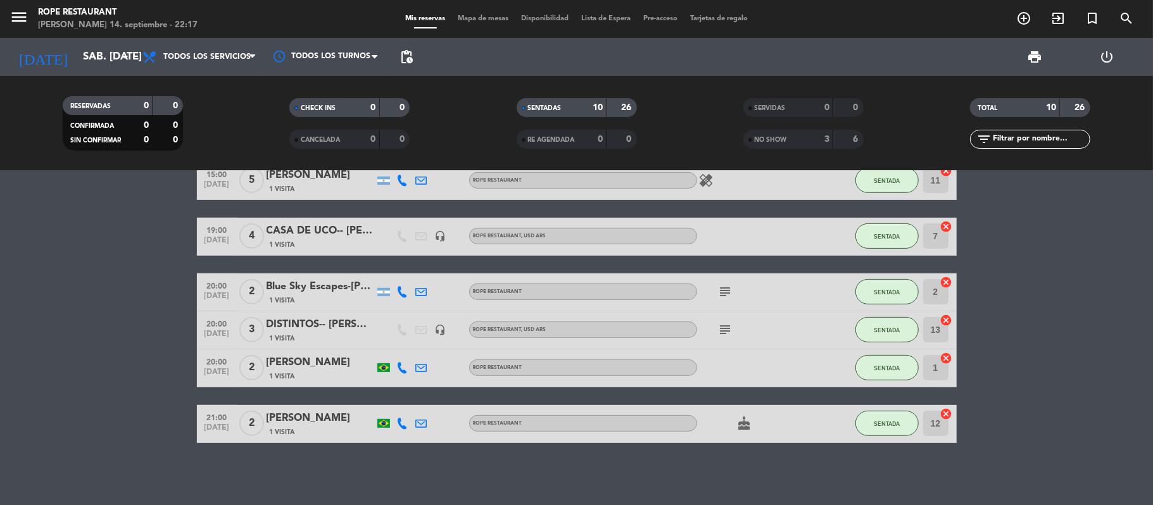
click at [77, 39] on div "[DATE] sáb. [DATE] arrow_drop_down" at bounding box center [72, 57] width 127 height 38
click at [112, 75] on div "[DATE] sáb. [DATE] arrow_drop_down" at bounding box center [72, 57] width 127 height 38
click at [104, 59] on input "sáb. [DATE]" at bounding box center [145, 57] width 137 height 25
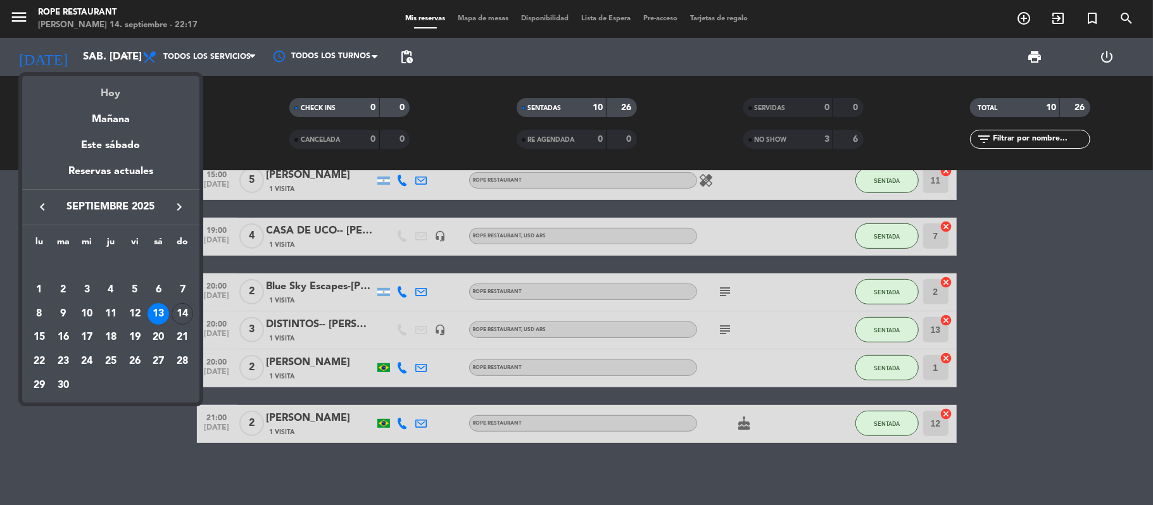
click at [112, 99] on div "Hoy" at bounding box center [110, 89] width 177 height 26
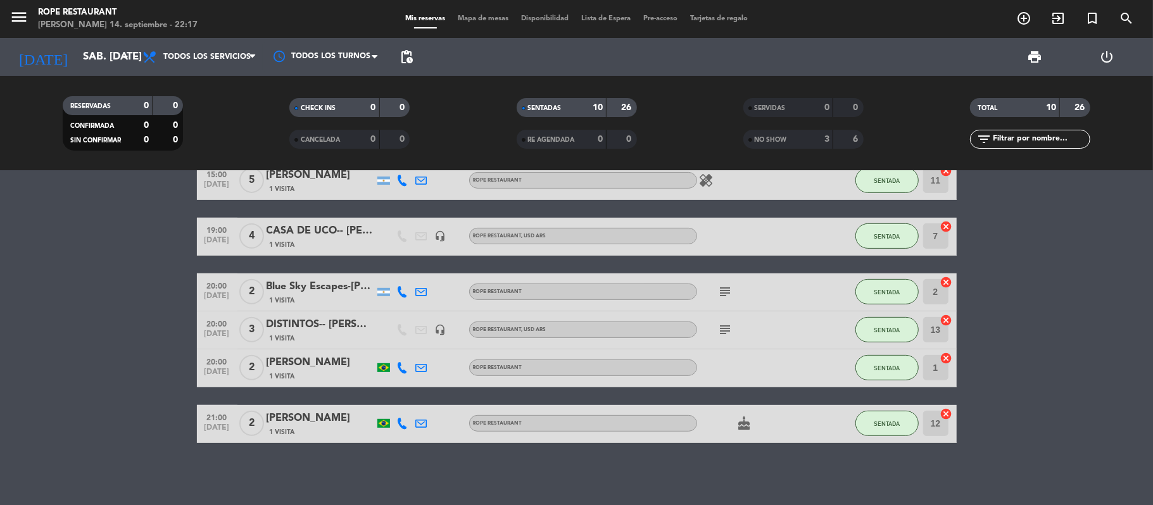
type input "dom. [DATE]"
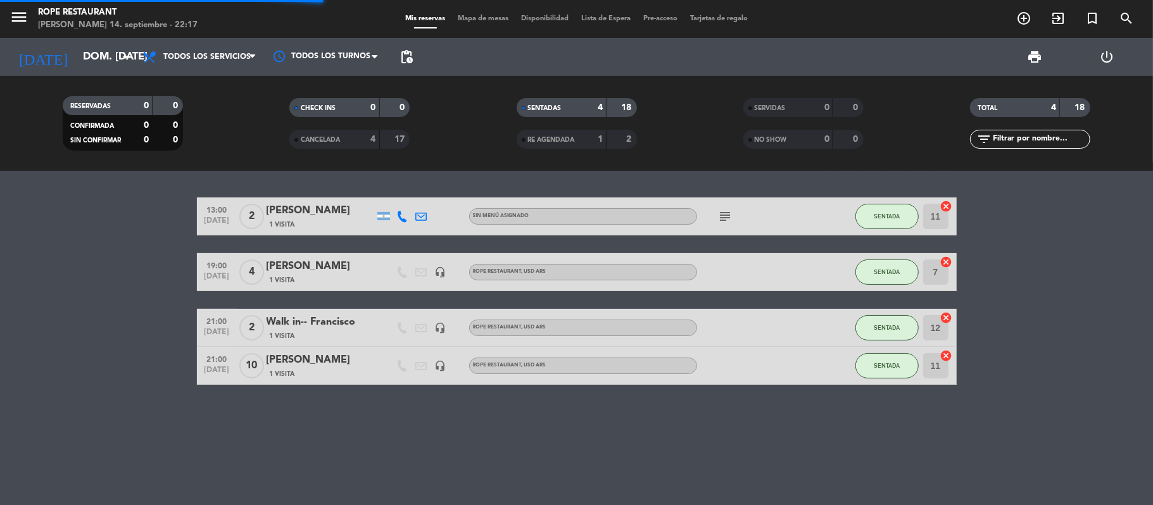
scroll to position [0, 0]
click at [1059, 8] on span "exit_to_app" at bounding box center [1058, 19] width 34 height 22
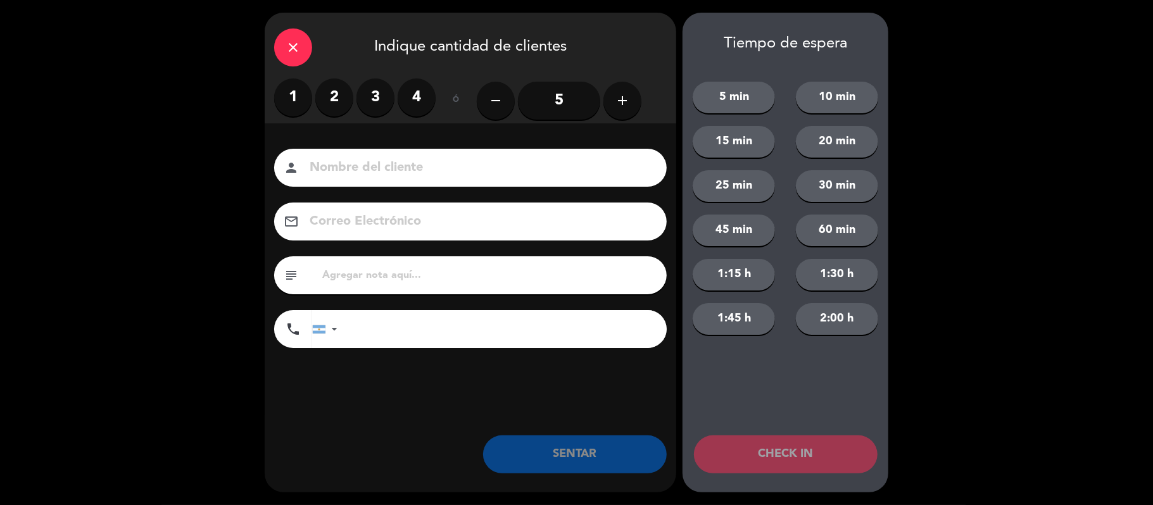
click at [327, 114] on label "2" at bounding box center [334, 98] width 38 height 38
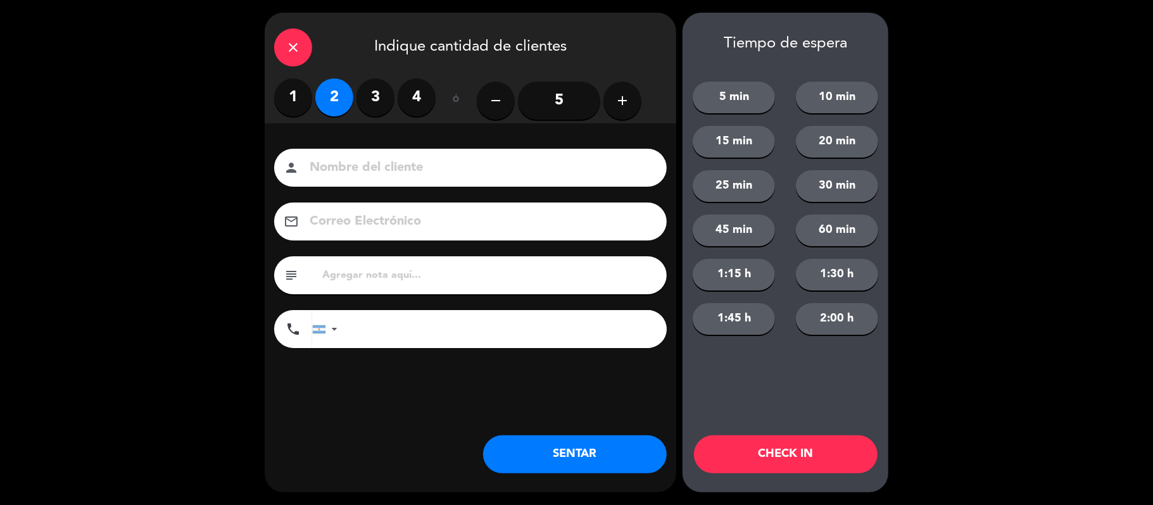
click at [348, 155] on div "person" at bounding box center [470, 168] width 393 height 38
click at [406, 165] on input at bounding box center [479, 168] width 342 height 22
paste input "[PERSON_NAME]"
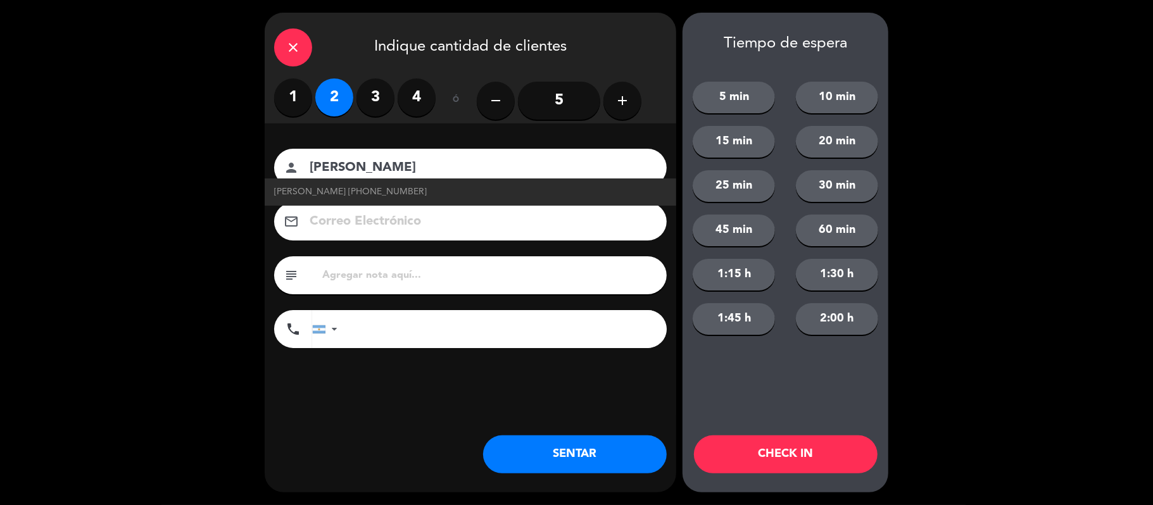
click at [308, 171] on input "[PERSON_NAME]" at bounding box center [479, 168] width 342 height 22
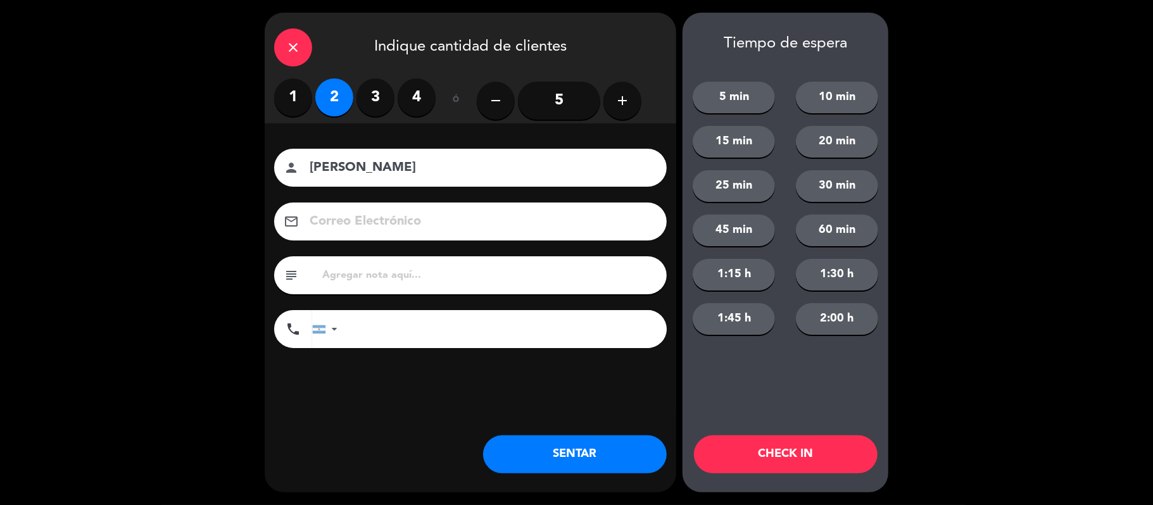
click at [1123, 242] on div "close Indique cantidad de clientes 1 2 3 4 ó remove 5 add Nombre del cliente pe…" at bounding box center [576, 252] width 1153 height 505
drag, startPoint x: 294, startPoint y: 163, endPoint x: 304, endPoint y: 162, distance: 10.2
click at [294, 162] on icon "person" at bounding box center [291, 167] width 15 height 15
click at [305, 162] on div "person [PERSON_NAME]" at bounding box center [470, 168] width 393 height 38
click at [306, 167] on div "person [PERSON_NAME]" at bounding box center [470, 168] width 393 height 38
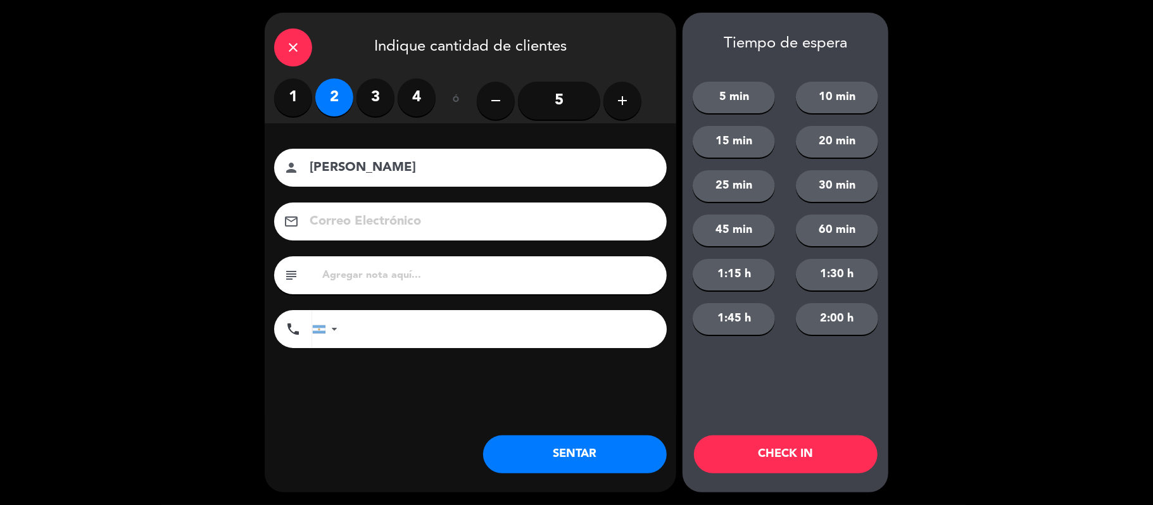
click at [310, 168] on input "[PERSON_NAME]" at bounding box center [479, 168] width 342 height 22
click at [458, 161] on input "walk in--[PERSON_NAME]" at bounding box center [479, 168] width 342 height 22
drag, startPoint x: 458, startPoint y: 161, endPoint x: 206, endPoint y: 163, distance: 252.6
click at [206, 163] on div "close Indique cantidad de clientes 1 2 3 4 ó remove 5 add Nombre del cliente pe…" at bounding box center [576, 252] width 1153 height 505
type input "walk in--[PERSON_NAME]"
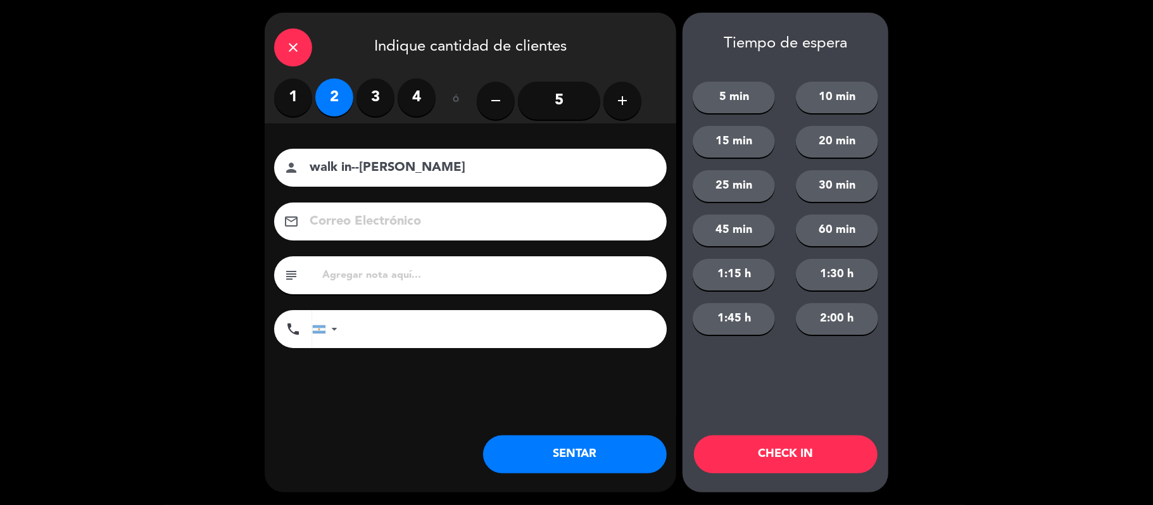
click at [553, 434] on div "close Indique cantidad de clientes 1 2 3 4 ó remove 5 add Nombre del cliente pe…" at bounding box center [471, 253] width 412 height 480
click at [560, 446] on button "SENTAR" at bounding box center [575, 455] width 184 height 38
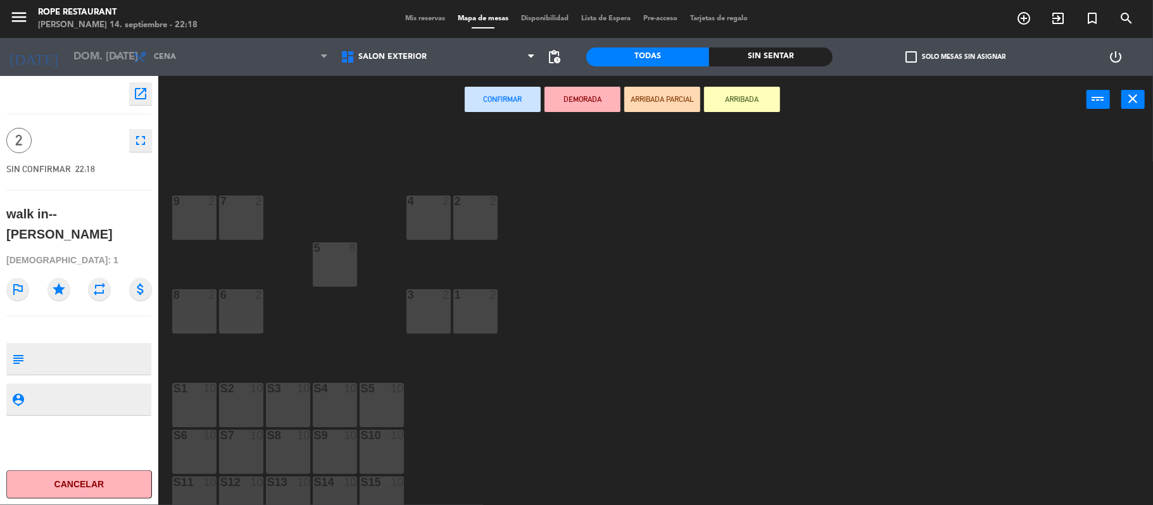
click at [433, 208] on div "4 2" at bounding box center [428, 202] width 44 height 13
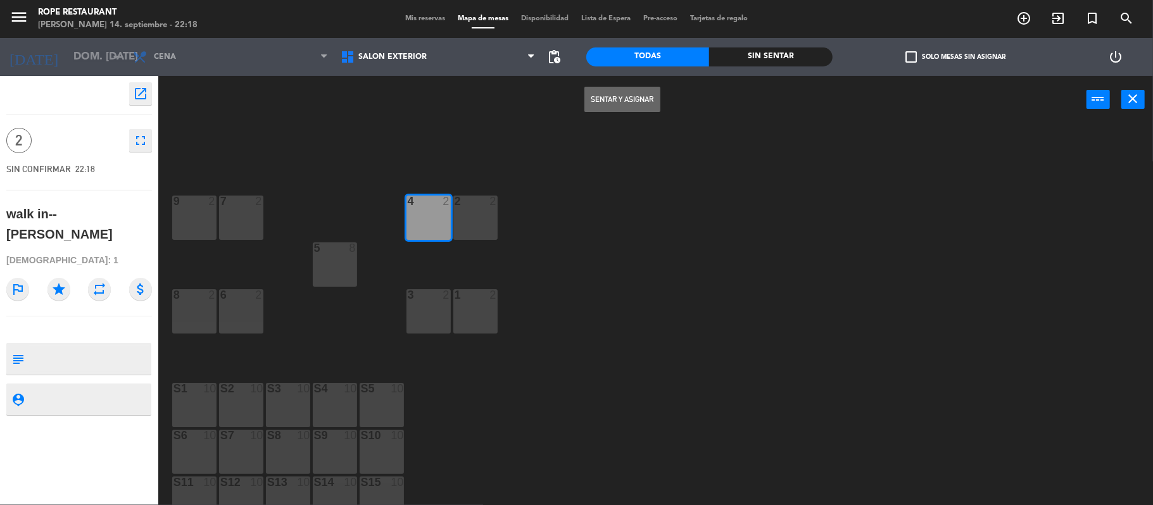
click at [631, 99] on button "Sentar y Asignar" at bounding box center [622, 99] width 76 height 25
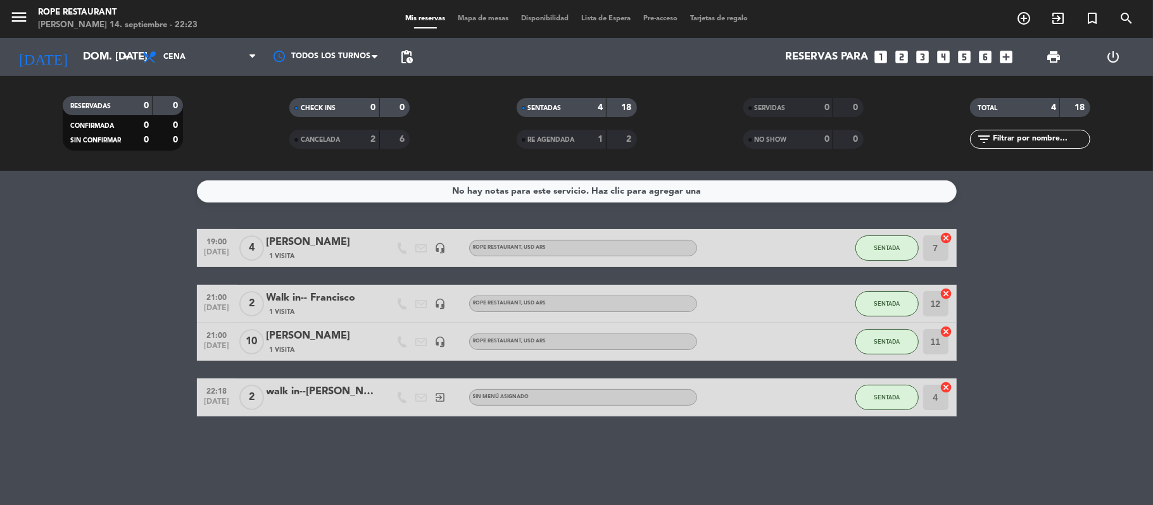
click at [115, 244] on bookings-row "19:00 [DATE] 4 [PERSON_NAME] 1 Visita headset_mic ROPE RESTAURANT , USD ARS SEN…" at bounding box center [576, 322] width 1153 height 187
click at [168, 281] on bookings-row "19:00 [DATE] 4 [PERSON_NAME] 1 Visita headset_mic ROPE RESTAURANT , USD ARS SEN…" at bounding box center [576, 322] width 1153 height 187
click at [29, 309] on bookings-row "19:00 [DATE] 4 [PERSON_NAME] 1 Visita headset_mic ROPE RESTAURANT , USD ARS SEN…" at bounding box center [576, 322] width 1153 height 187
click at [192, 69] on span "Cena" at bounding box center [199, 57] width 127 height 28
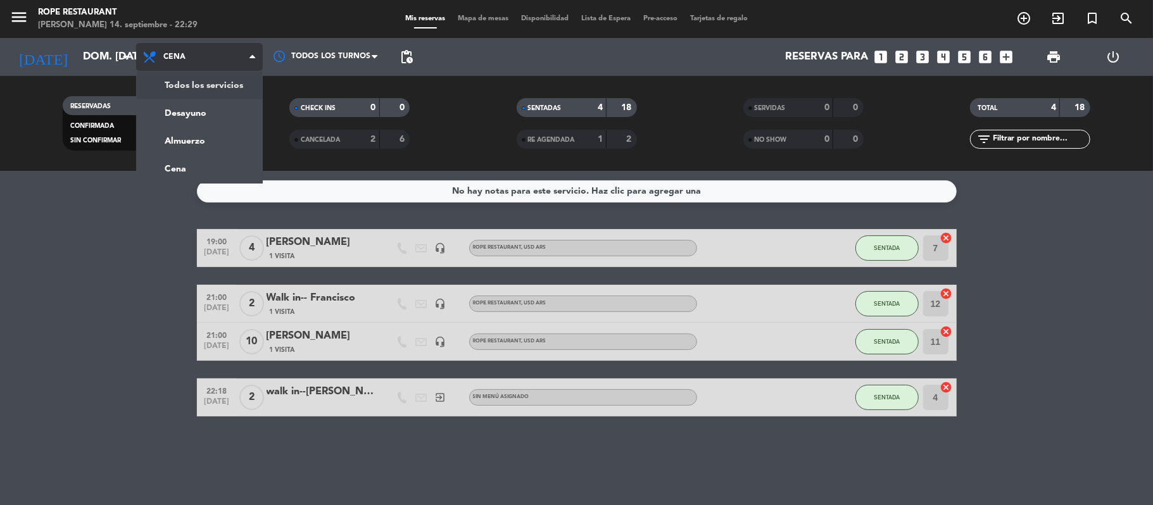
click at [203, 91] on div "menu Rope restaurant [PERSON_NAME] 14. septiembre - 22:29 Mis reservas Mapa de …" at bounding box center [576, 85] width 1153 height 171
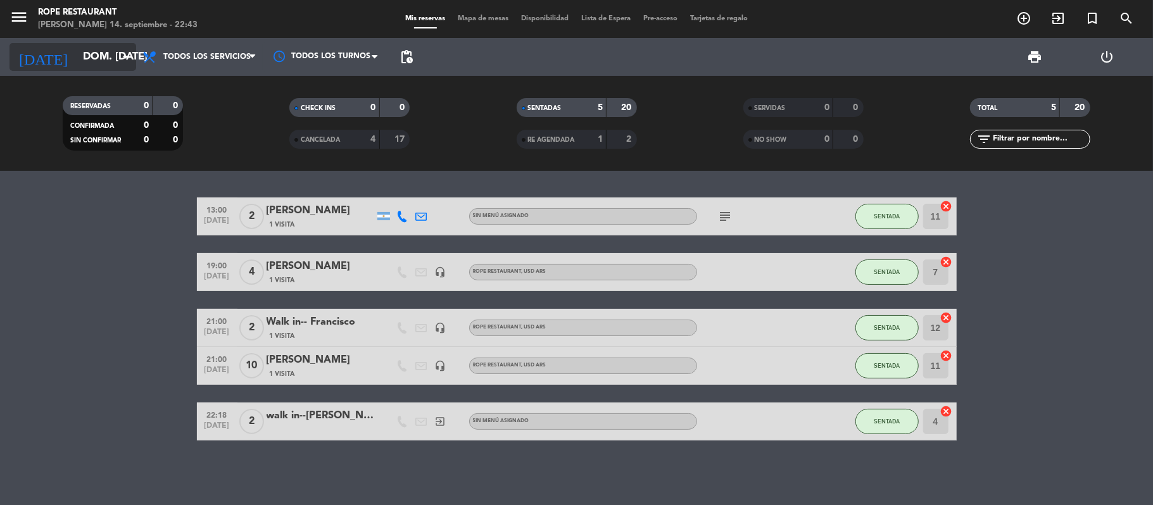
click at [96, 45] on input "dom. [DATE]" at bounding box center [145, 57] width 137 height 25
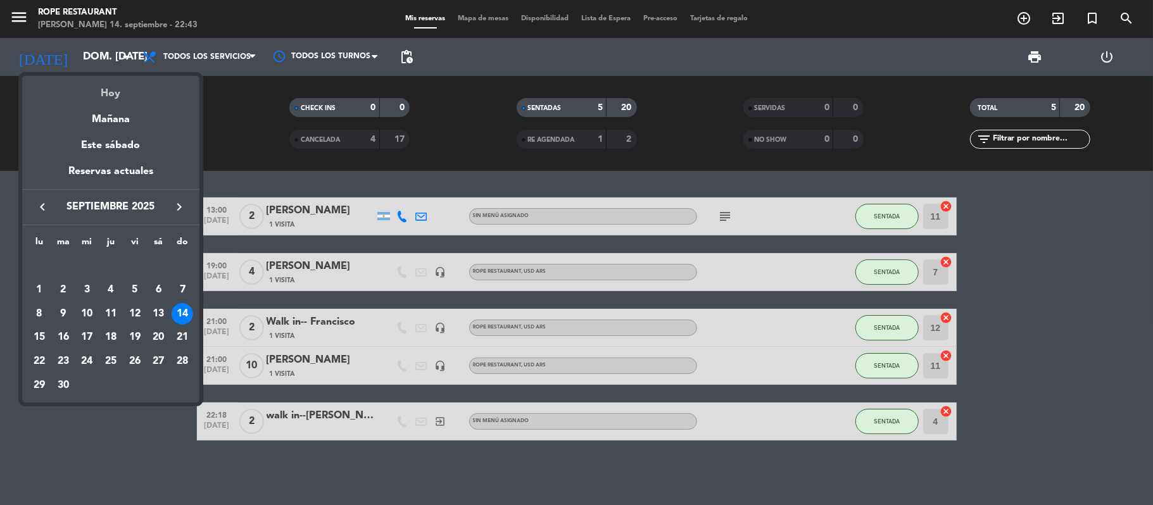
click at [116, 98] on div "Hoy" at bounding box center [110, 89] width 177 height 26
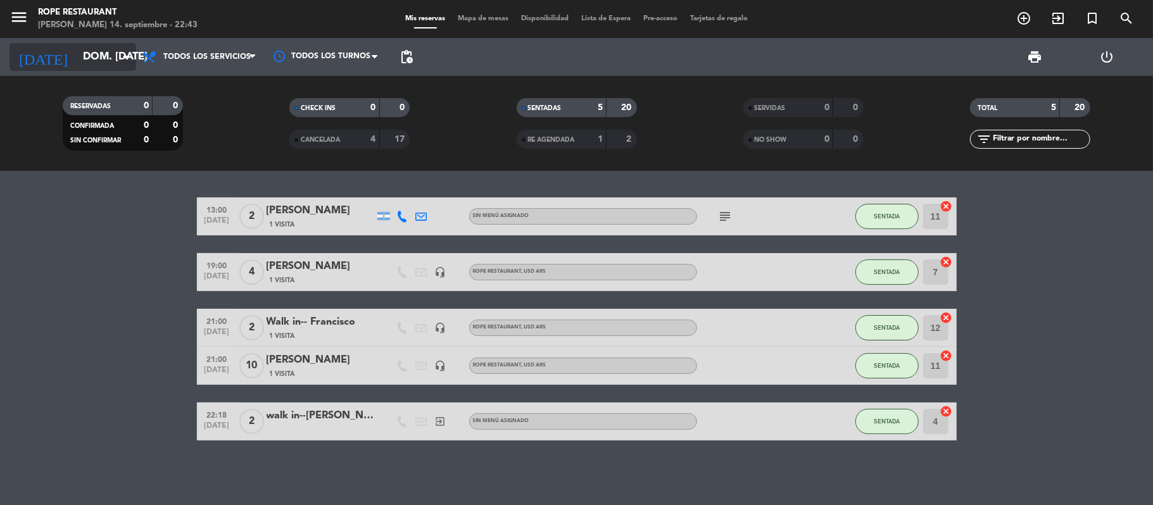
click at [79, 61] on input "dom. [DATE]" at bounding box center [145, 57] width 137 height 25
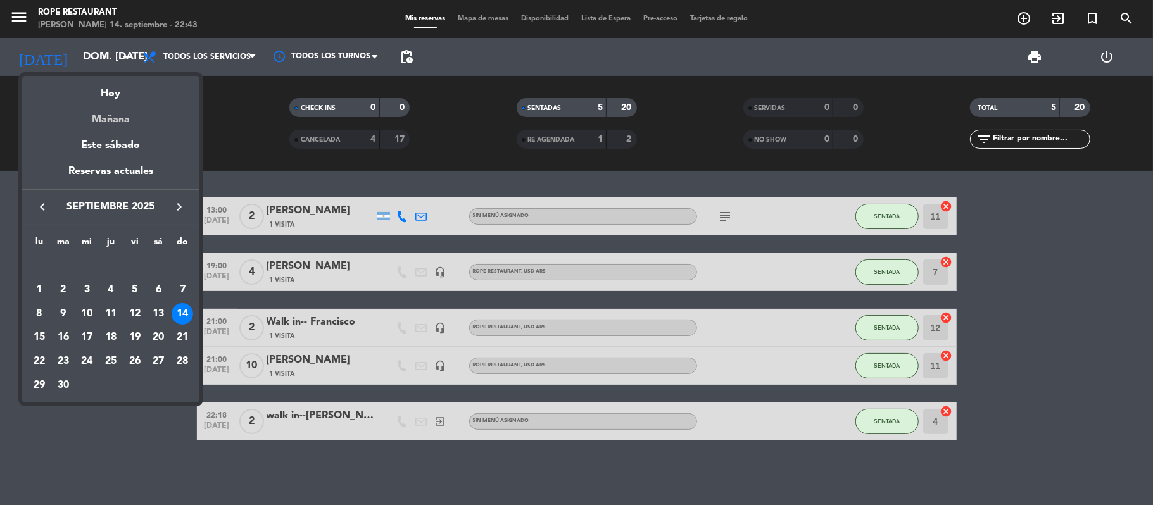
click at [90, 104] on div "Mañana" at bounding box center [110, 115] width 177 height 26
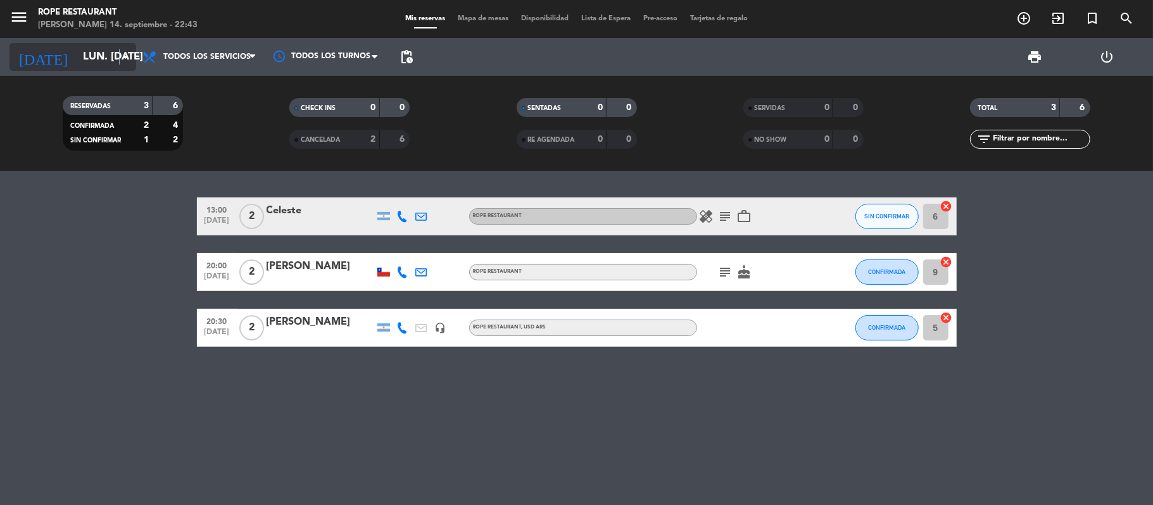
click at [119, 56] on icon "arrow_drop_down" at bounding box center [125, 56] width 15 height 15
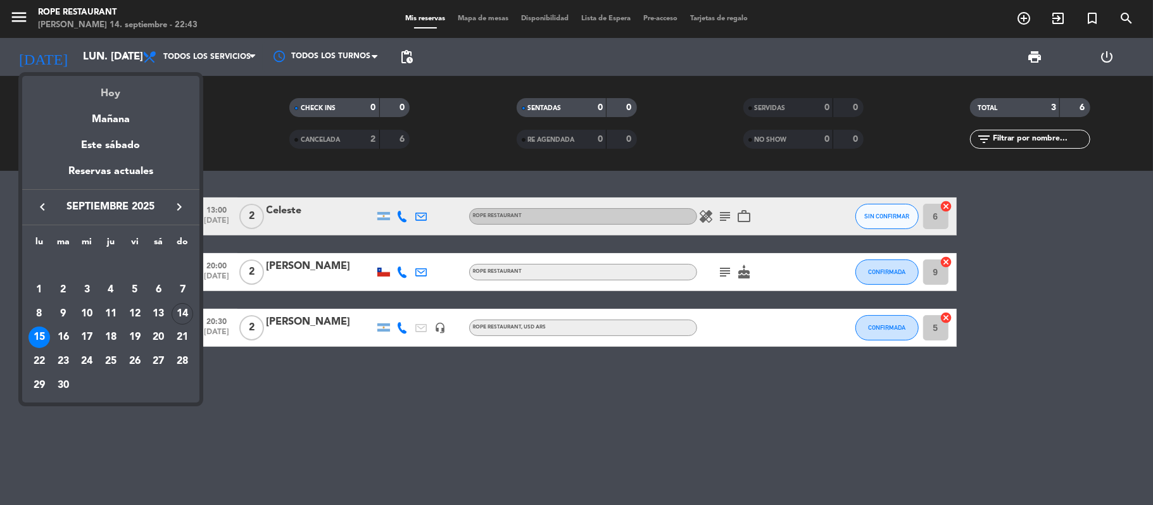
click at [117, 76] on div "Hoy" at bounding box center [110, 89] width 177 height 26
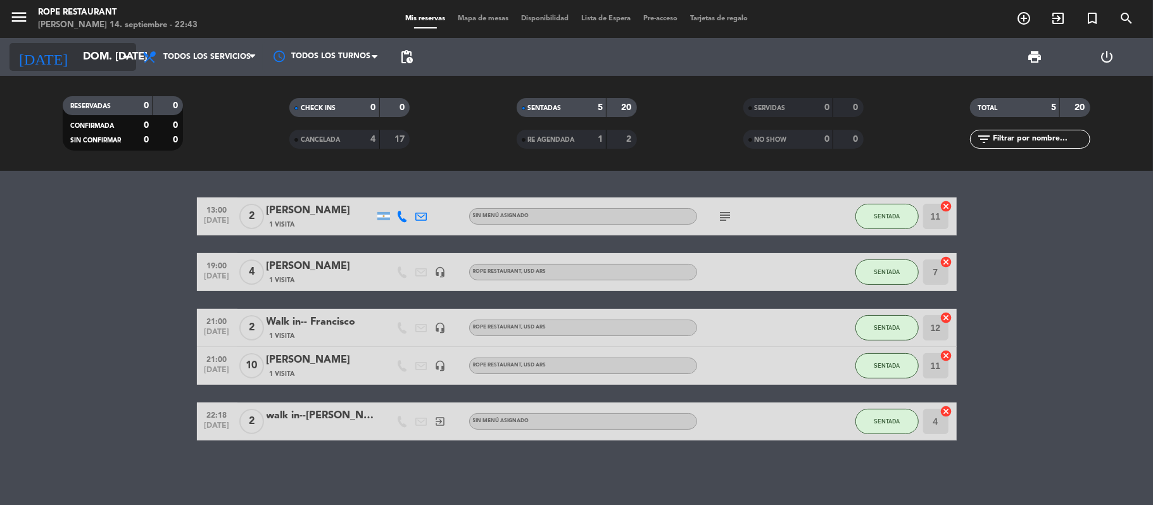
click at [102, 67] on input "dom. [DATE]" at bounding box center [145, 57] width 137 height 25
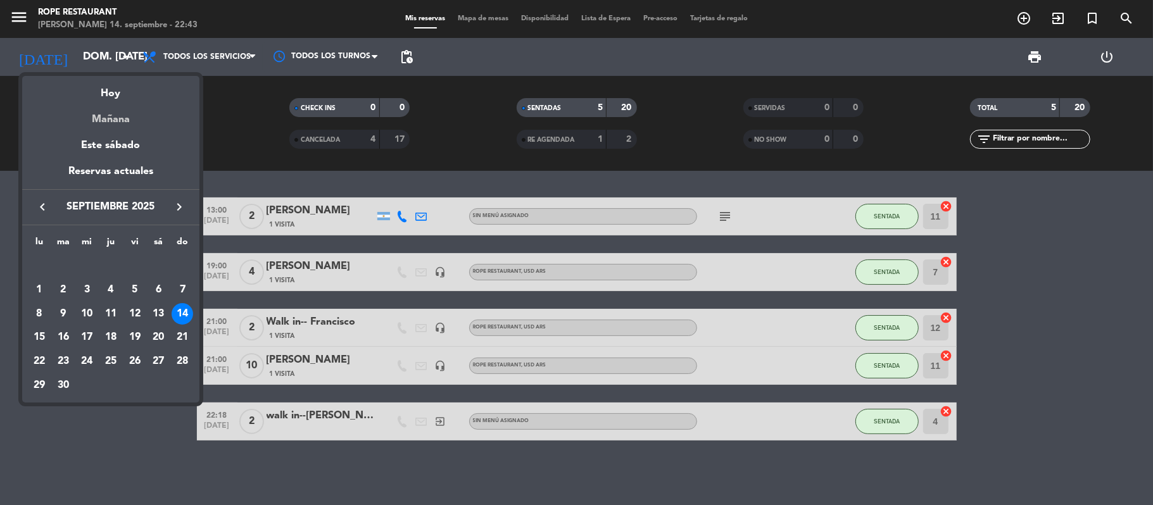
click at [103, 124] on div "Mañana" at bounding box center [110, 115] width 177 height 26
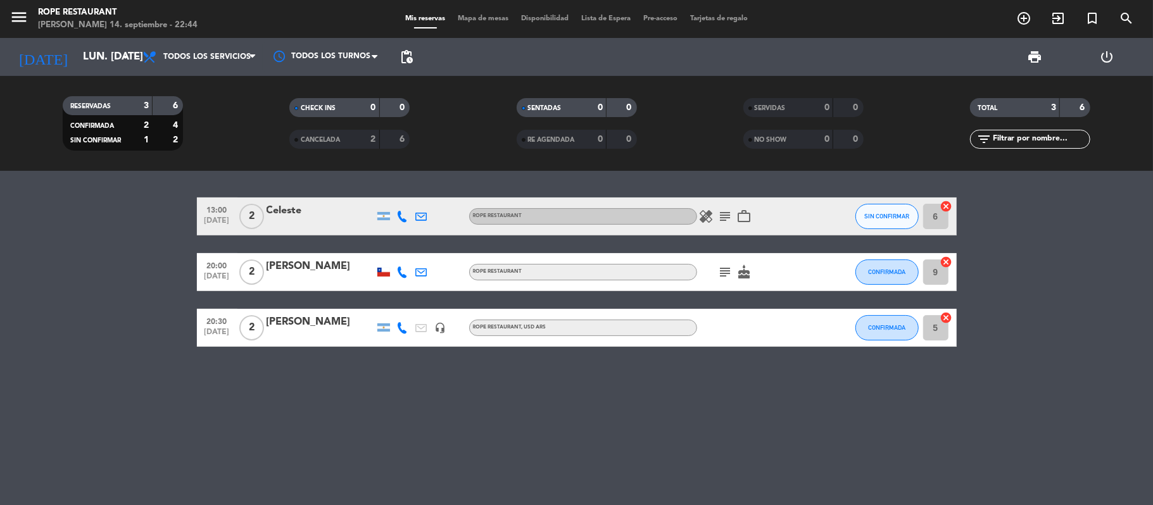
click at [106, 41] on div "[DATE] lun. [DATE] arrow_drop_down" at bounding box center [72, 57] width 127 height 38
click at [106, 67] on input "lun. [DATE]" at bounding box center [145, 57] width 137 height 25
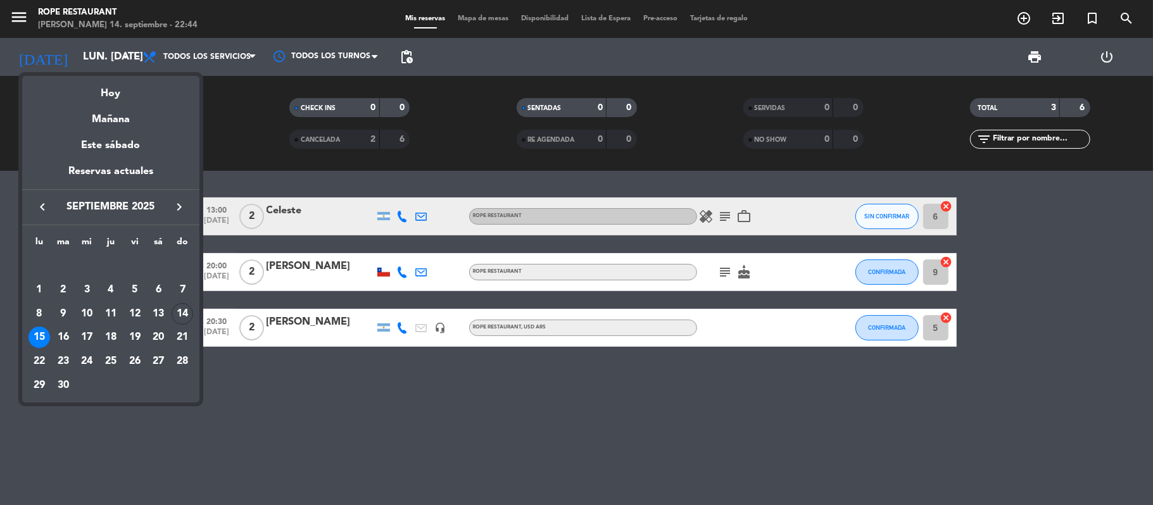
click at [111, 91] on div "Hoy" at bounding box center [110, 89] width 177 height 26
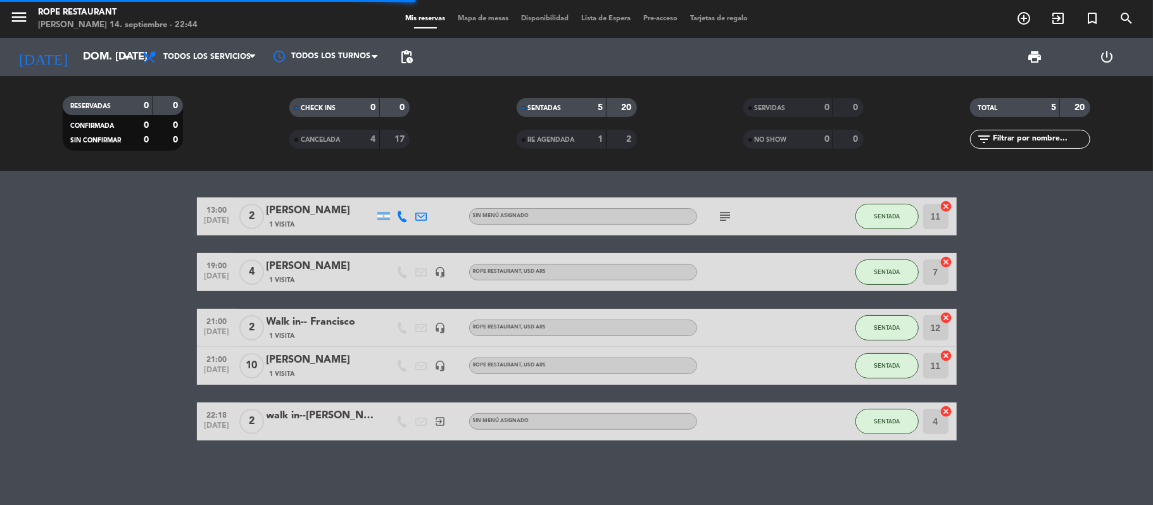
click at [69, 37] on div "menu Rope restaurant [PERSON_NAME] 14. septiembre - 22:44 Mis reservas Mapa de …" at bounding box center [576, 19] width 1153 height 38
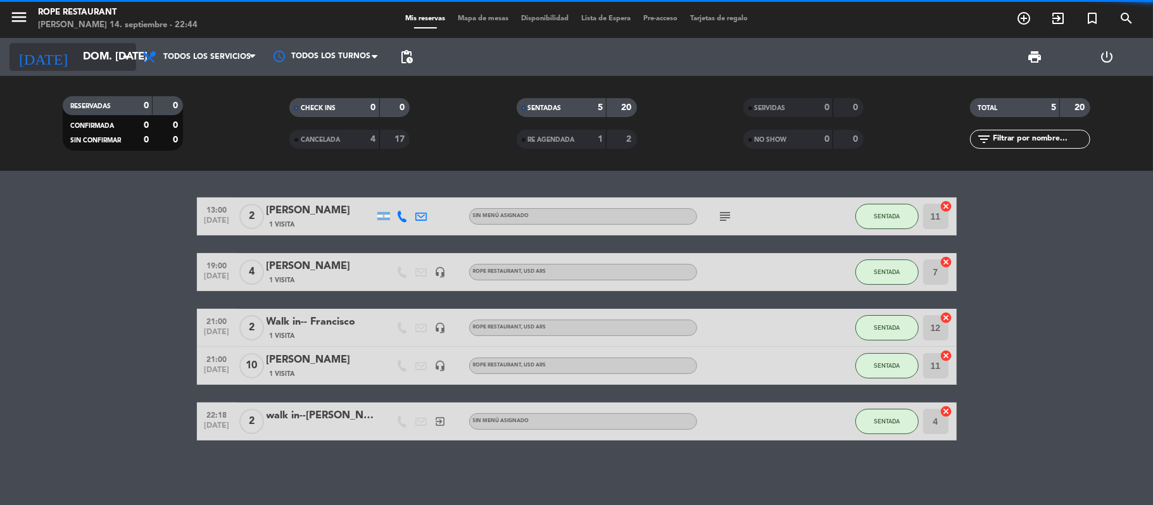
click at [77, 54] on input "dom. [DATE]" at bounding box center [145, 57] width 137 height 25
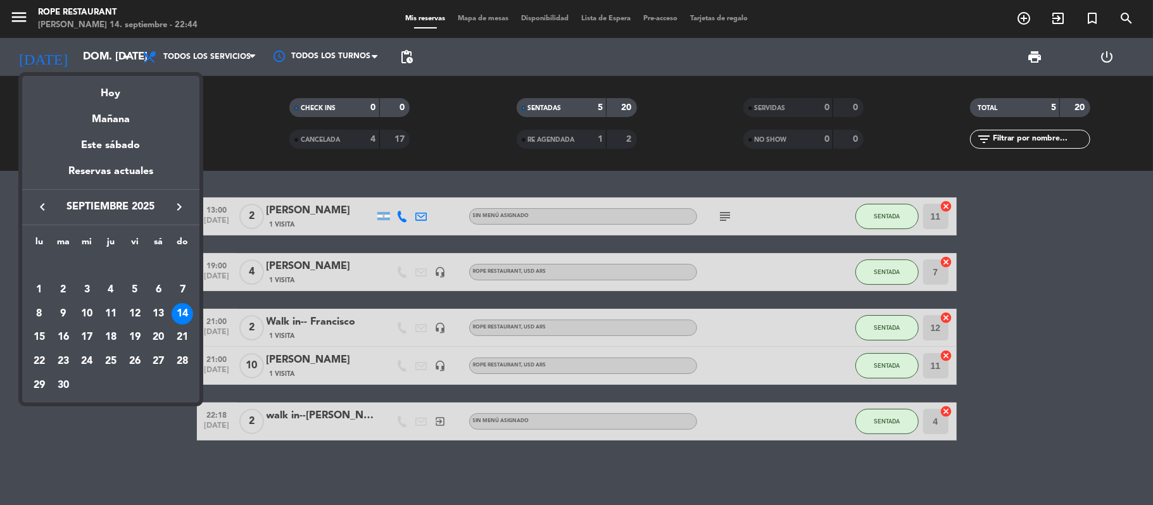
click at [99, 114] on div "Mañana" at bounding box center [110, 115] width 177 height 26
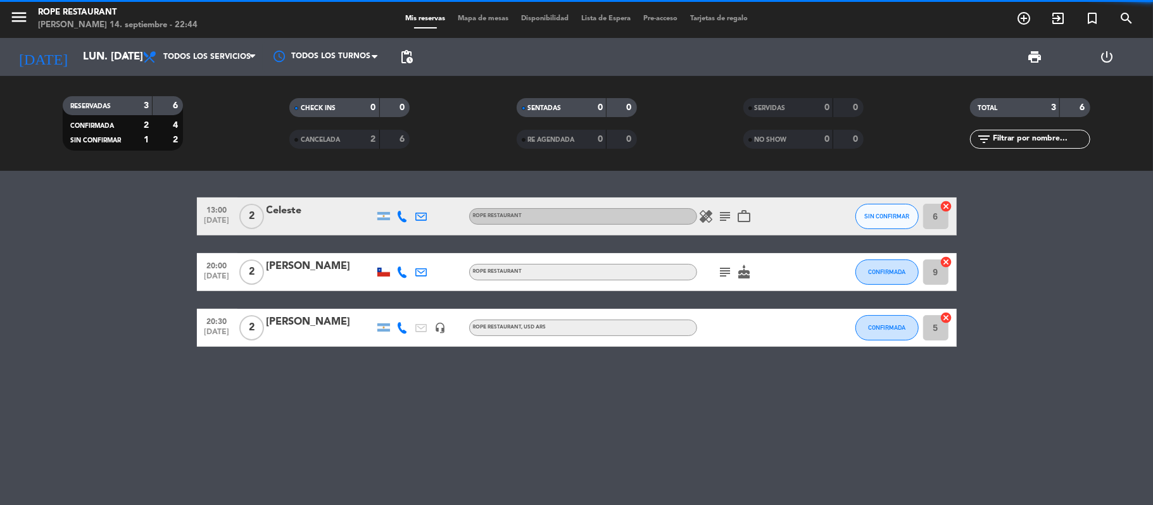
click at [23, 14] on icon "menu" at bounding box center [18, 17] width 19 height 19
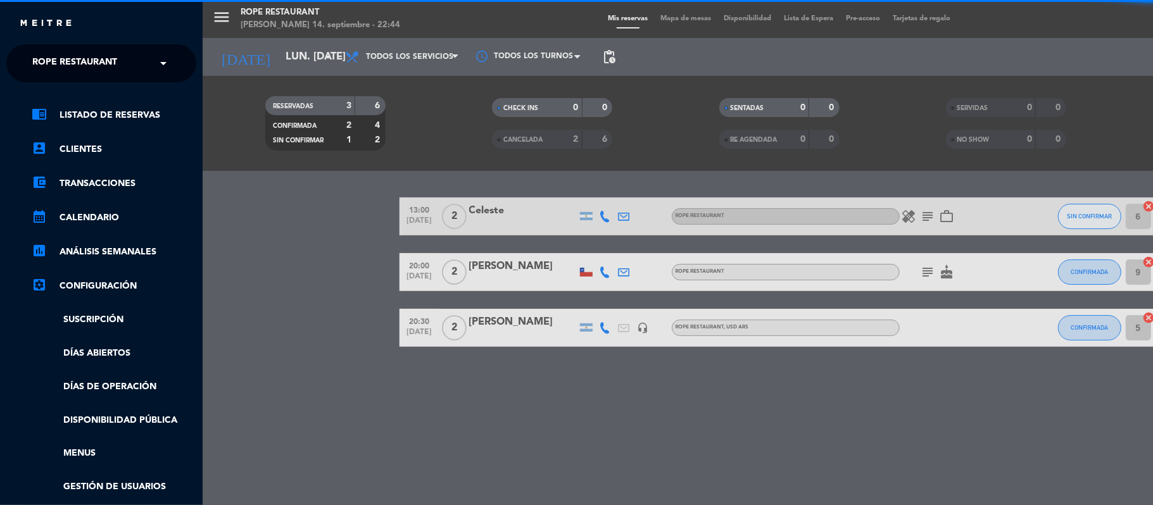
click at [58, 31] on div "close" at bounding box center [106, 24] width 174 height 16
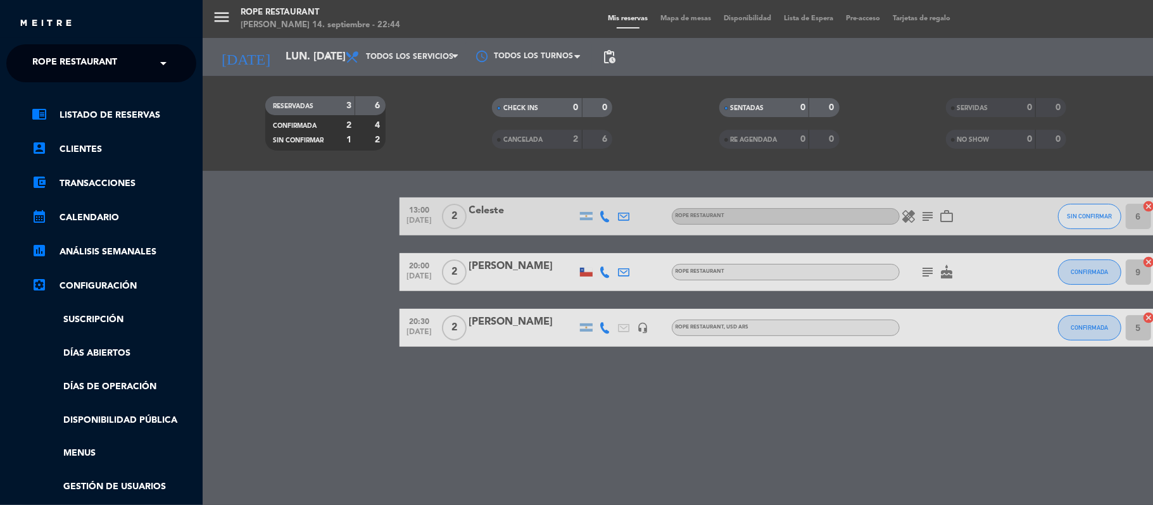
click at [79, 49] on ng-select "× Rope restaurant ×" at bounding box center [101, 63] width 190 height 38
click at [102, 79] on ng-select "× Rope restaurant ×" at bounding box center [101, 63] width 190 height 38
drag, startPoint x: 110, startPoint y: 66, endPoint x: 109, endPoint y: 84, distance: 17.8
click at [110, 66] on span "Rope restaurant" at bounding box center [74, 63] width 85 height 27
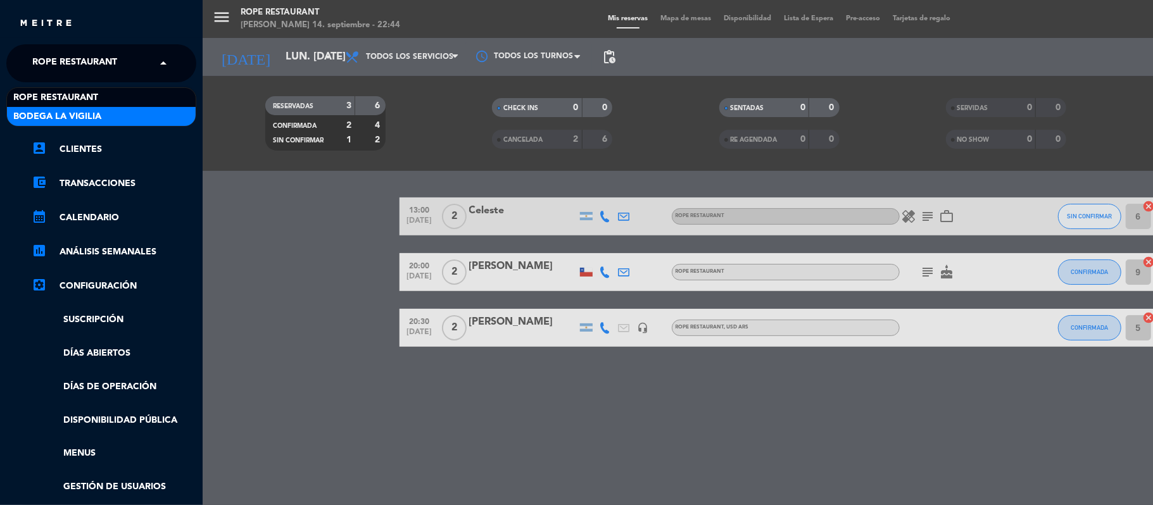
click at [112, 115] on div "Bodega La Vigilia" at bounding box center [101, 116] width 189 height 19
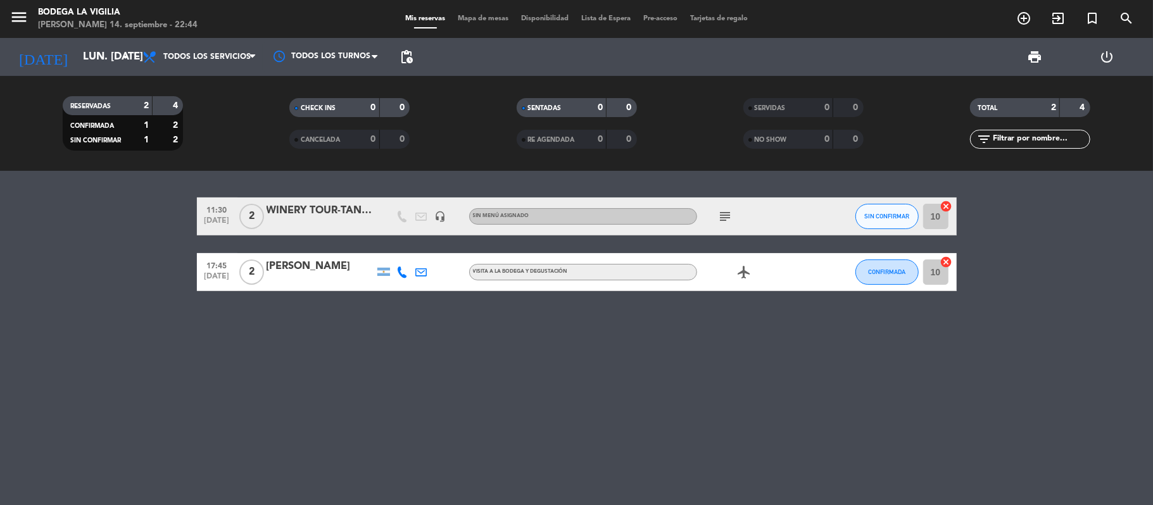
click at [339, 217] on div "WINERY TOUR-TANIRA" at bounding box center [321, 211] width 108 height 16
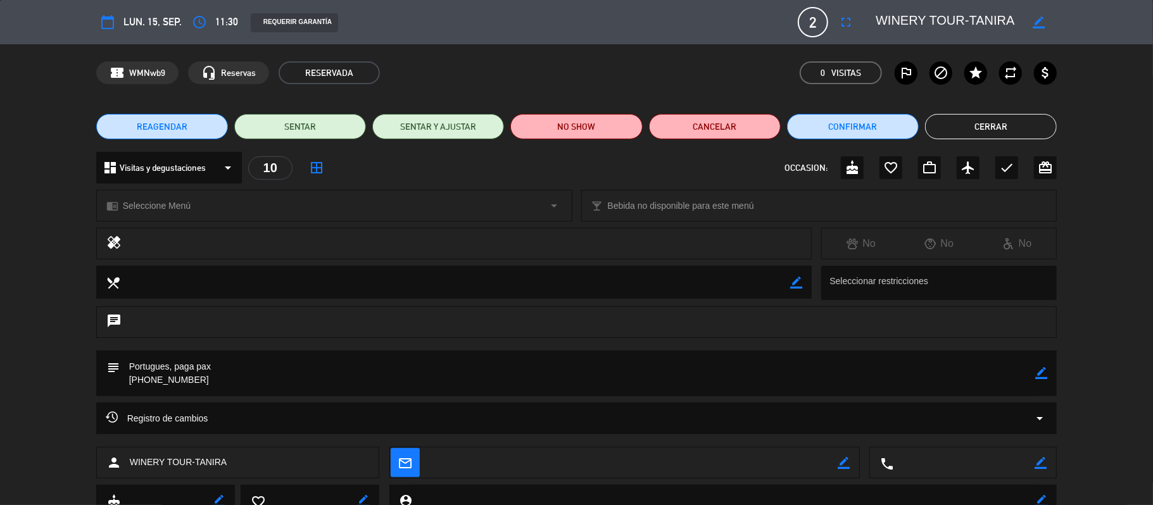
click at [970, 127] on button "Cerrar" at bounding box center [991, 126] width 132 height 25
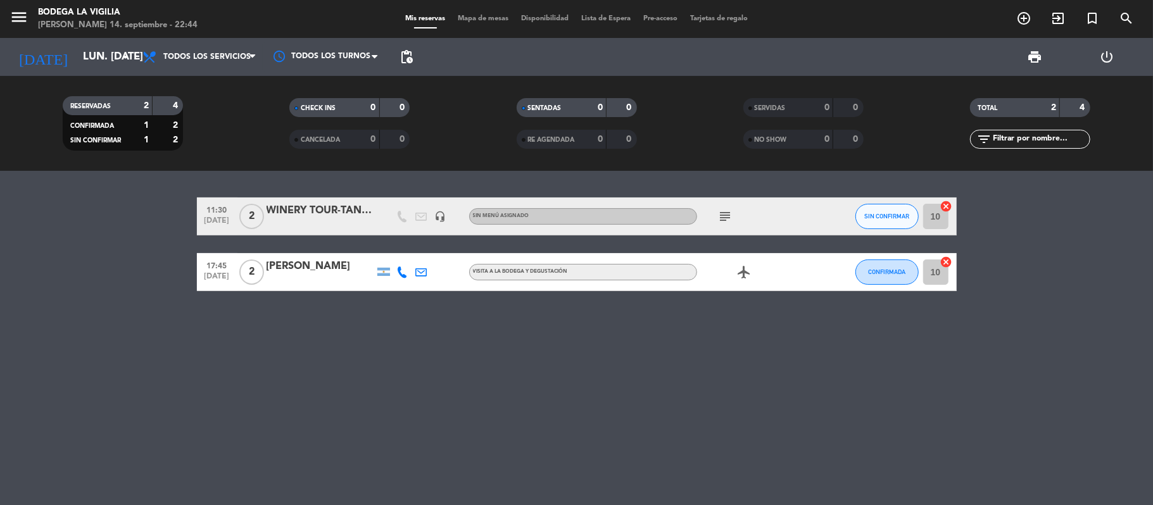
click at [434, 225] on div "headset_mic" at bounding box center [440, 216] width 19 height 37
click at [376, 214] on div at bounding box center [383, 216] width 19 height 37
click at [347, 213] on div "WINERY TOUR-TANIRA" at bounding box center [321, 211] width 108 height 16
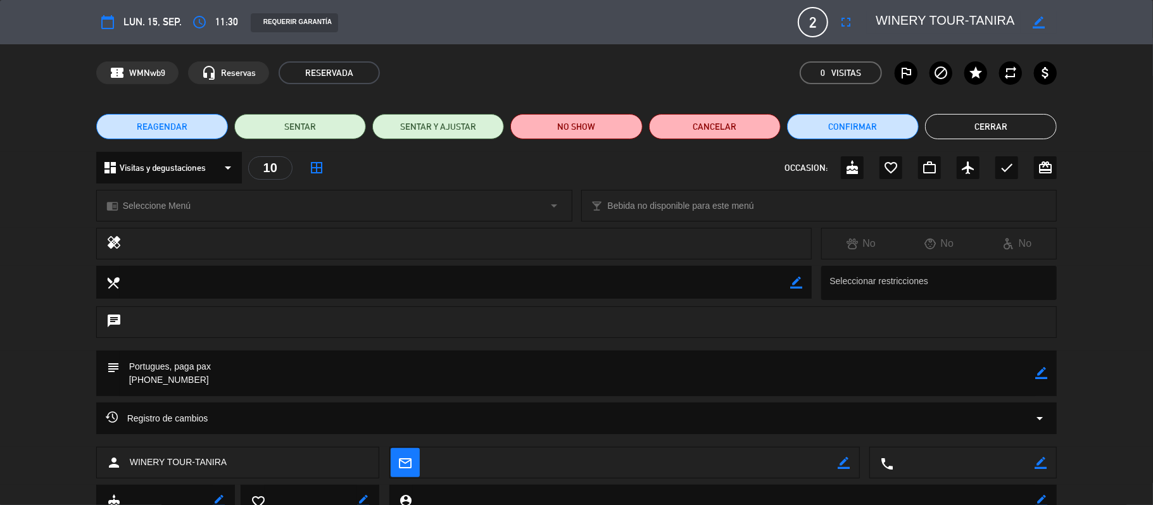
click at [971, 127] on button "Cerrar" at bounding box center [991, 126] width 132 height 25
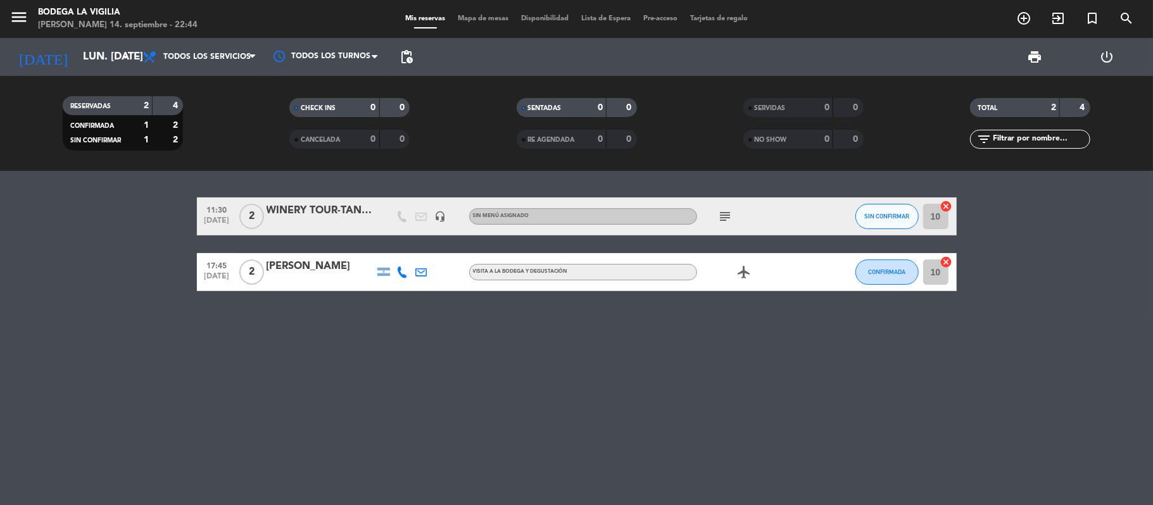
click at [905, 391] on div "11:30 [DATE] 2 WINERY TOUR-TANIRA headset_mic Sin menú asignado subject SIN CON…" at bounding box center [576, 338] width 1153 height 334
click at [401, 279] on div at bounding box center [402, 271] width 19 height 37
click at [399, 274] on icon at bounding box center [402, 272] width 11 height 11
click at [383, 337] on div "11:30 [DATE] 2 WINERY TOUR-TANIRA headset_mic Sin menú asignado subject SIN CON…" at bounding box center [576, 338] width 1153 height 334
click at [100, 37] on div "menu Bodega La [PERSON_NAME] 14. septiembre - 22:54 Mis reservas Mapa de mesas …" at bounding box center [576, 19] width 1153 height 38
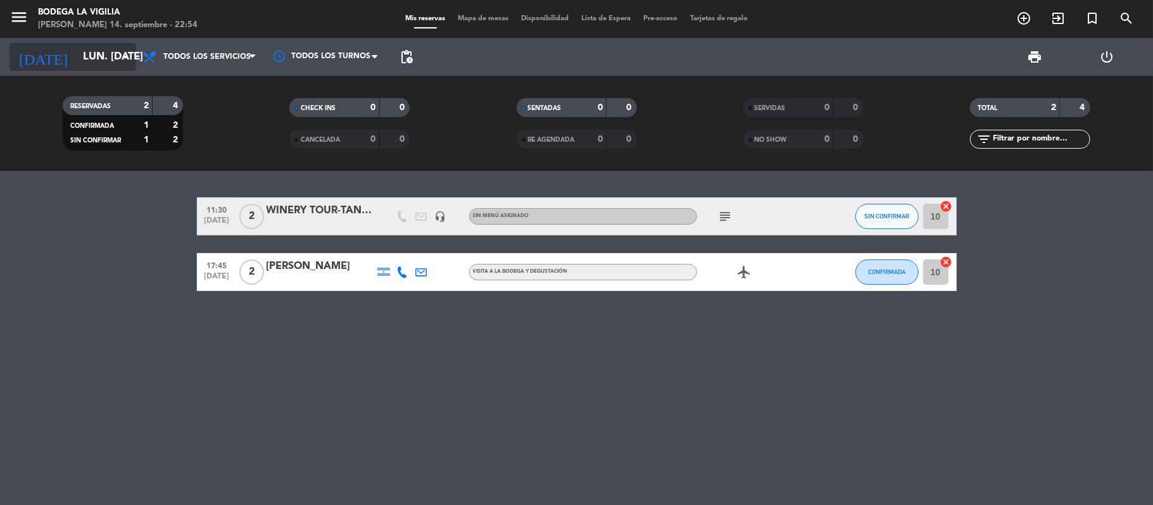
click at [100, 56] on input "lun. [DATE]" at bounding box center [145, 57] width 137 height 25
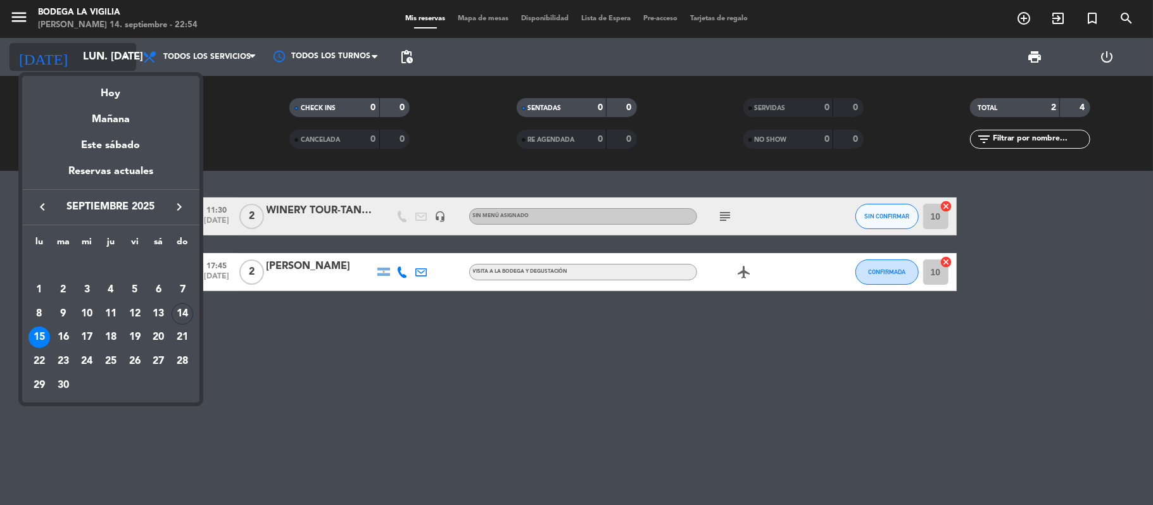
click at [107, 86] on div "Hoy" at bounding box center [110, 89] width 177 height 26
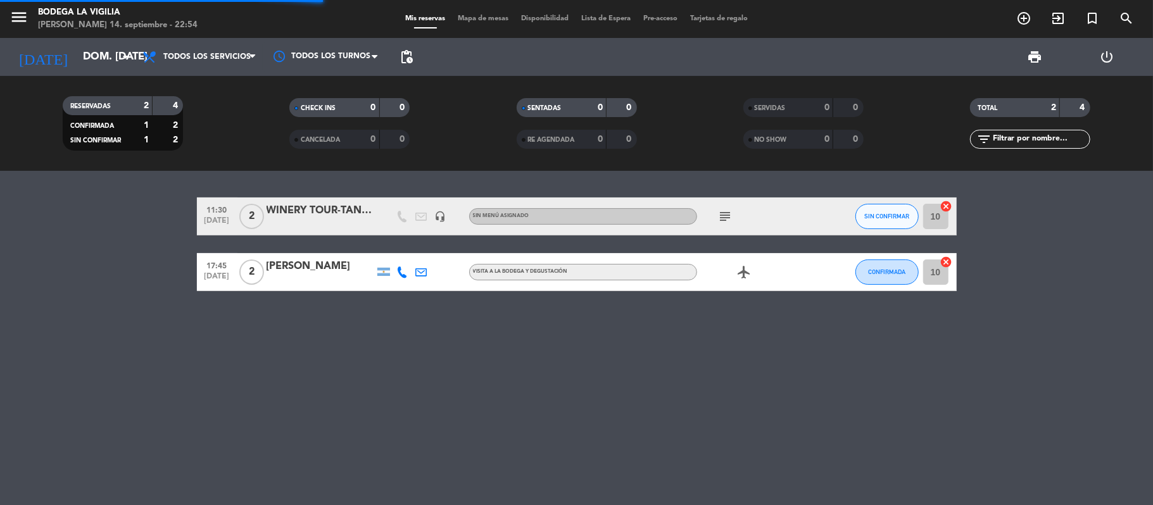
click at [8, 19] on div "menu Bodega La [PERSON_NAME] 14. septiembre - 22:54" at bounding box center [144, 19] width 288 height 30
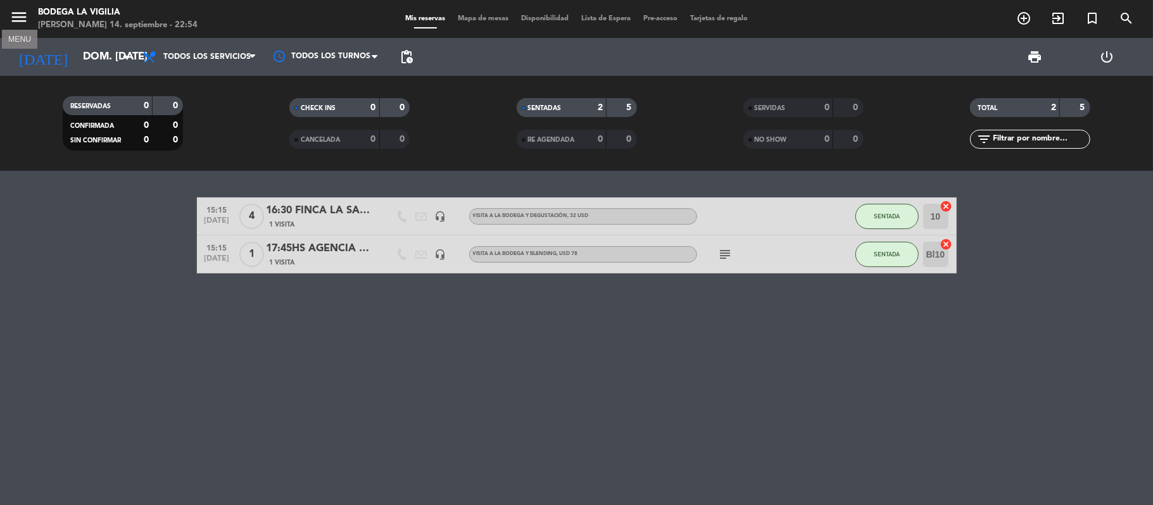
click at [11, 13] on icon "menu" at bounding box center [18, 17] width 19 height 19
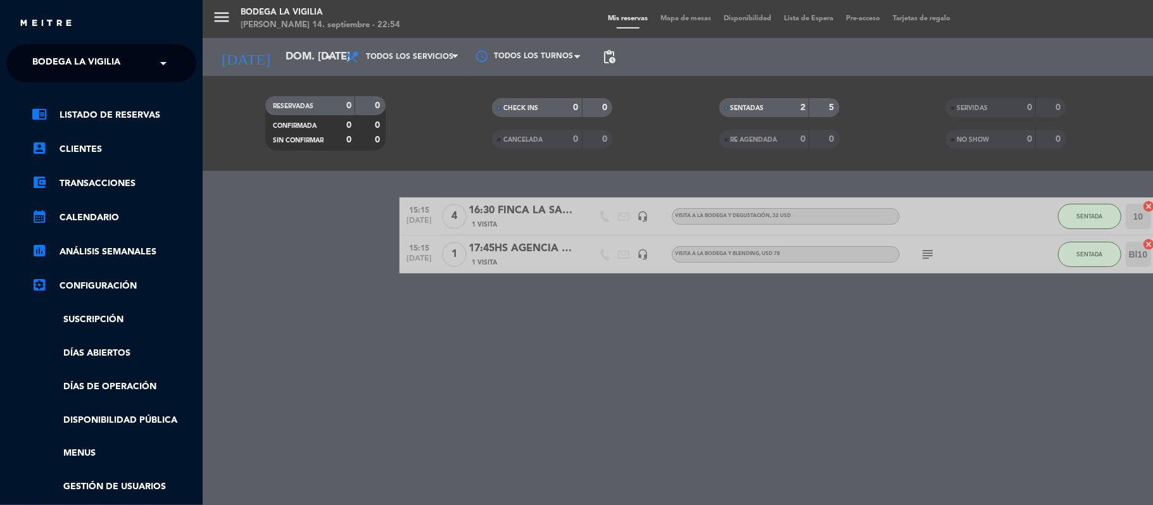
click at [89, 72] on span "Bodega La Vigilia" at bounding box center [76, 63] width 88 height 27
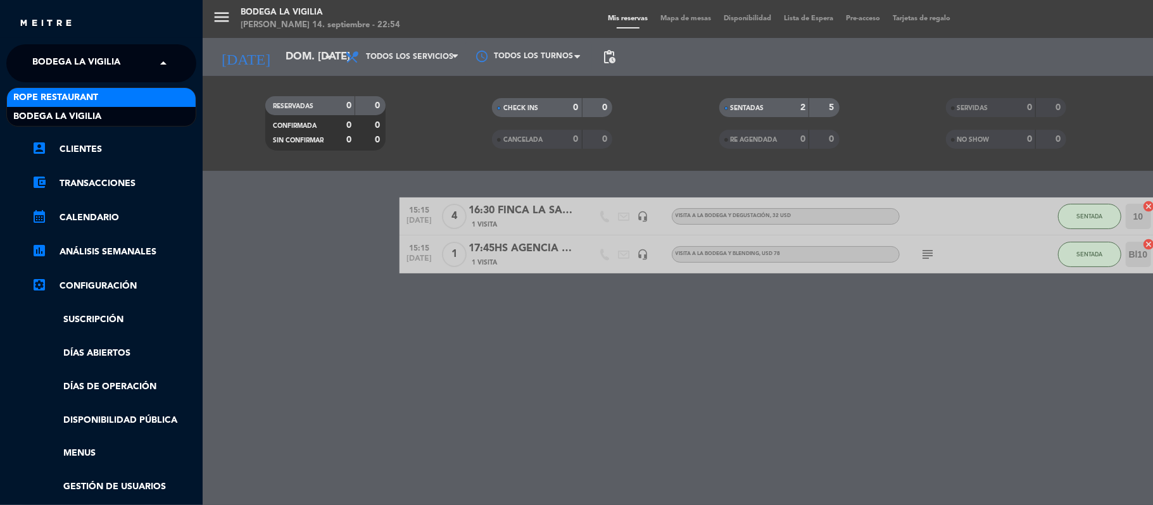
click at [95, 94] on span "Rope restaurant" at bounding box center [55, 98] width 85 height 15
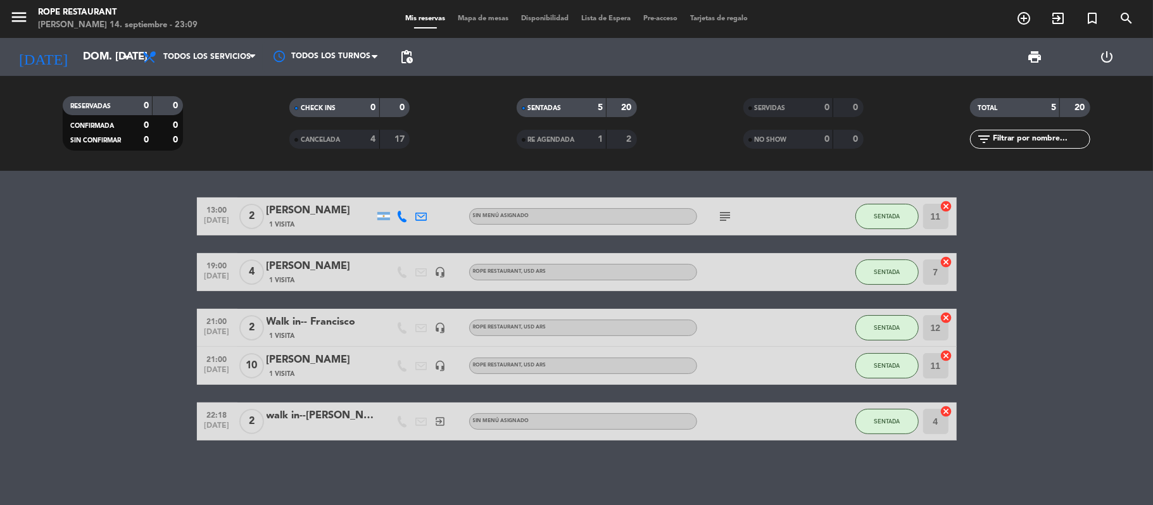
click at [211, 305] on div "13:00 [DATE] 2 [PERSON_NAME] 1 Visita Sin menú asignado subject SENTADA 11 canc…" at bounding box center [577, 319] width 760 height 243
click at [34, 77] on div "RESERVADAS 0 0 CONFIRMADA 0 0 SIN CONFIRMAR 0 0 CHECK INS 0 0 CANCELADA 4 17 SE…" at bounding box center [576, 123] width 1153 height 95
click at [77, 56] on input "dom. [DATE]" at bounding box center [145, 57] width 137 height 25
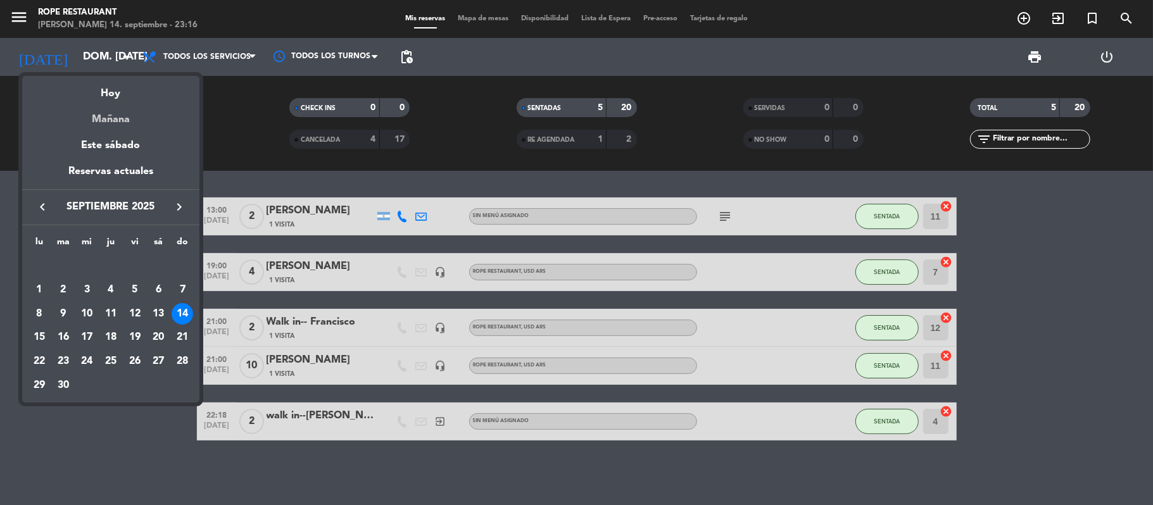
click at [92, 111] on div "Mañana" at bounding box center [110, 115] width 177 height 26
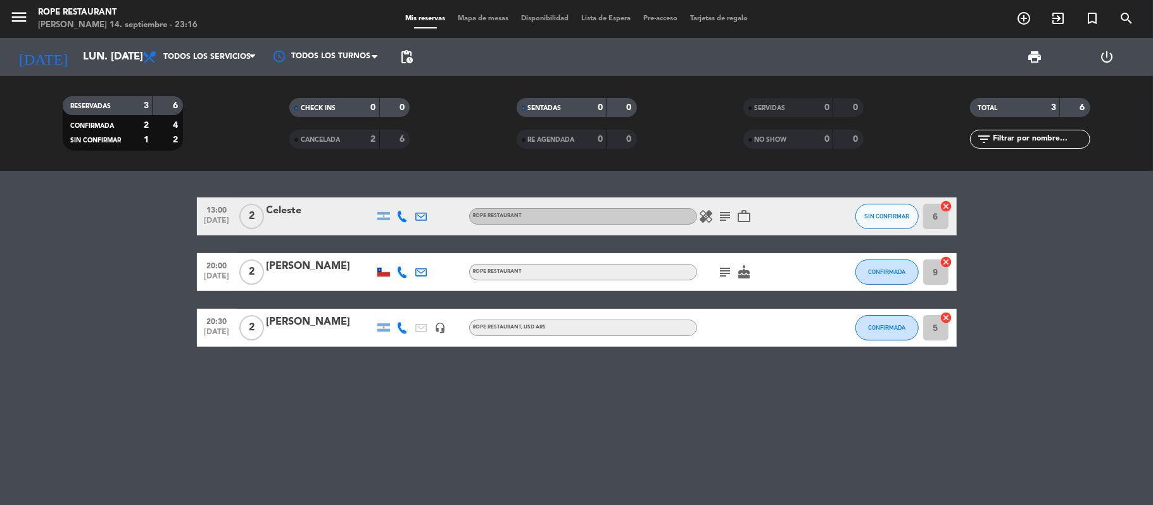
click at [748, 218] on icon "work_outline" at bounding box center [744, 216] width 15 height 15
click at [676, 383] on div "13:00 [DATE] 2 [PERSON_NAME] ROPE RESTAURANT healing subject work_outline NEGOC…" at bounding box center [576, 338] width 1153 height 334
click at [104, 46] on input "lun. [DATE]" at bounding box center [145, 57] width 137 height 25
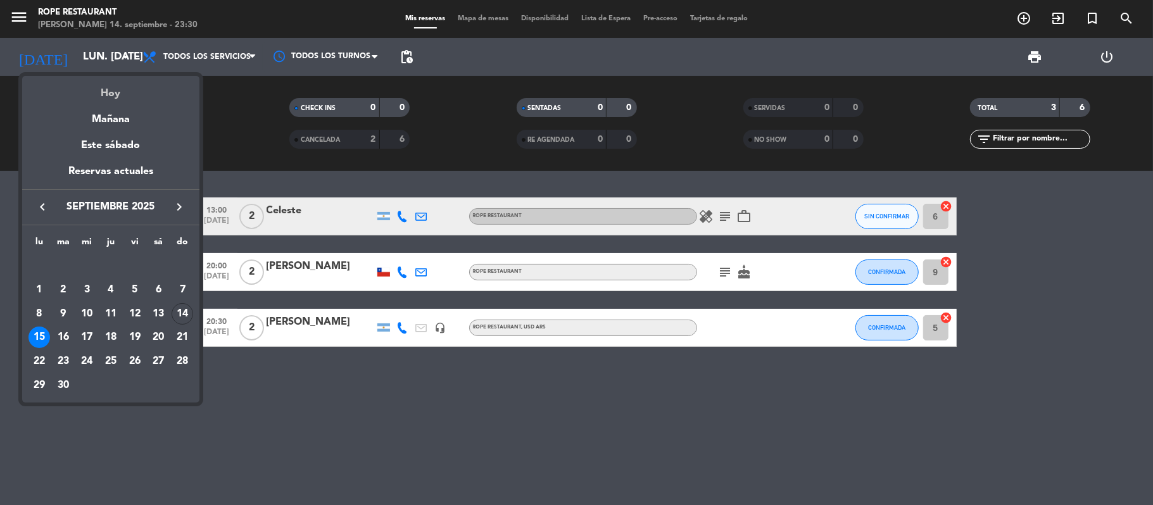
click at [114, 96] on div "Hoy" at bounding box center [110, 89] width 177 height 26
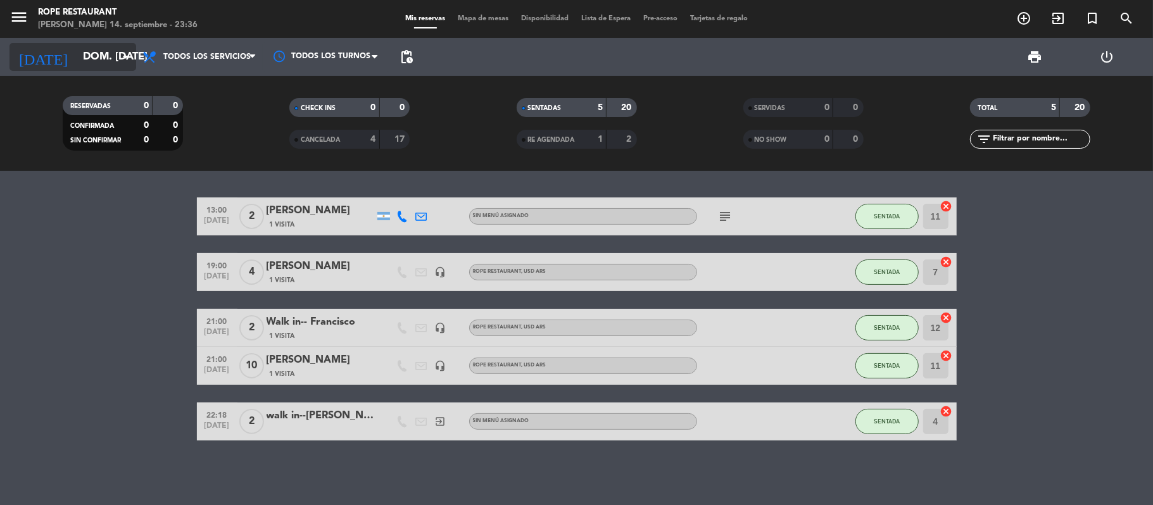
click at [119, 61] on icon "arrow_drop_down" at bounding box center [125, 56] width 15 height 15
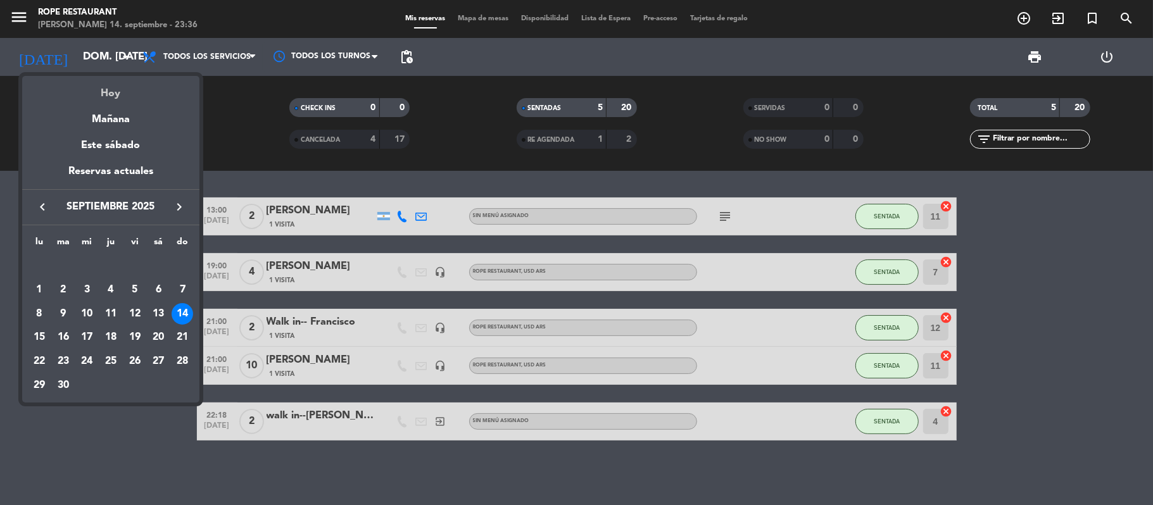
click at [127, 79] on div "Hoy" at bounding box center [110, 89] width 177 height 26
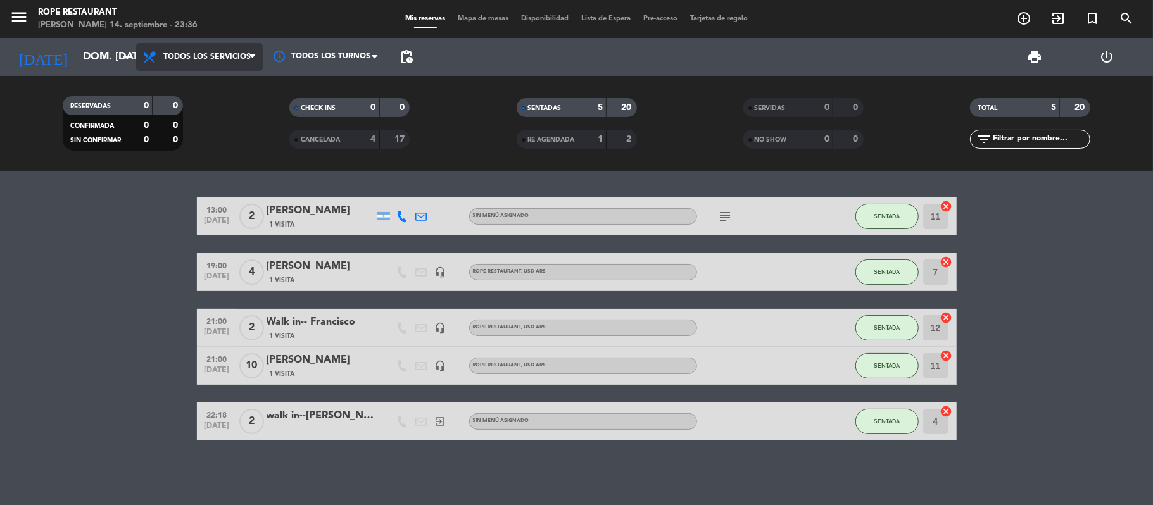
click at [213, 66] on span "Todos los servicios" at bounding box center [199, 57] width 127 height 28
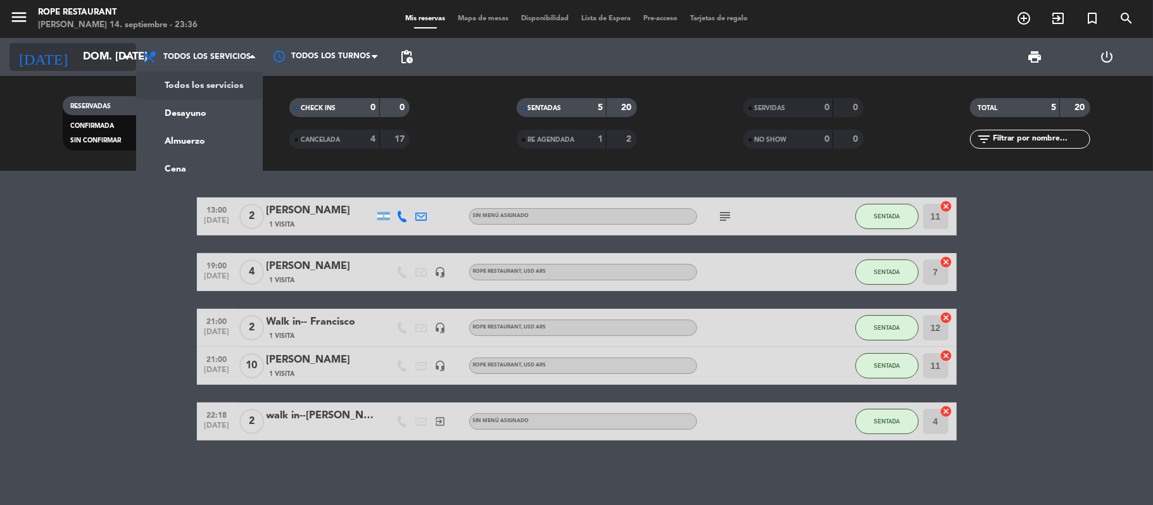
click at [113, 60] on input "dom. [DATE]" at bounding box center [145, 57] width 137 height 25
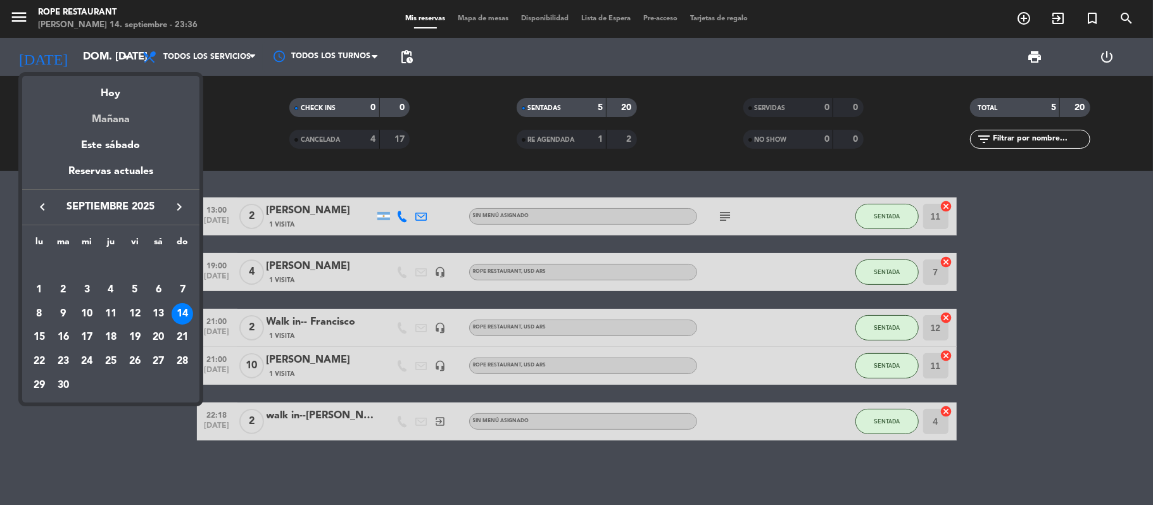
click at [109, 115] on div "Mañana" at bounding box center [110, 115] width 177 height 26
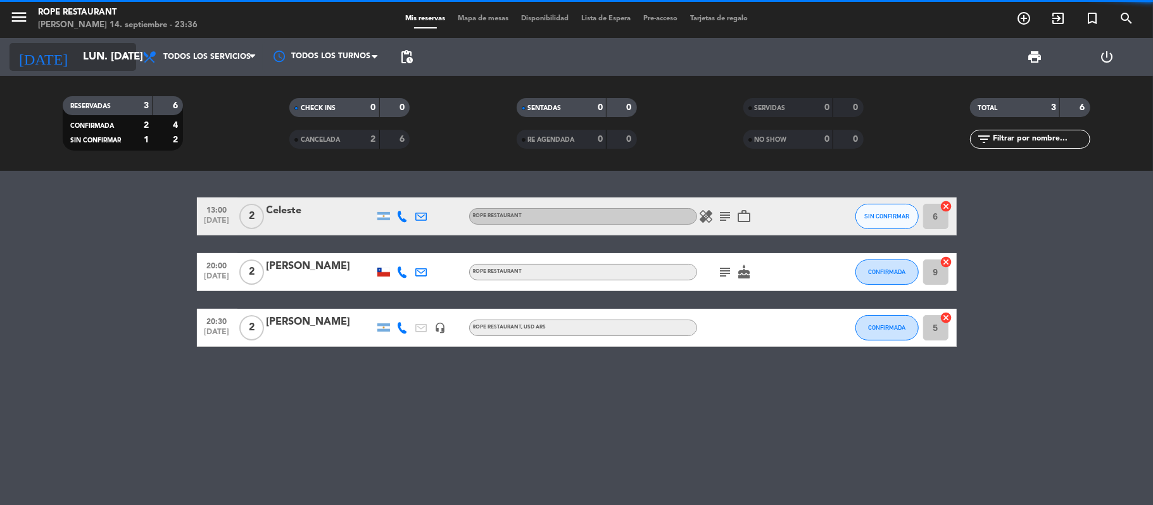
click at [101, 57] on input "lun. [DATE]" at bounding box center [145, 57] width 137 height 25
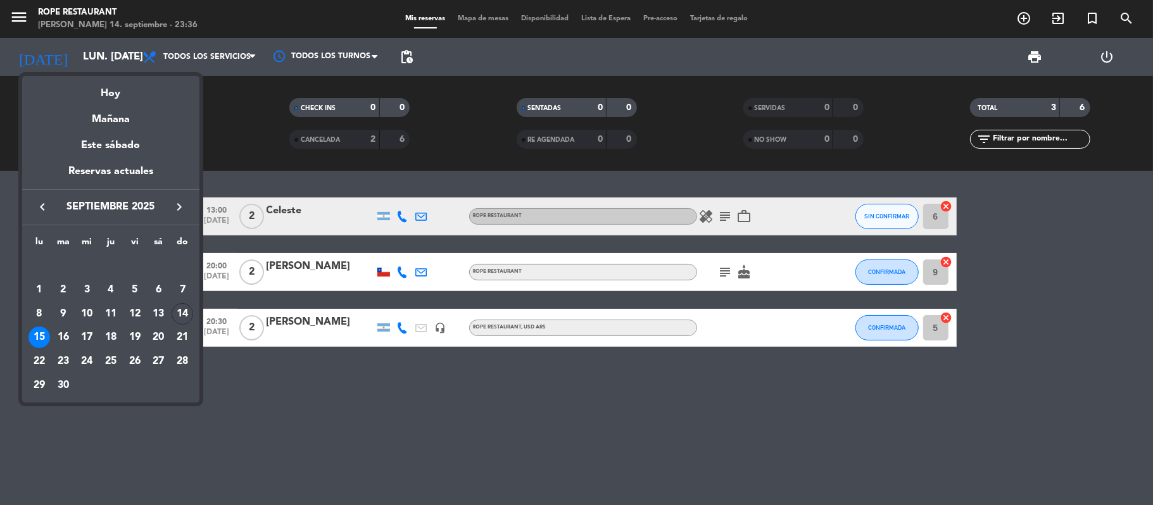
click at [112, 68] on div at bounding box center [576, 252] width 1153 height 505
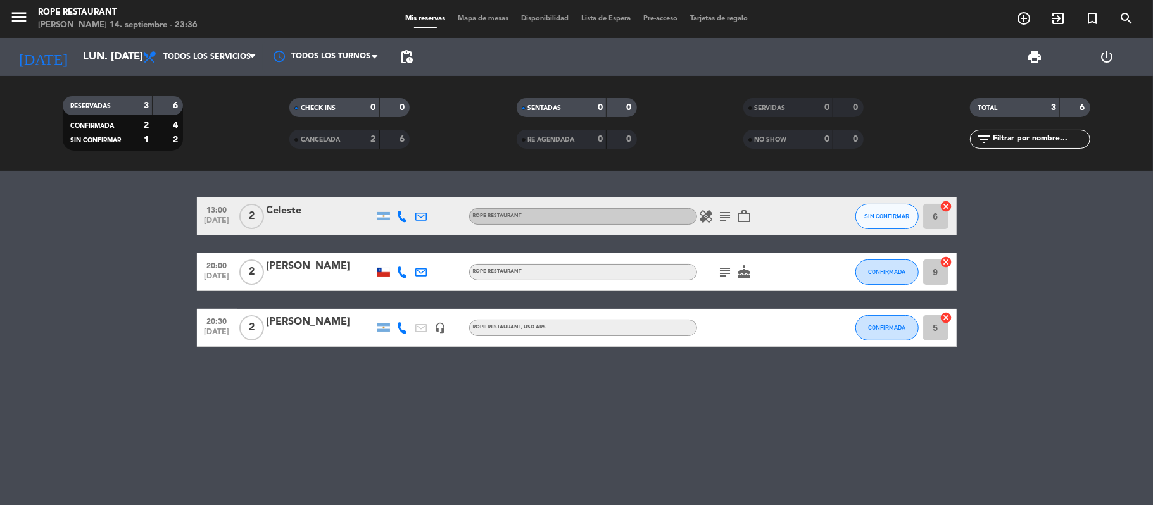
click at [120, 92] on div "RESERVADAS 3 6 CONFIRMADA 2 4 SIN CONFIRMAR 1 2" at bounding box center [122, 124] width 227 height 70
click at [115, 70] on div "[DATE] lun. [DATE] arrow_drop_down" at bounding box center [72, 57] width 127 height 28
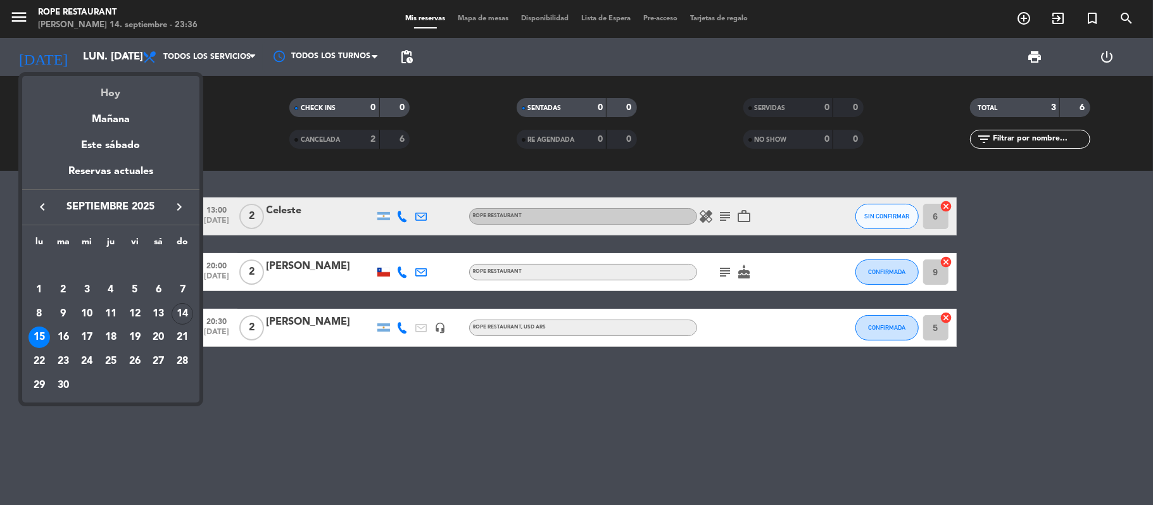
click at [122, 89] on div "Hoy" at bounding box center [110, 89] width 177 height 26
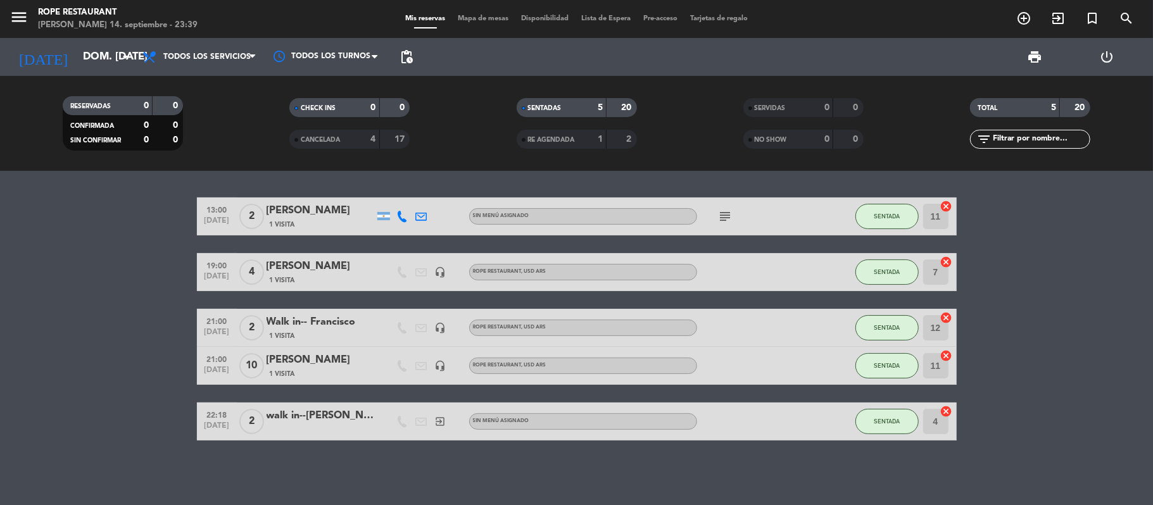
drag, startPoint x: 165, startPoint y: 284, endPoint x: 158, endPoint y: 274, distance: 12.7
click at [163, 281] on bookings-row "13:00 [DATE] 2 [PERSON_NAME] 1 Visita Sin menú asignado subject SENTADA 11 canc…" at bounding box center [576, 319] width 1153 height 243
click at [72, 71] on div "[DATE] dom. [DATE] arrow_drop_down" at bounding box center [72, 57] width 127 height 38
click at [77, 69] on input "dom. [DATE]" at bounding box center [145, 57] width 137 height 25
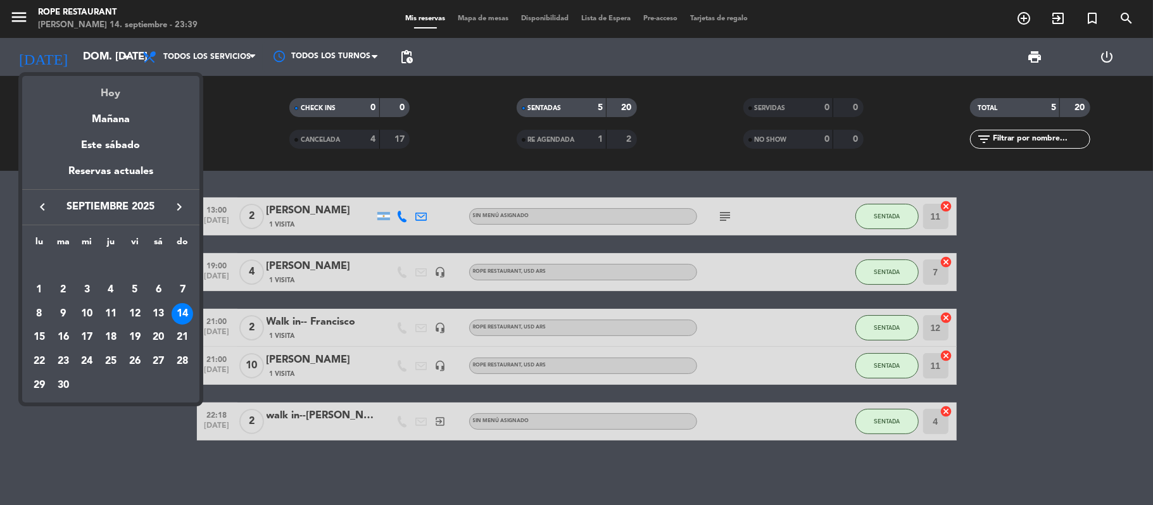
click at [84, 100] on div "Hoy" at bounding box center [110, 89] width 177 height 26
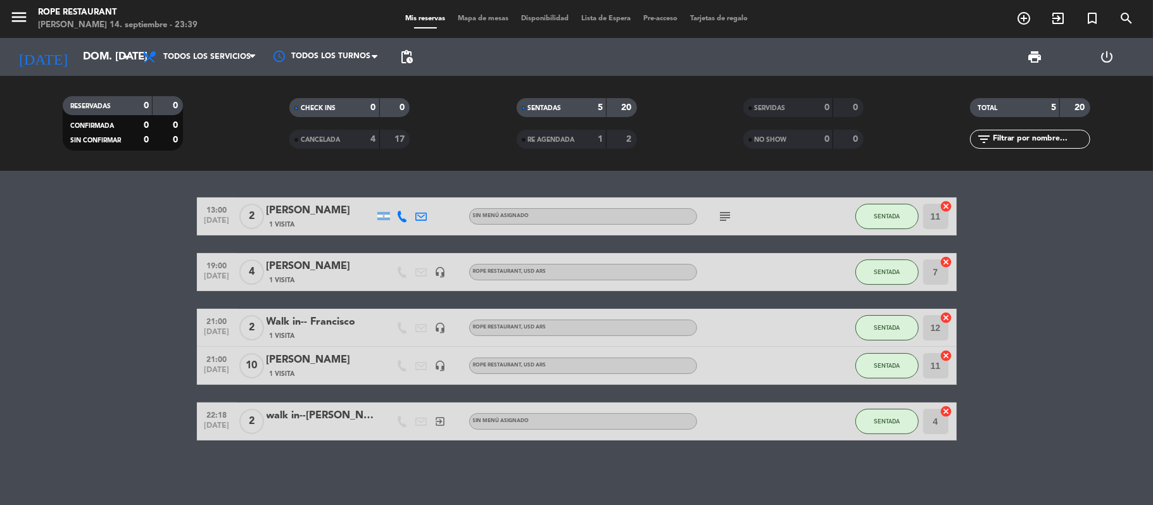
click at [84, 74] on div "[DATE] dom. [DATE] arrow_drop_down" at bounding box center [72, 57] width 127 height 38
click at [82, 66] on input "dom. [DATE]" at bounding box center [145, 57] width 137 height 25
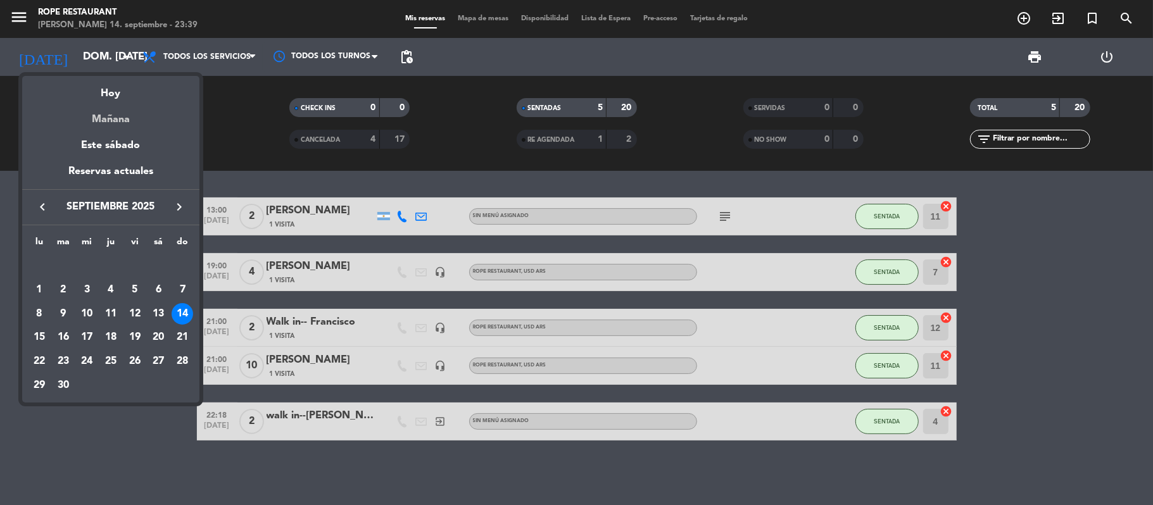
click at [104, 122] on div "Mañana" at bounding box center [110, 115] width 177 height 26
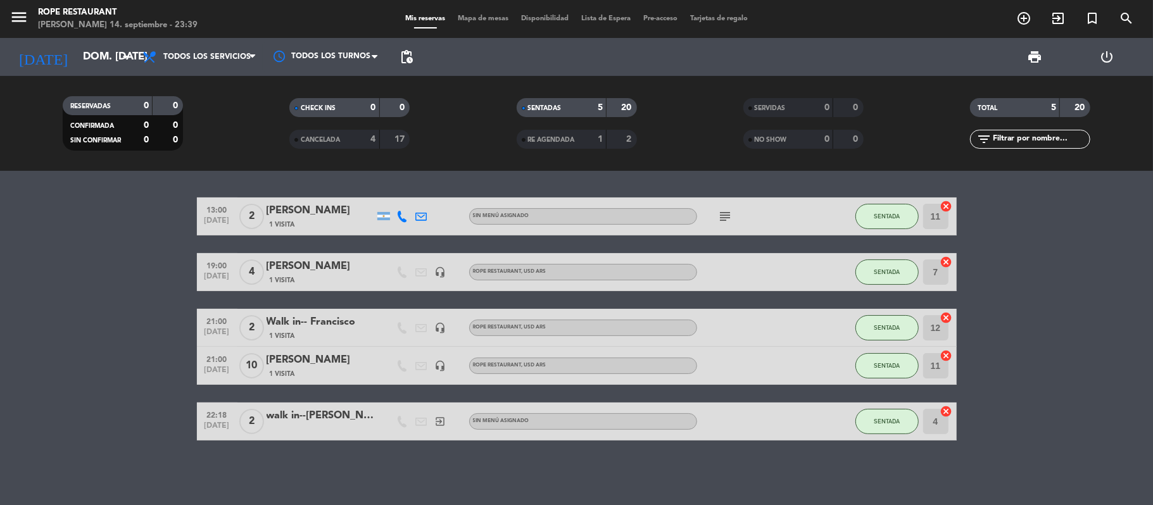
type input "lun. [DATE]"
click at [106, 241] on bookings-row "13:00 [DATE] 2 [PERSON_NAME] 1 Visita Sin menú asignado subject SENTADA 11 canc…" at bounding box center [576, 319] width 1153 height 243
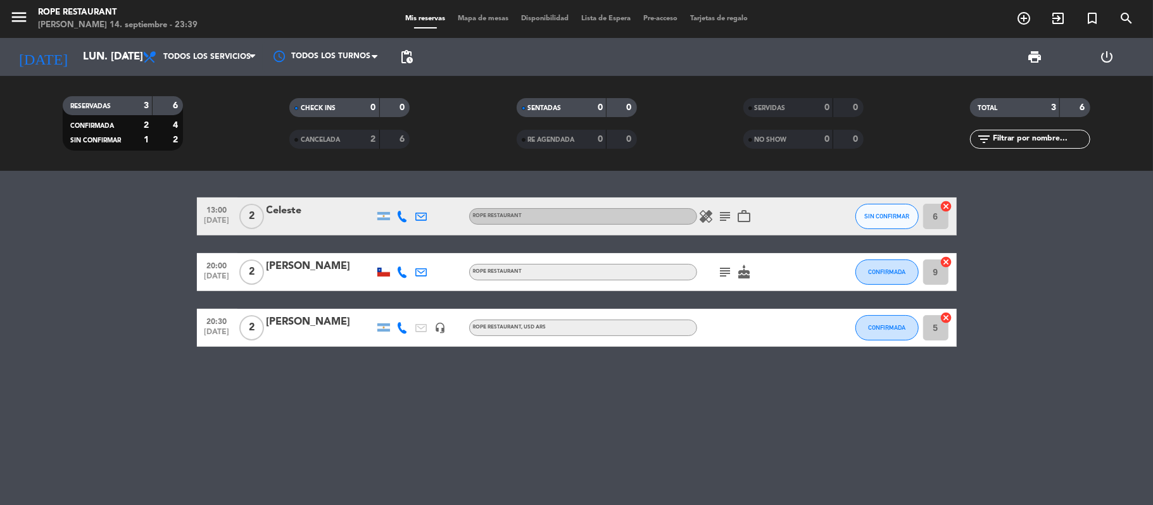
click at [5, 34] on div "menu Rope restaurant [PERSON_NAME] 14. septiembre - 23:39 Mis reservas Mapa de …" at bounding box center [576, 19] width 1153 height 38
click at [11, 30] on span "menu" at bounding box center [23, 19] width 28 height 30
drag, startPoint x: 28, startPoint y: 24, endPoint x: 34, endPoint y: 34, distance: 11.6
click at [28, 23] on icon "menu" at bounding box center [18, 17] width 19 height 19
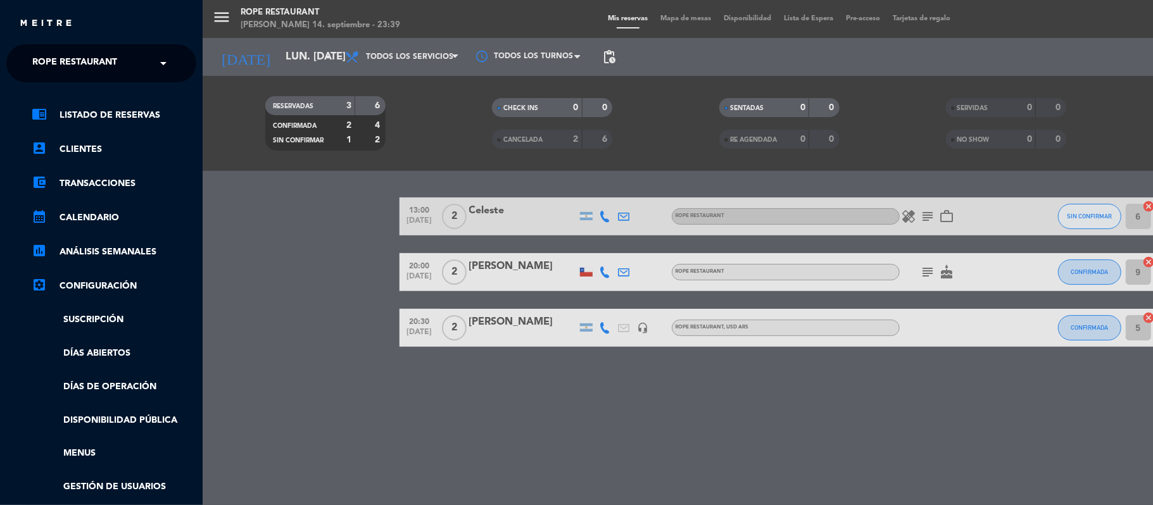
click at [39, 41] on div "close × Rope restaurant × chrome_reader_mode Listado de Reservas account_box Cl…" at bounding box center [101, 252] width 203 height 505
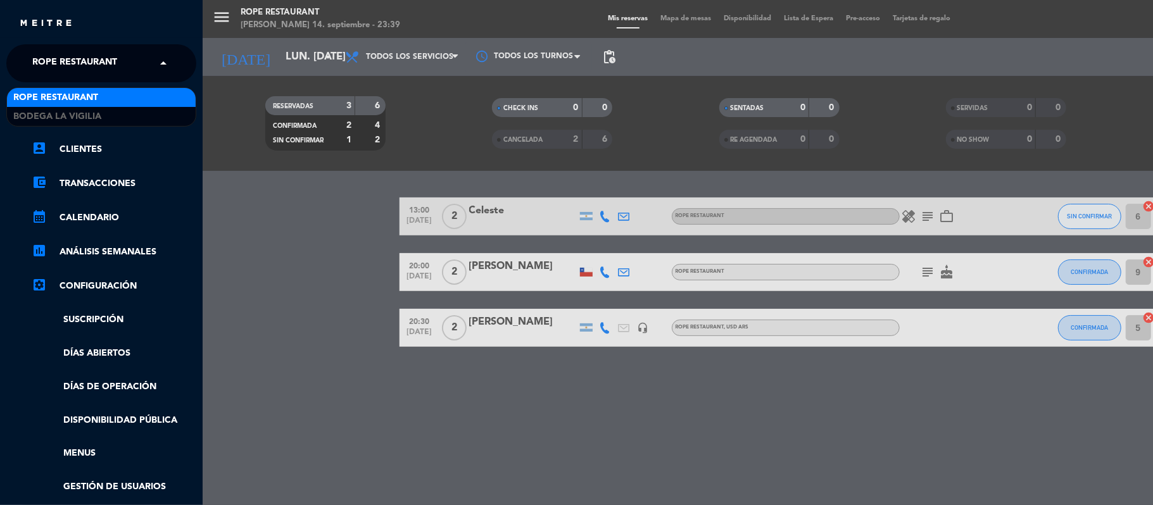
click at [44, 52] on span "Rope restaurant" at bounding box center [74, 63] width 85 height 27
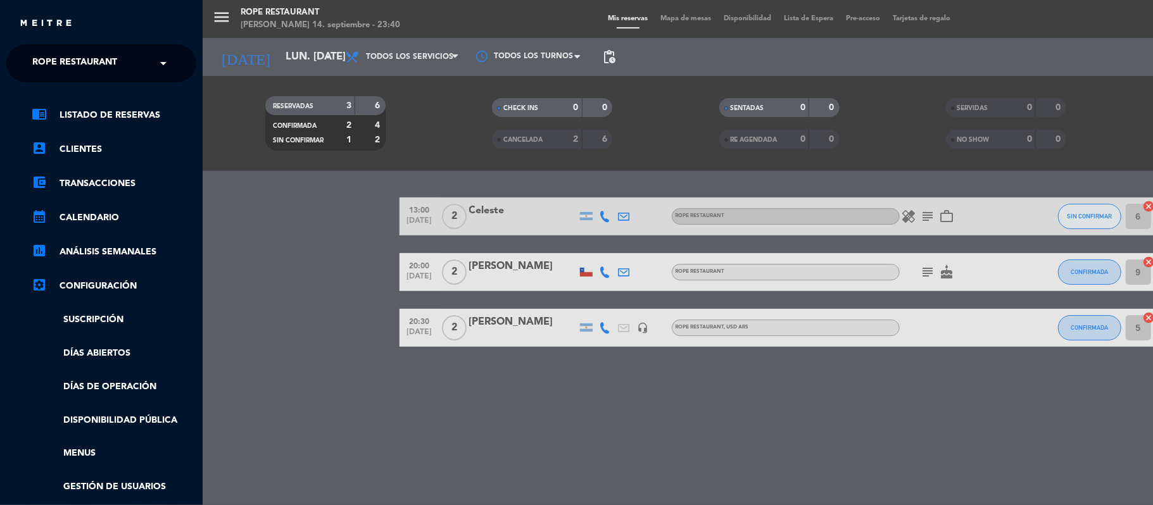
click at [53, 86] on div "chrome_reader_mode Listado de Reservas account_box Clientes account_balance_wal…" at bounding box center [101, 324] width 209 height 484
click at [603, 277] on div "menu Rope restaurant lunes 15. septiembre - 00:07 Mis reservas Mapa de mesas Di…" at bounding box center [779, 252] width 1153 height 505
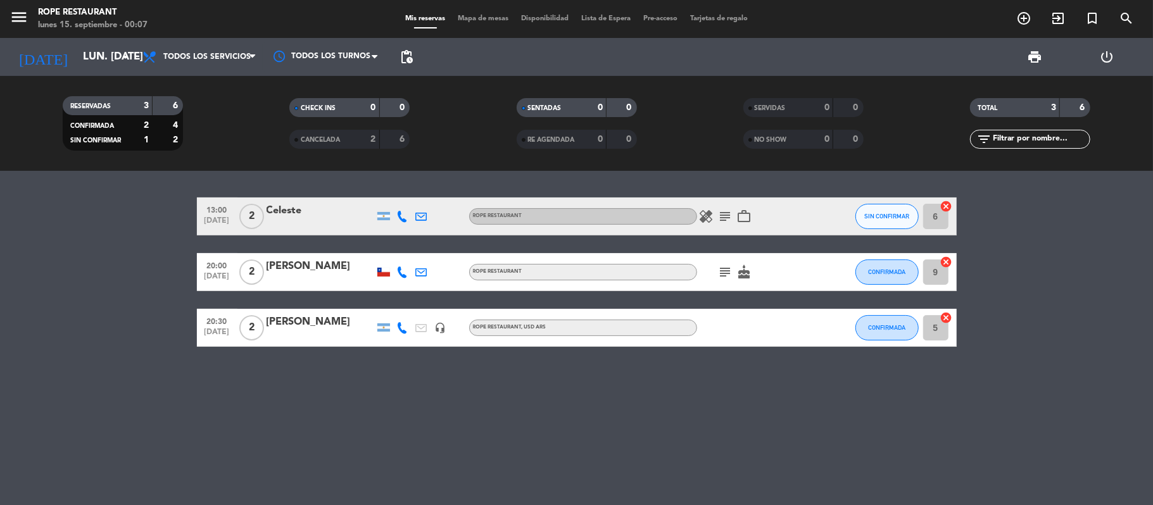
click at [398, 277] on div at bounding box center [402, 271] width 19 height 37
click at [398, 271] on icon at bounding box center [402, 272] width 11 height 11
click at [28, 0] on html "close × Rope restaurant × chrome_reader_mode Listado de Reservas account_box Cl…" at bounding box center [576, 252] width 1153 height 505
drag, startPoint x: 28, startPoint y: -1, endPoint x: 0, endPoint y: 103, distance: 107.7
click at [0, 103] on div "RESERVADAS 3 6 CONFIRMADA 2 4 SIN CONFIRMAR 1 2 CHECK INS 0 0 CANCELADA 2 6 SEN…" at bounding box center [576, 124] width 1153 height 70
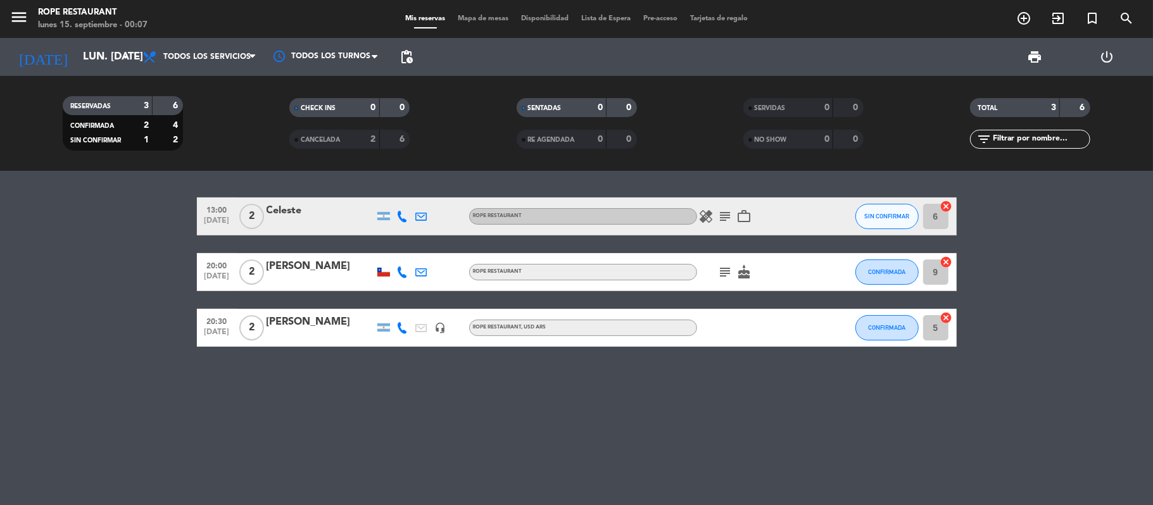
click at [25, 0] on html "close × Rope restaurant × chrome_reader_mode Listado de Reservas account_box Cl…" at bounding box center [576, 252] width 1153 height 505
click at [18, 27] on button "menu" at bounding box center [18, 19] width 19 height 23
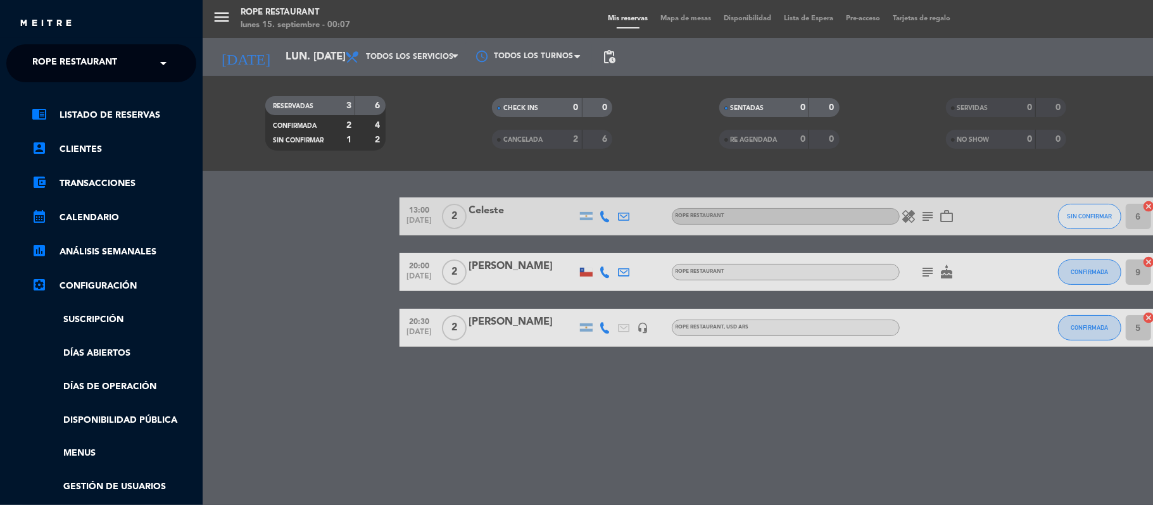
click at [80, 65] on span "Rope restaurant" at bounding box center [74, 63] width 85 height 27
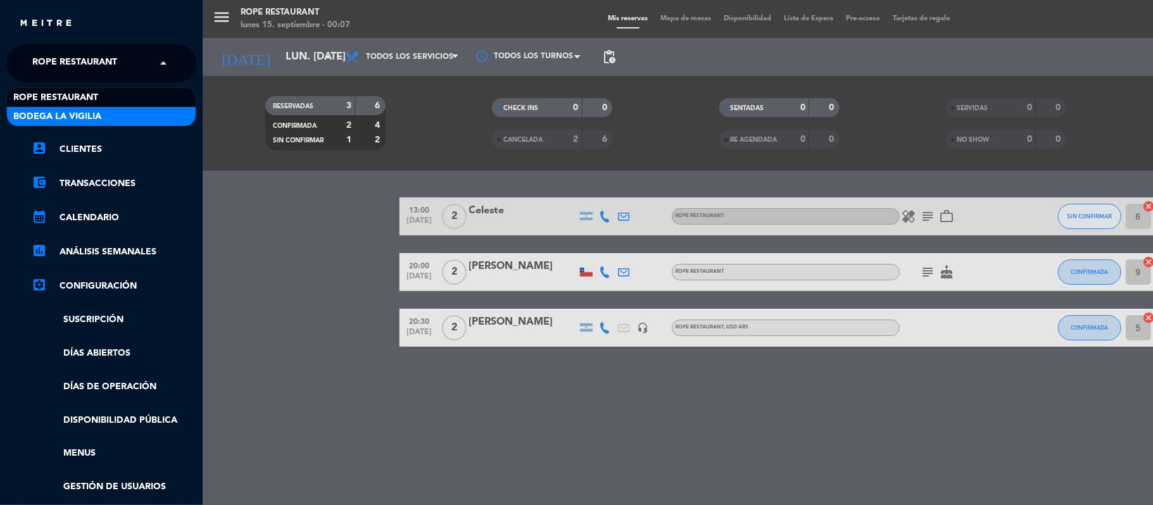
click at [100, 115] on span "Bodega La Vigilia" at bounding box center [57, 117] width 88 height 15
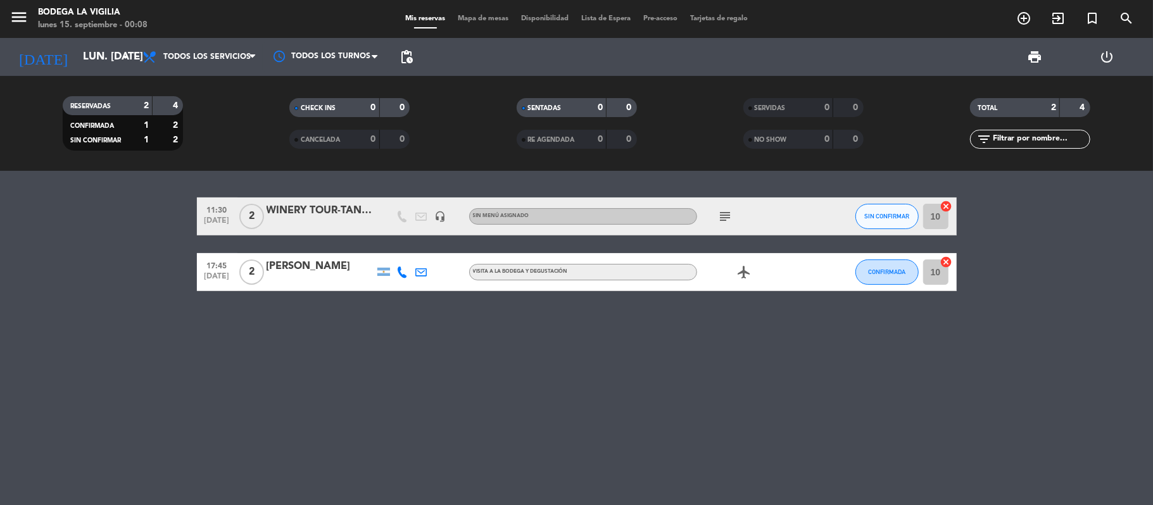
click at [281, 142] on filter-checkbox "CANCELADA 0 0" at bounding box center [349, 139] width 227 height 19
click at [89, 48] on input "lun. [DATE]" at bounding box center [145, 57] width 137 height 25
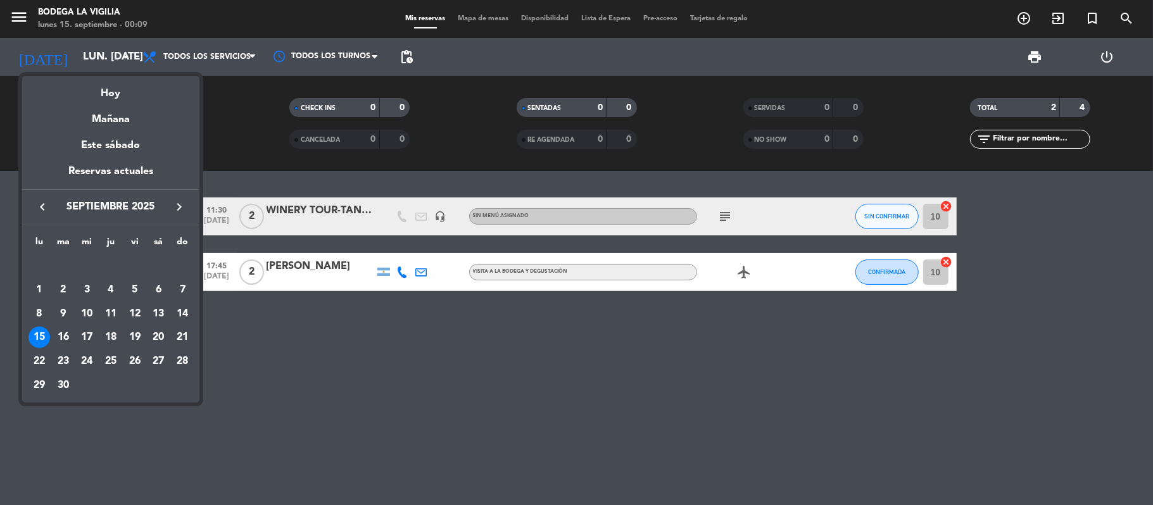
click at [13, 23] on div at bounding box center [576, 252] width 1153 height 505
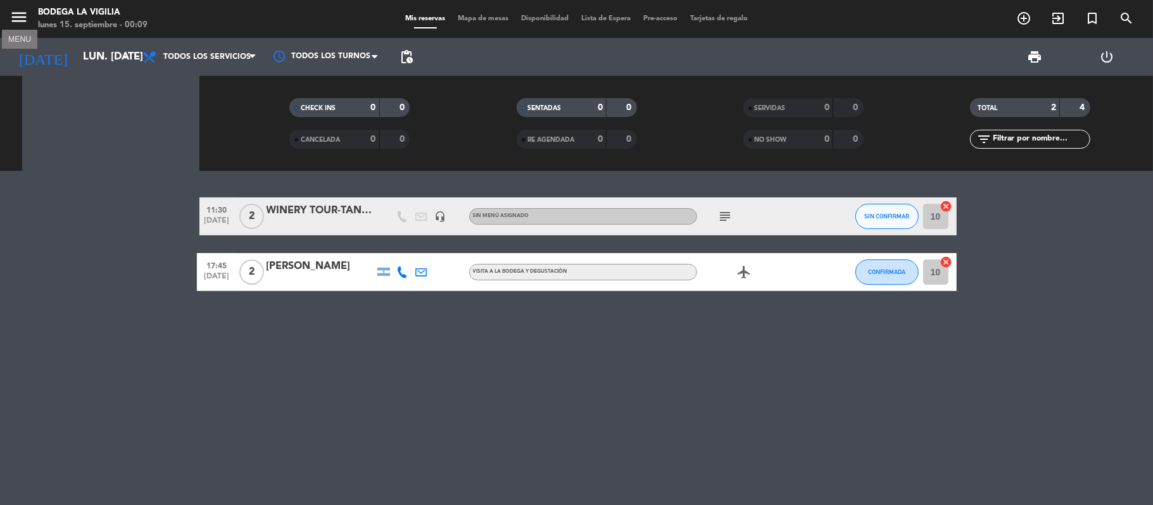
click at [19, 21] on icon "menu" at bounding box center [18, 17] width 19 height 19
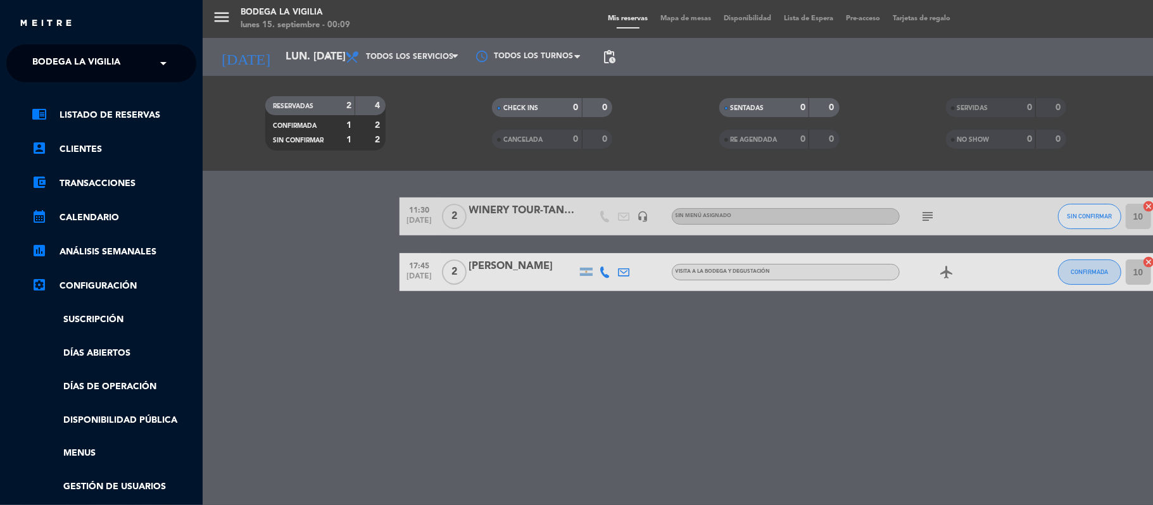
click at [54, 52] on span "Bodega La Vigilia" at bounding box center [76, 63] width 88 height 27
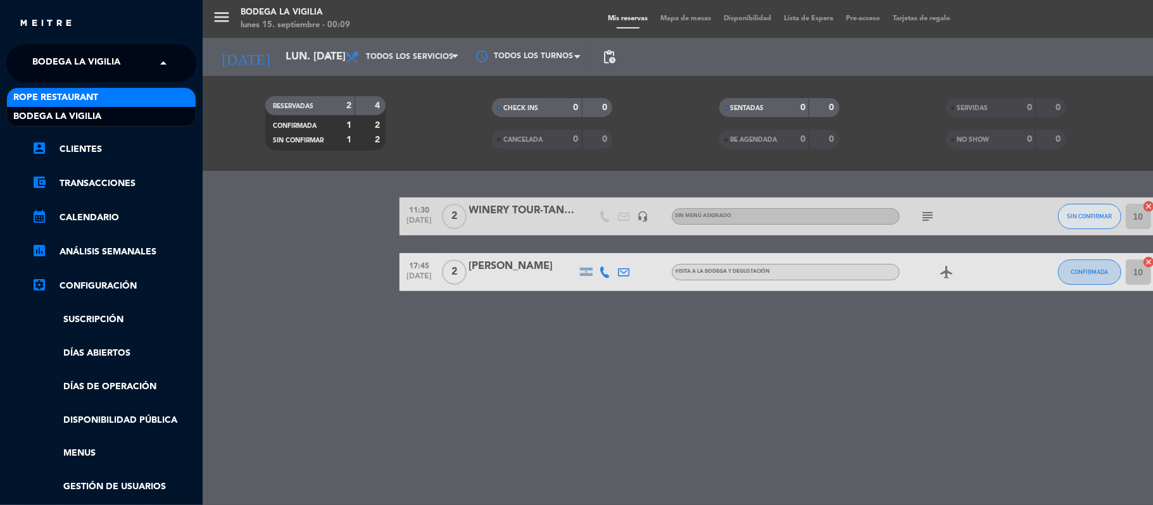
click at [80, 95] on span "Rope restaurant" at bounding box center [55, 98] width 85 height 15
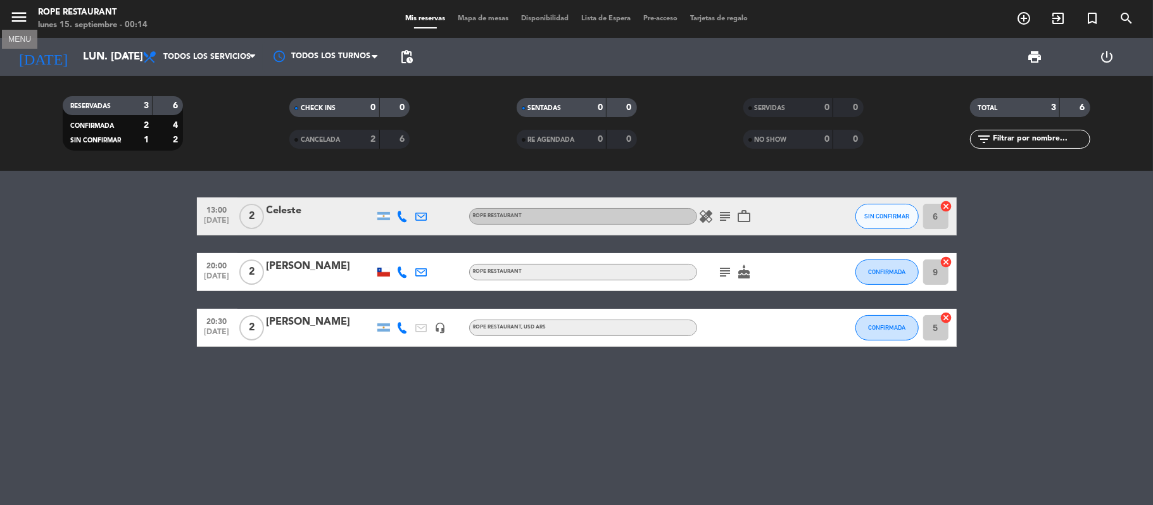
click at [15, 26] on button "menu" at bounding box center [18, 19] width 19 height 23
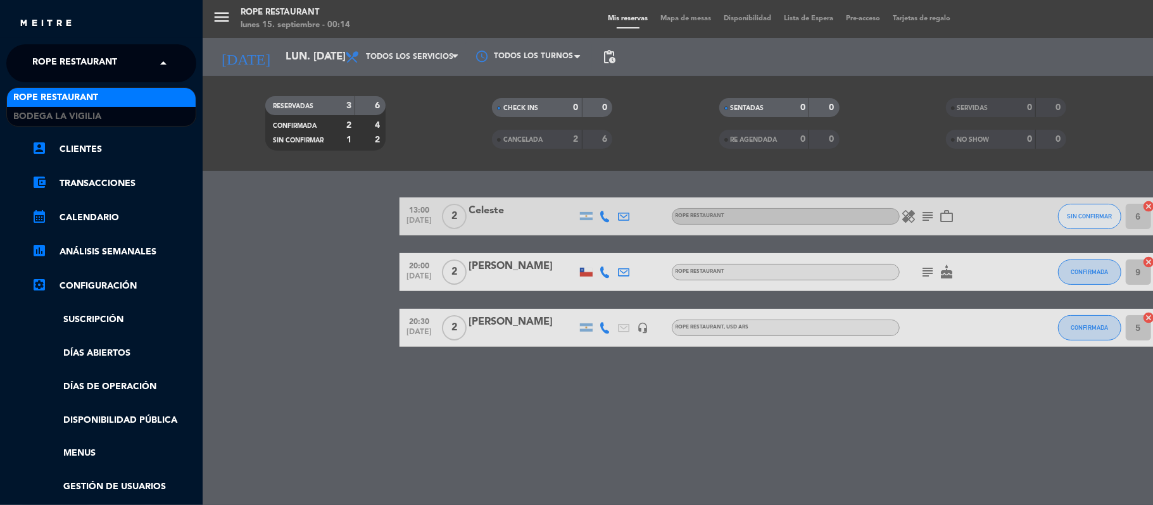
click at [42, 54] on span "Rope restaurant" at bounding box center [74, 63] width 85 height 27
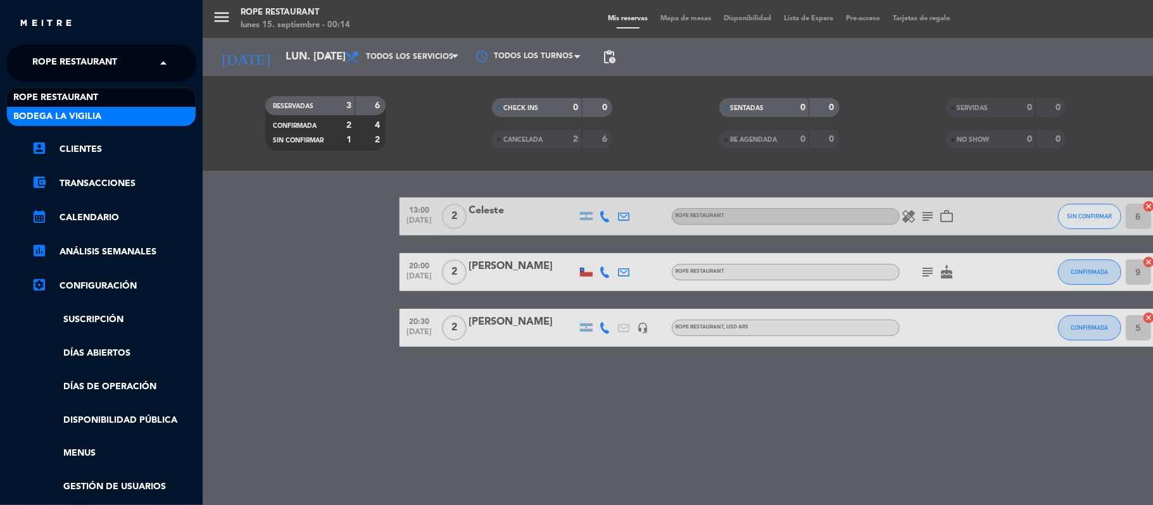
click at [76, 115] on span "Bodega La Vigilia" at bounding box center [57, 117] width 88 height 15
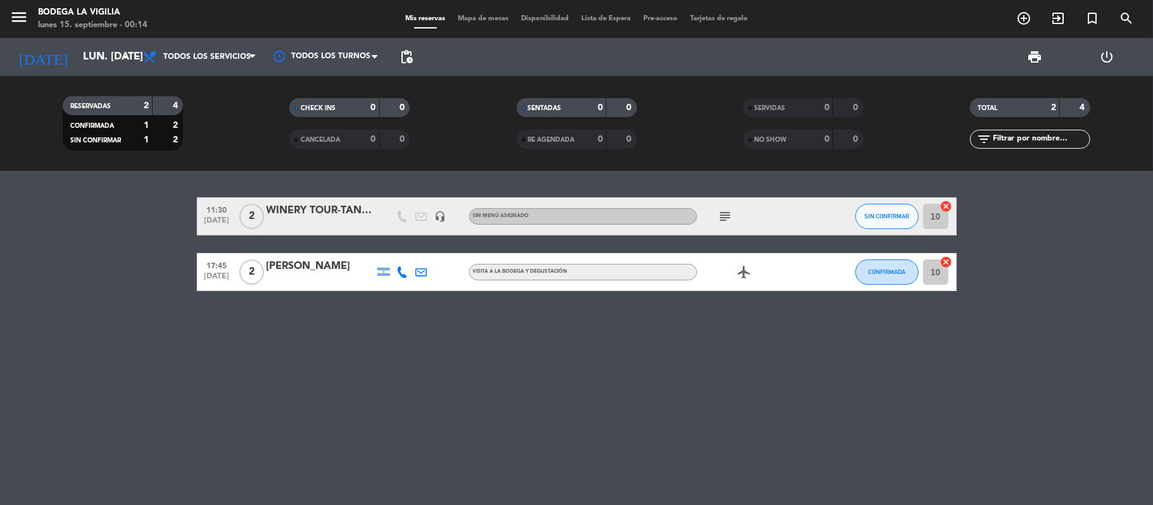
click at [523, 333] on div "11:30 [DATE] 2 WINERY TOUR-TANIRA headset_mic Sin menú asignado subject SIN CON…" at bounding box center [576, 338] width 1153 height 334
click at [558, 377] on div "11:30 [DATE] 2 WINERY TOUR-TANIRA headset_mic Sin menú asignado subject SIN CON…" at bounding box center [576, 338] width 1153 height 334
